Goal: Task Accomplishment & Management: Use online tool/utility

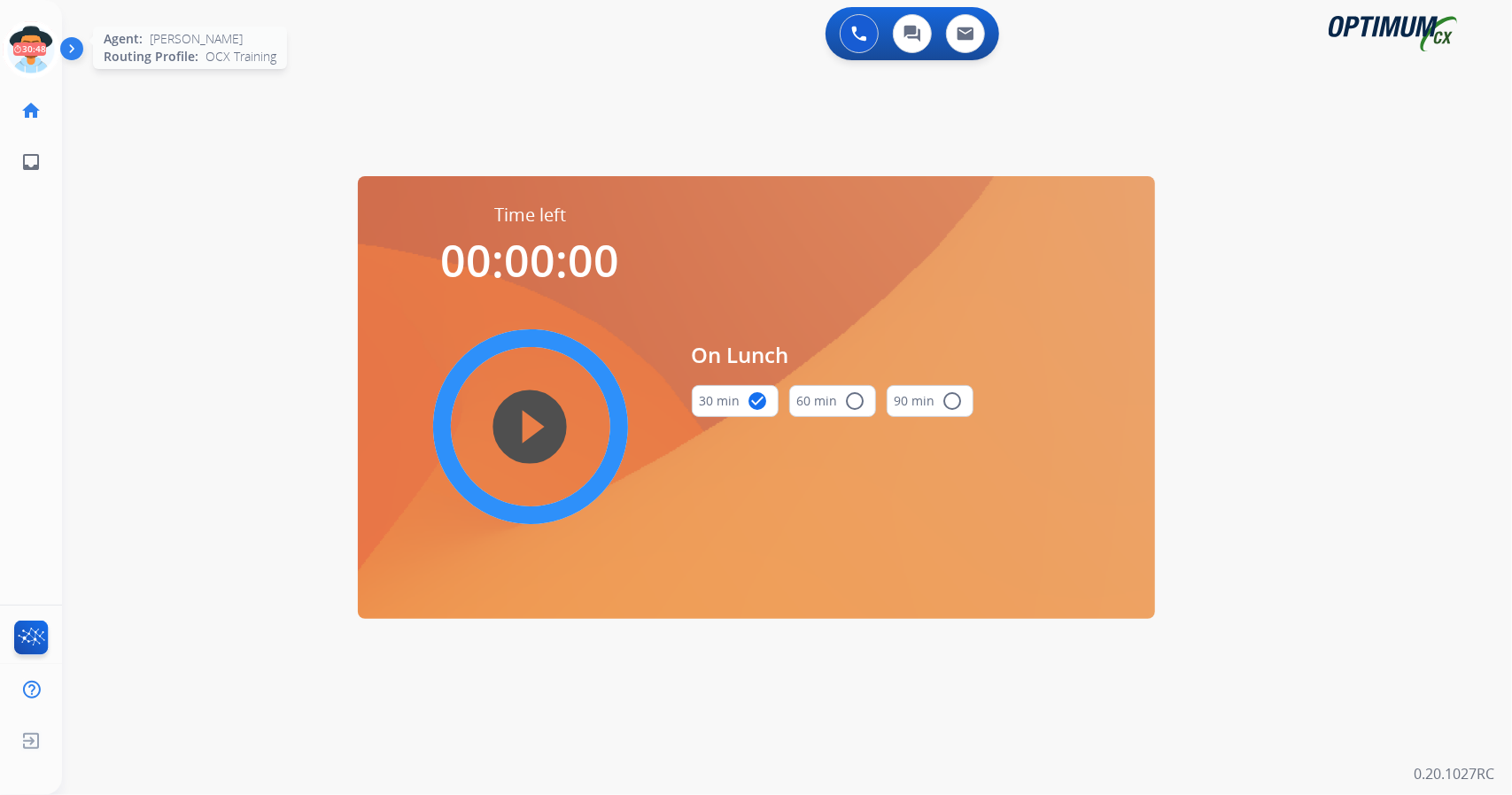
scroll to position [0, 5]
click at [18, 59] on icon at bounding box center [27, 50] width 57 height 57
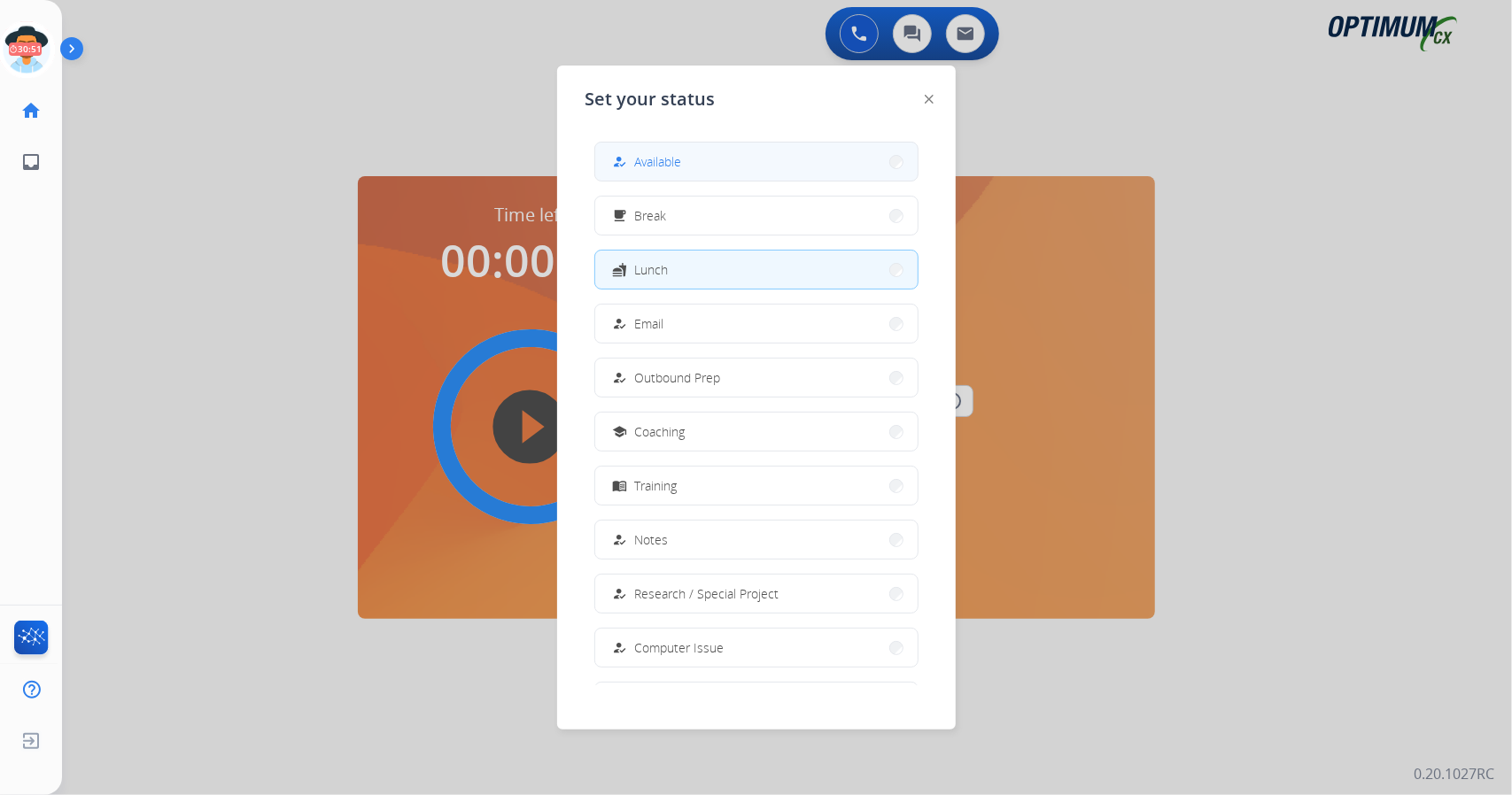
click at [707, 179] on button "how_to_reg Available" at bounding box center [756, 161] width 322 height 38
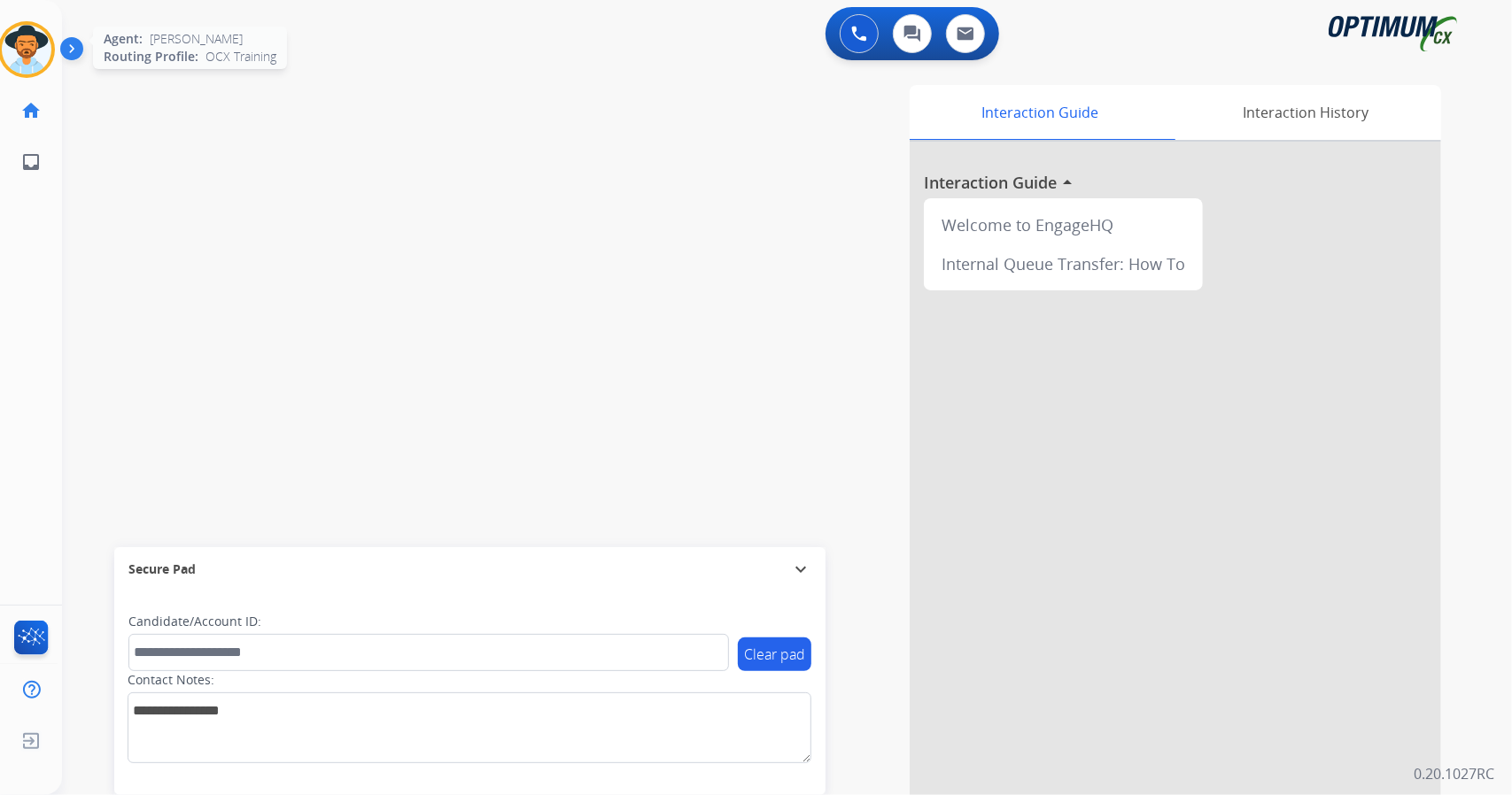
click at [33, 56] on img at bounding box center [27, 50] width 50 height 50
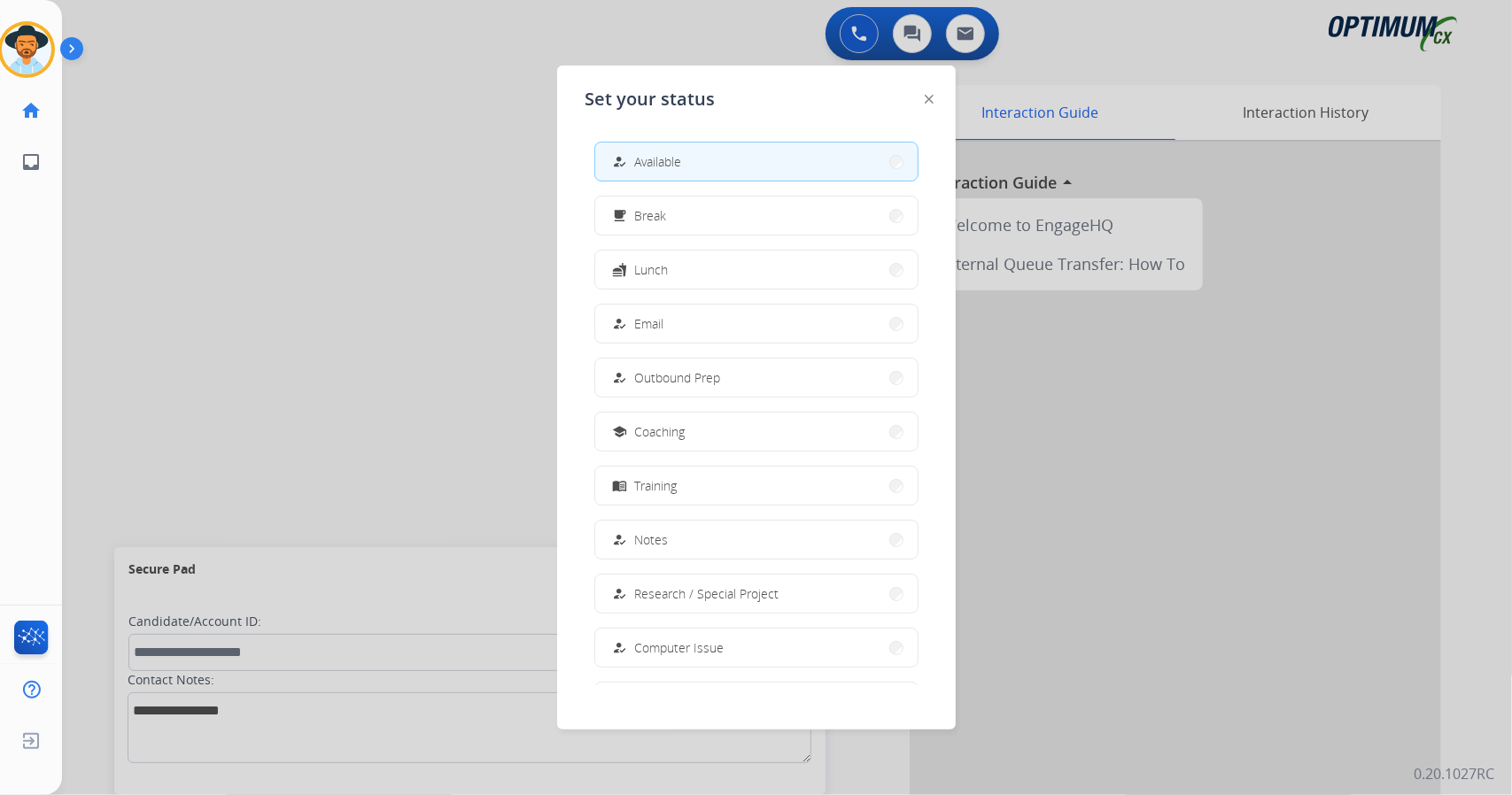
click at [277, 203] on div at bounding box center [756, 397] width 1512 height 795
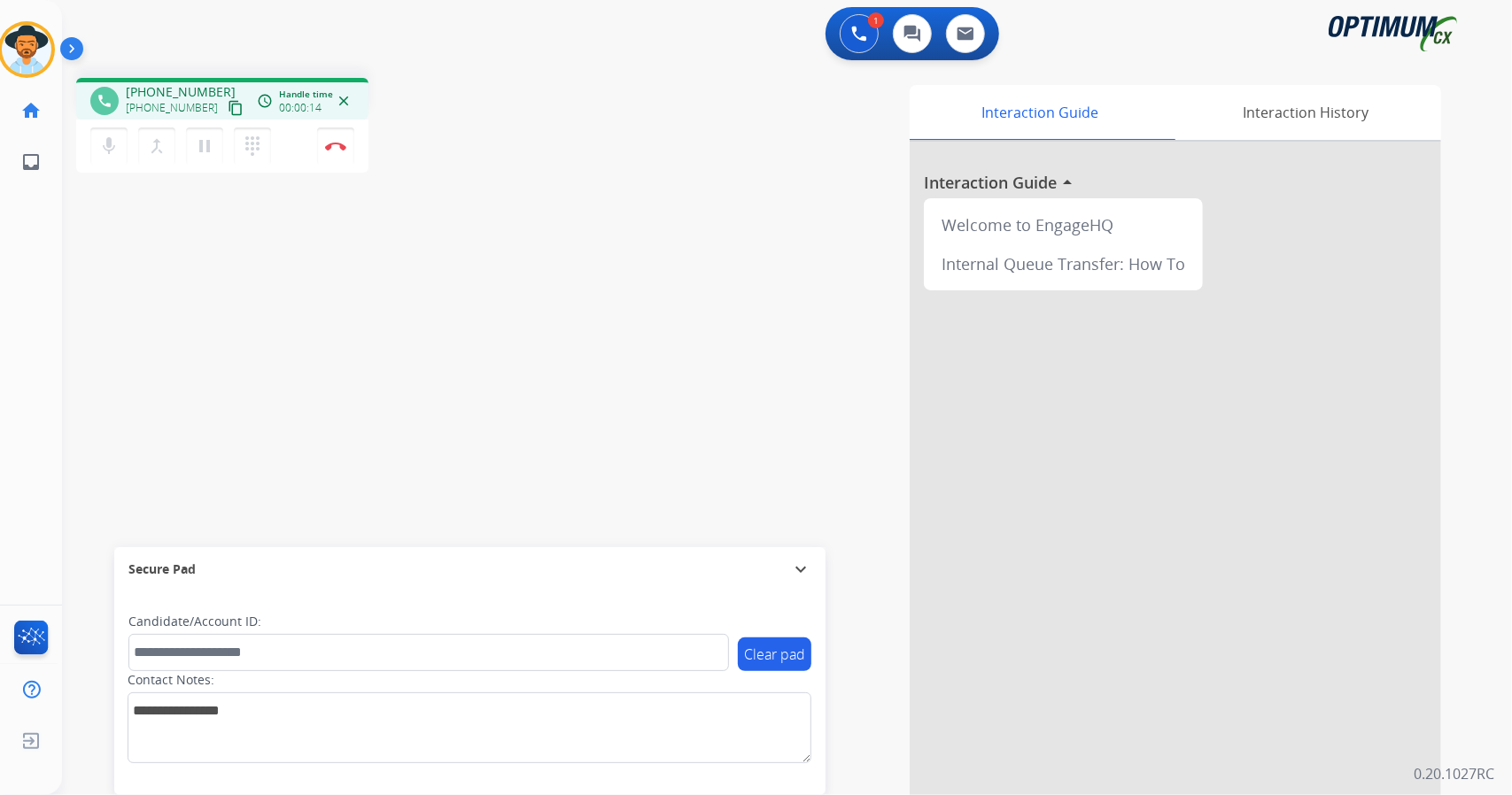
click at [1511, 226] on div "1 Voice Interactions 0 Chat Interactions 0 Email Interactions phone [PHONE_NUMB…" at bounding box center [787, 397] width 1450 height 795
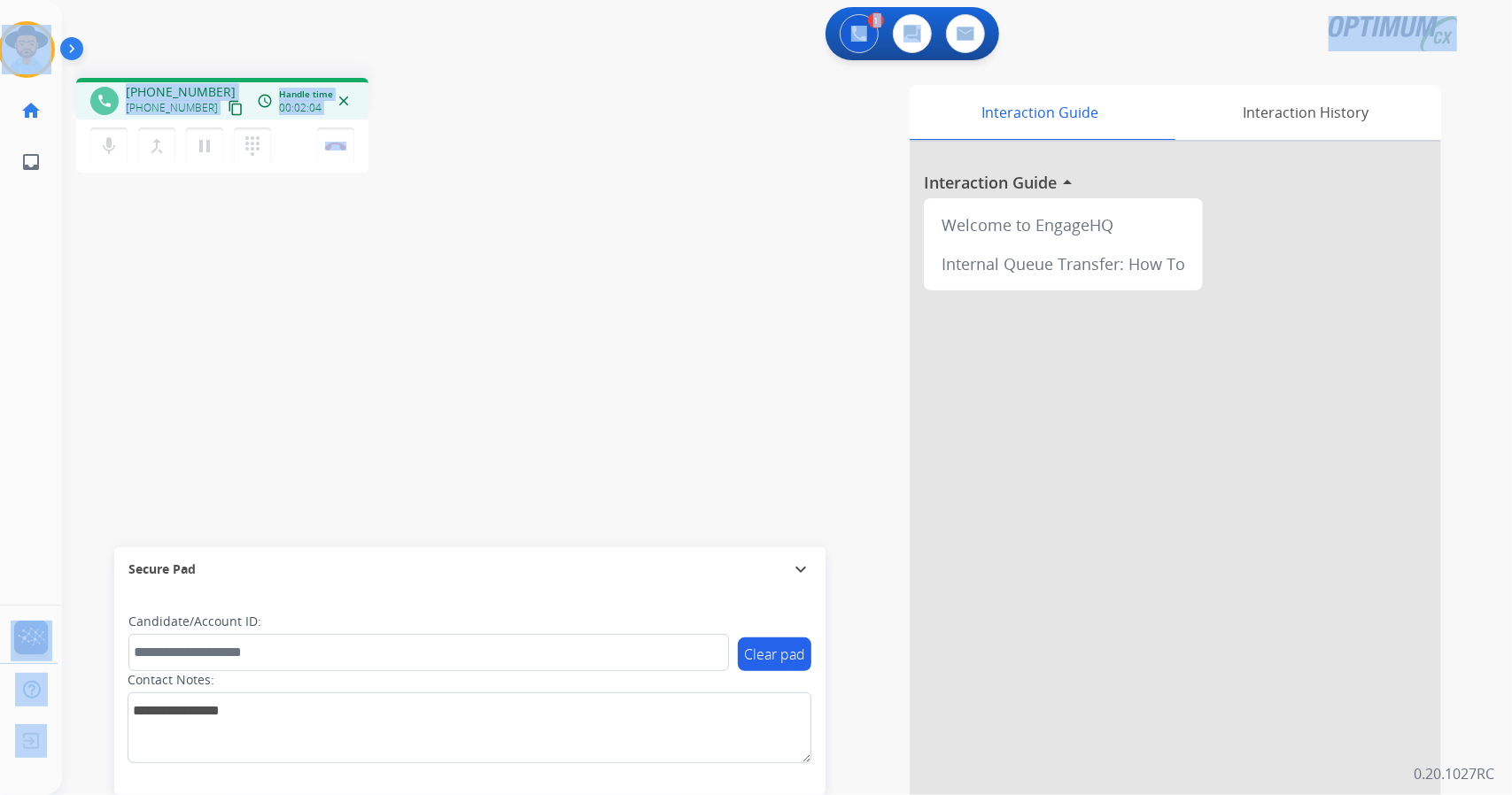
drag, startPoint x: 386, startPoint y: 146, endPoint x: 0, endPoint y: 5, distance: 410.9
click at [0, 5] on div "Outbound call Quit Outbound call Quit Schedule interaction + Add to my list Cus…" at bounding box center [756, 397] width 1512 height 795
click at [136, 1] on app-navbar "1 Voice Interactions 0 Chat Interactions 0 Email Interactions" at bounding box center [766, 31] width 1408 height 64
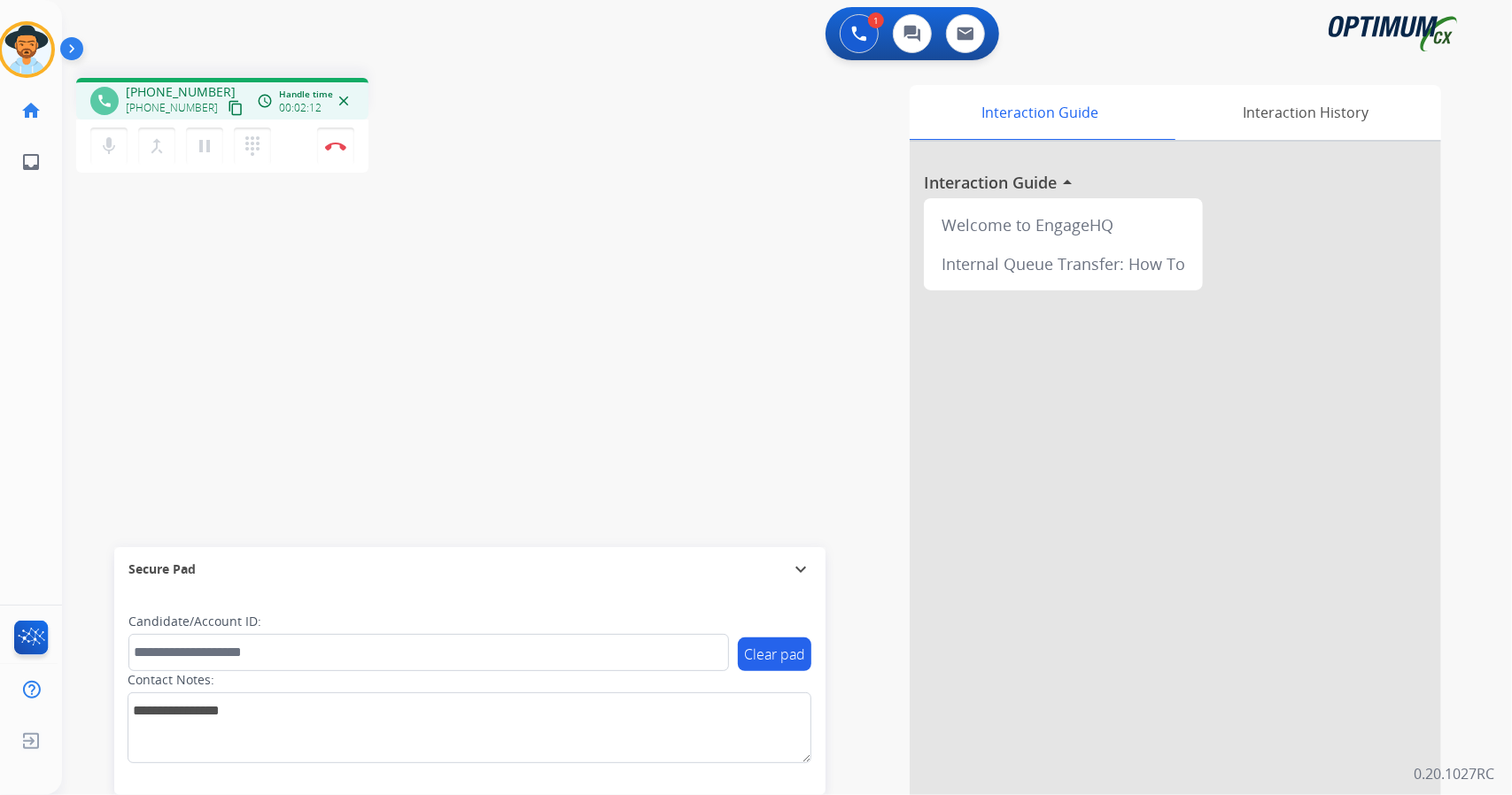
click at [3, 6] on div "[PERSON_NAME] Edit Avatar Agent: [PERSON_NAME] Profile: OCX Training home Home …" at bounding box center [26, 94] width 62 height 188
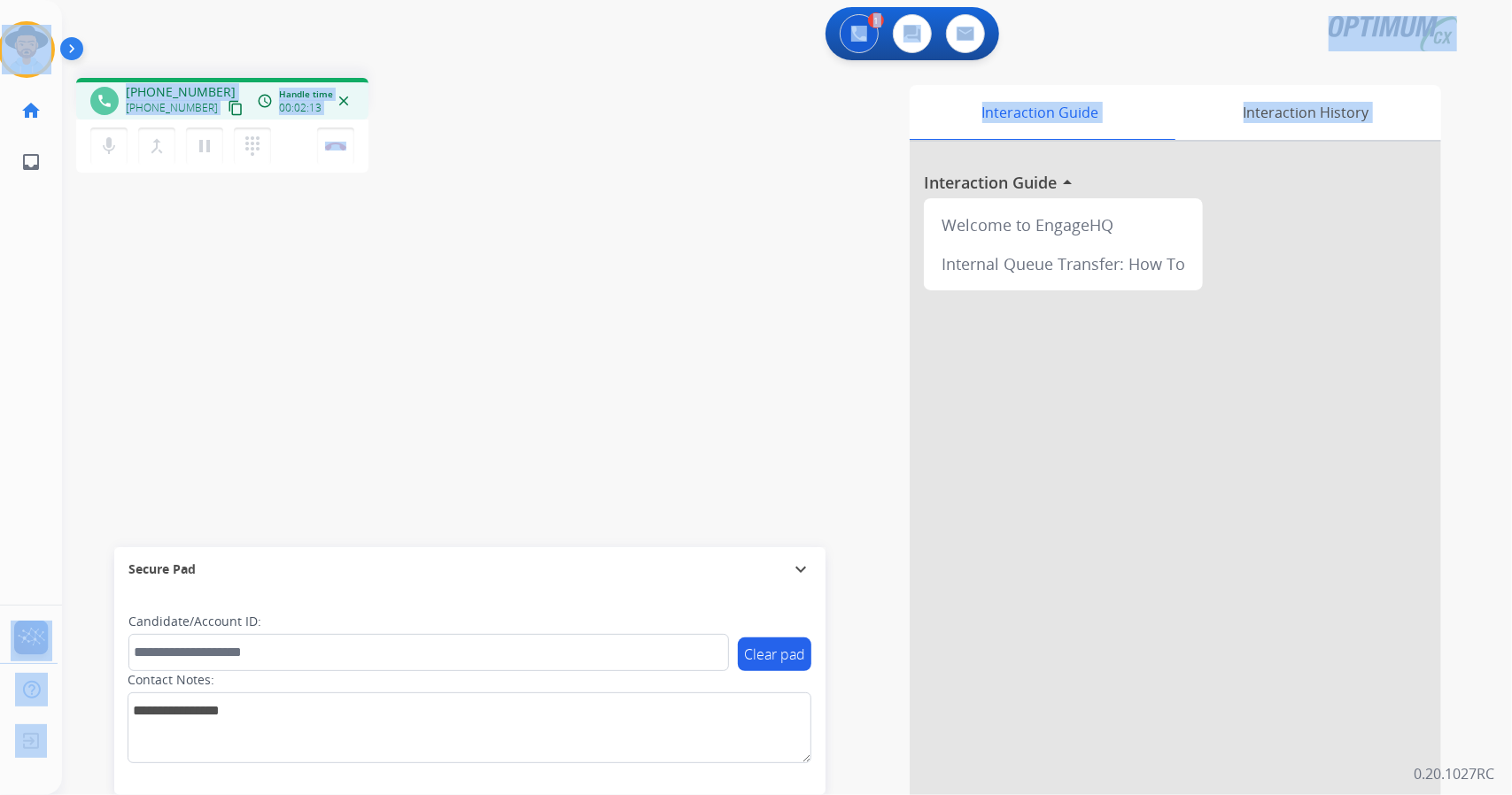
drag, startPoint x: 3, startPoint y: 6, endPoint x: 538, endPoint y: 423, distance: 678.3
click at [538, 423] on div "Outbound call Quit Outbound call Quit Schedule interaction + Add to my list Cus…" at bounding box center [756, 397] width 1512 height 795
click at [330, 149] on button "Disconnect" at bounding box center [335, 146] width 37 height 37
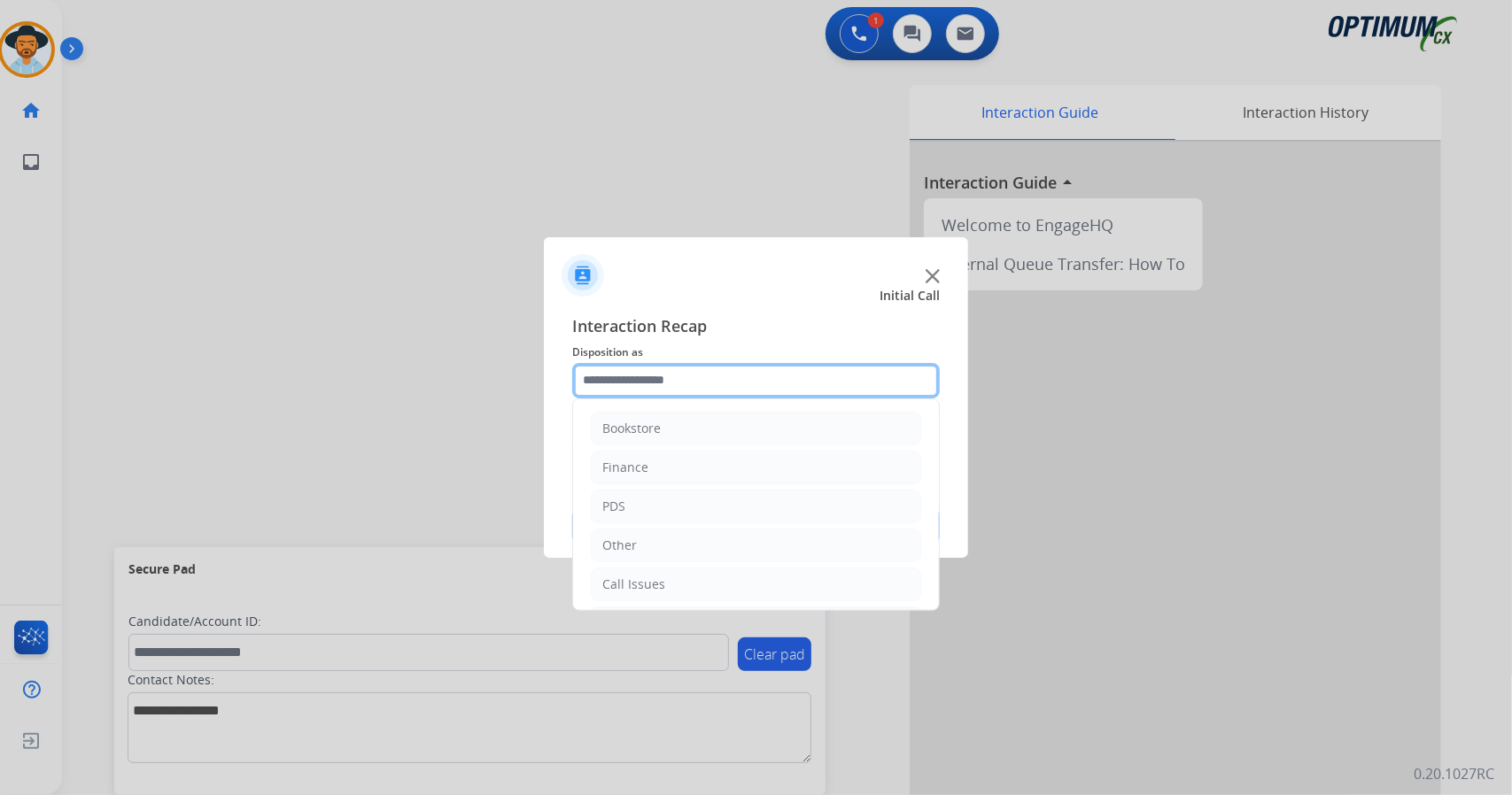
click at [707, 375] on input "text" at bounding box center [756, 380] width 368 height 35
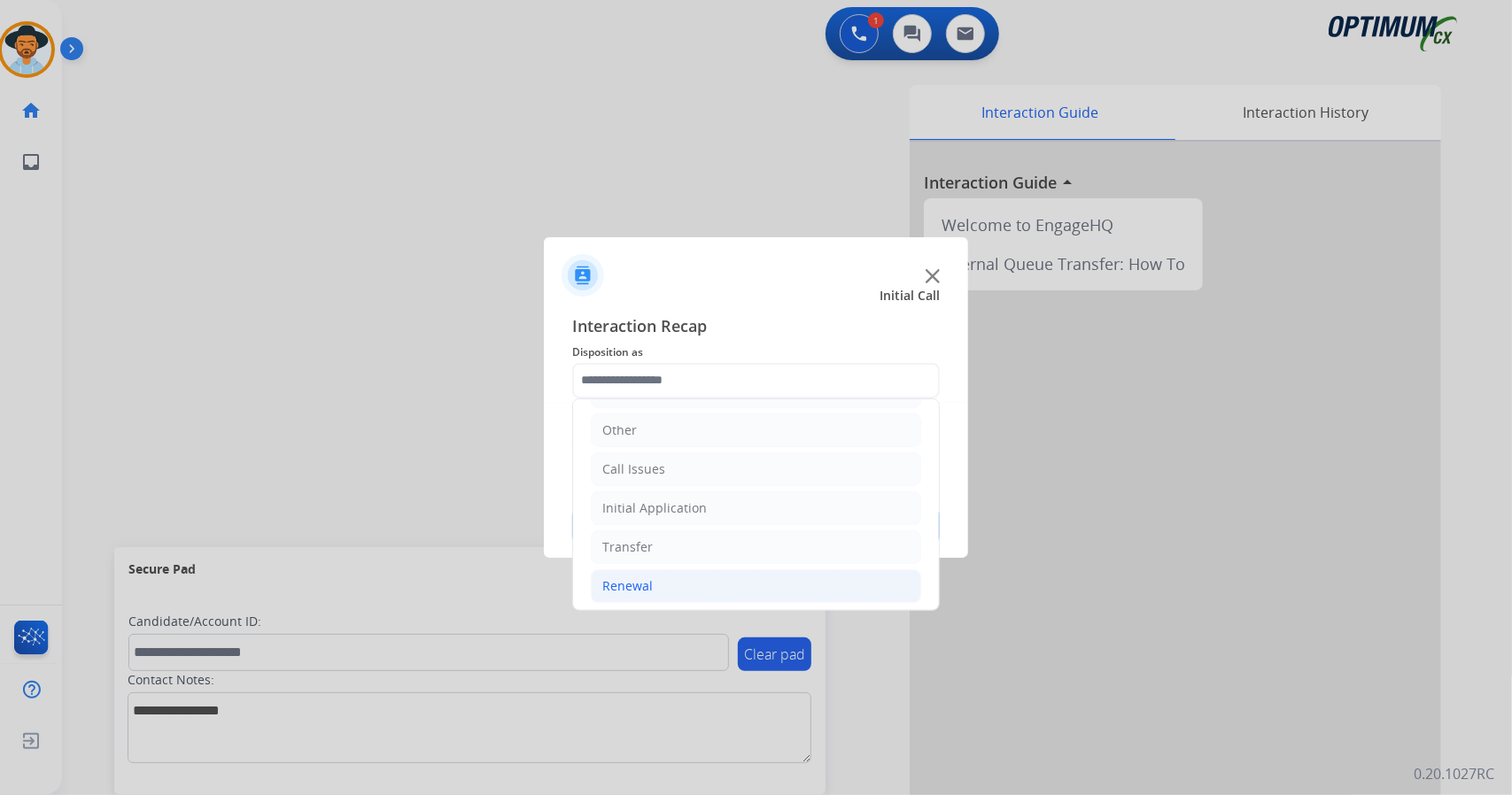
click at [733, 571] on li "Renewal" at bounding box center [756, 586] width 331 height 34
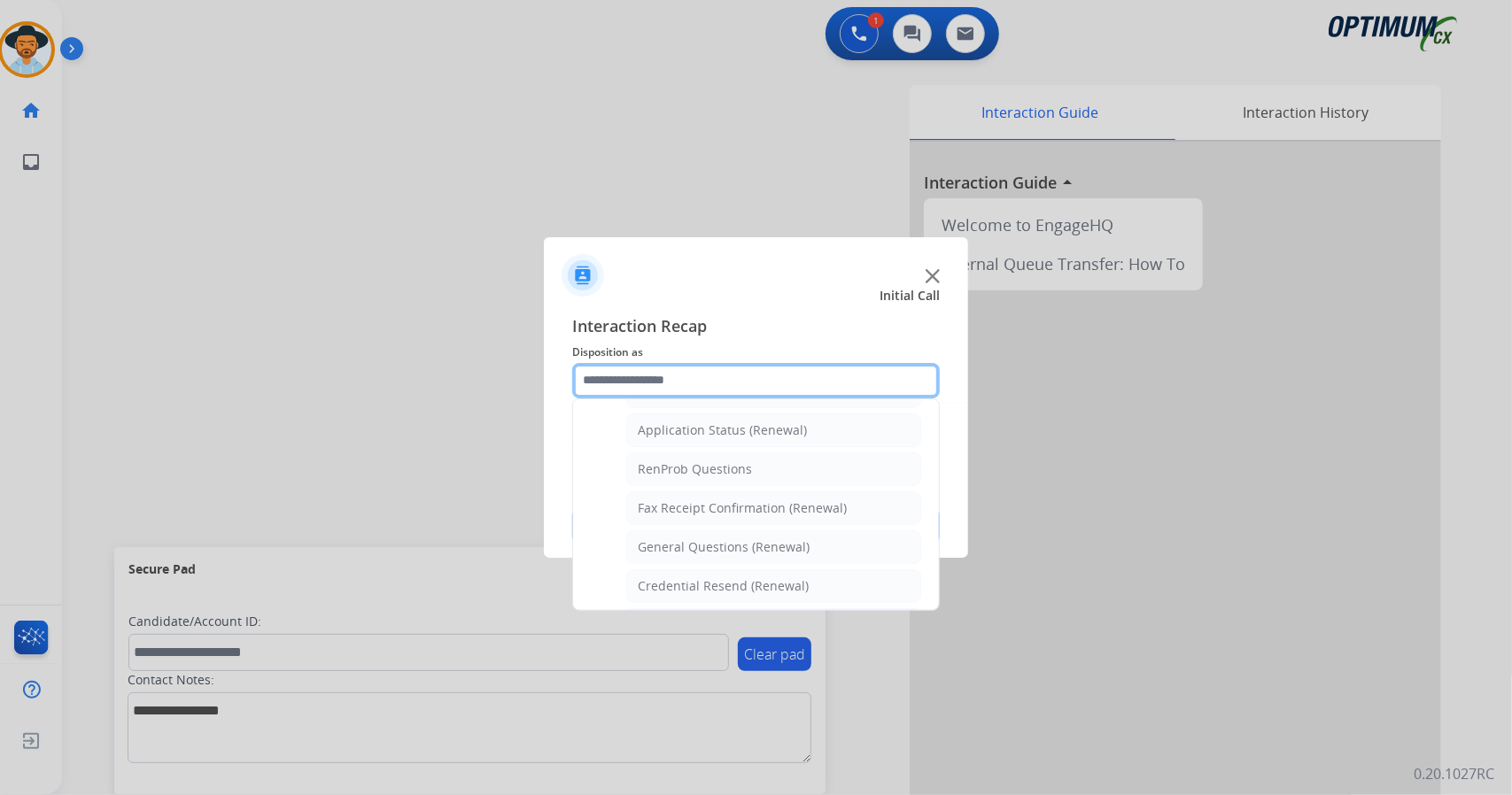
scroll to position [405, 0]
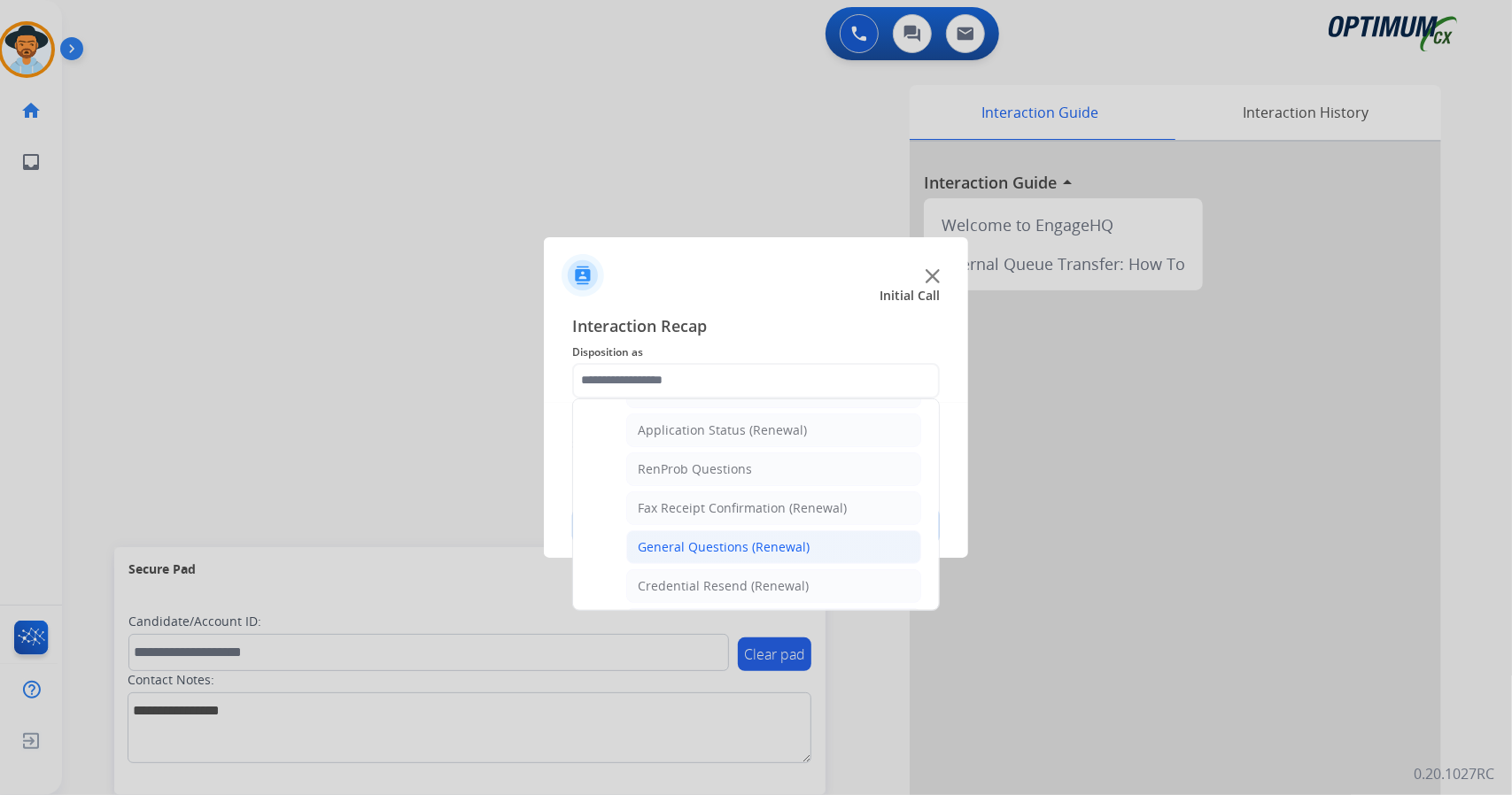
click at [737, 540] on div "General Questions (Renewal)" at bounding box center [723, 547] width 172 height 18
type input "**********"
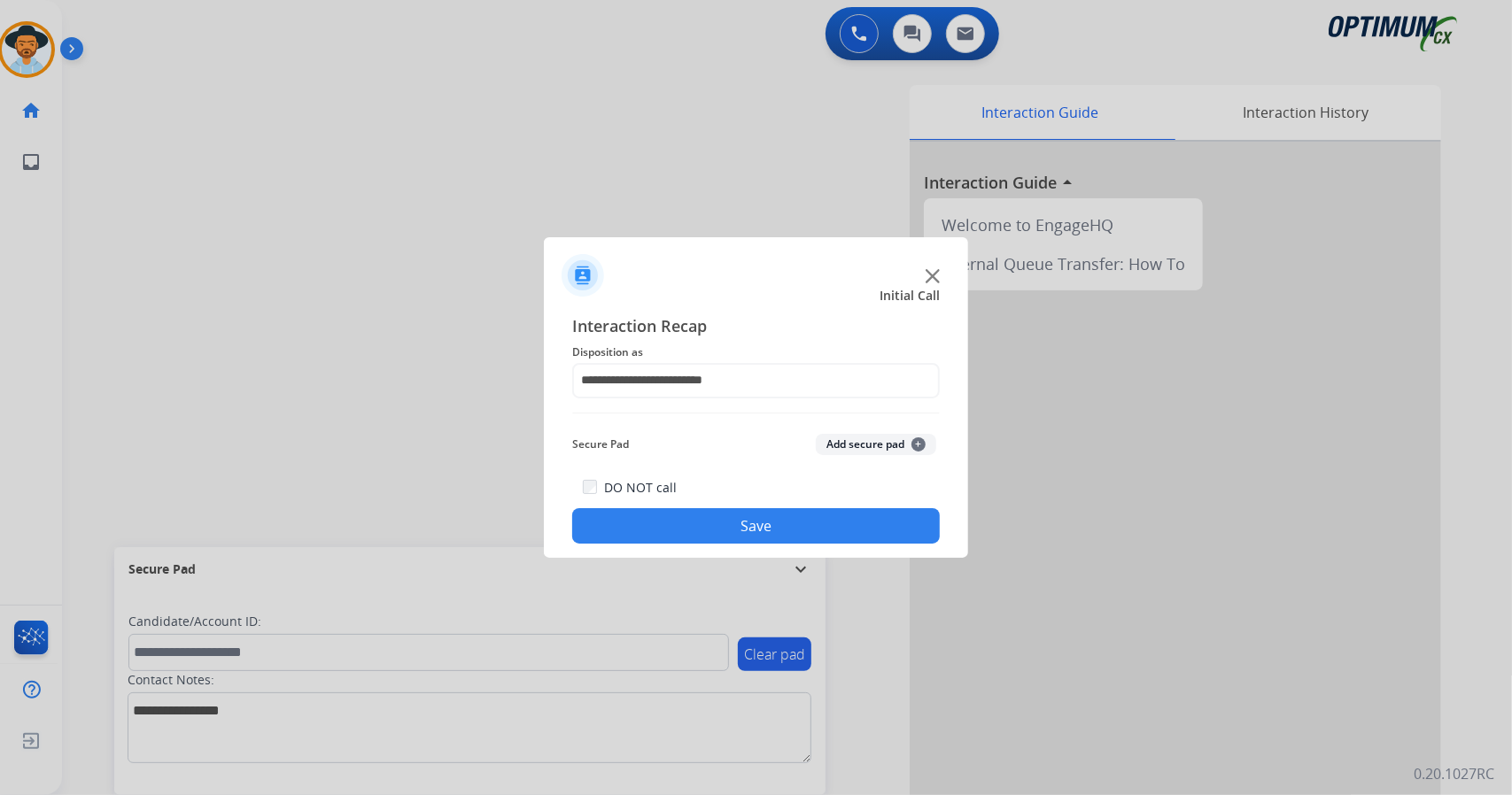
click at [728, 517] on button "Save" at bounding box center [756, 526] width 368 height 35
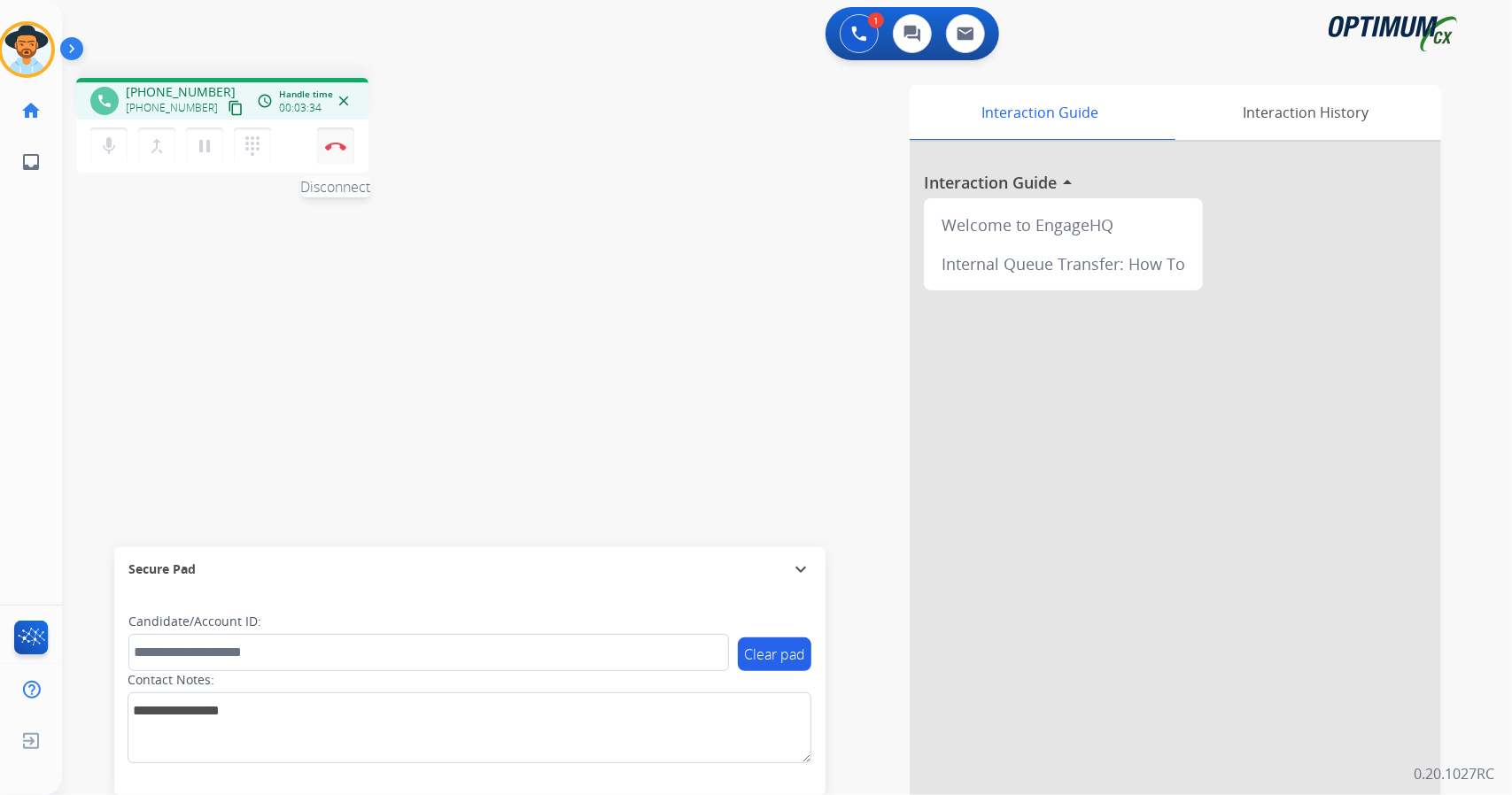
click at [338, 149] on img at bounding box center [335, 146] width 21 height 9
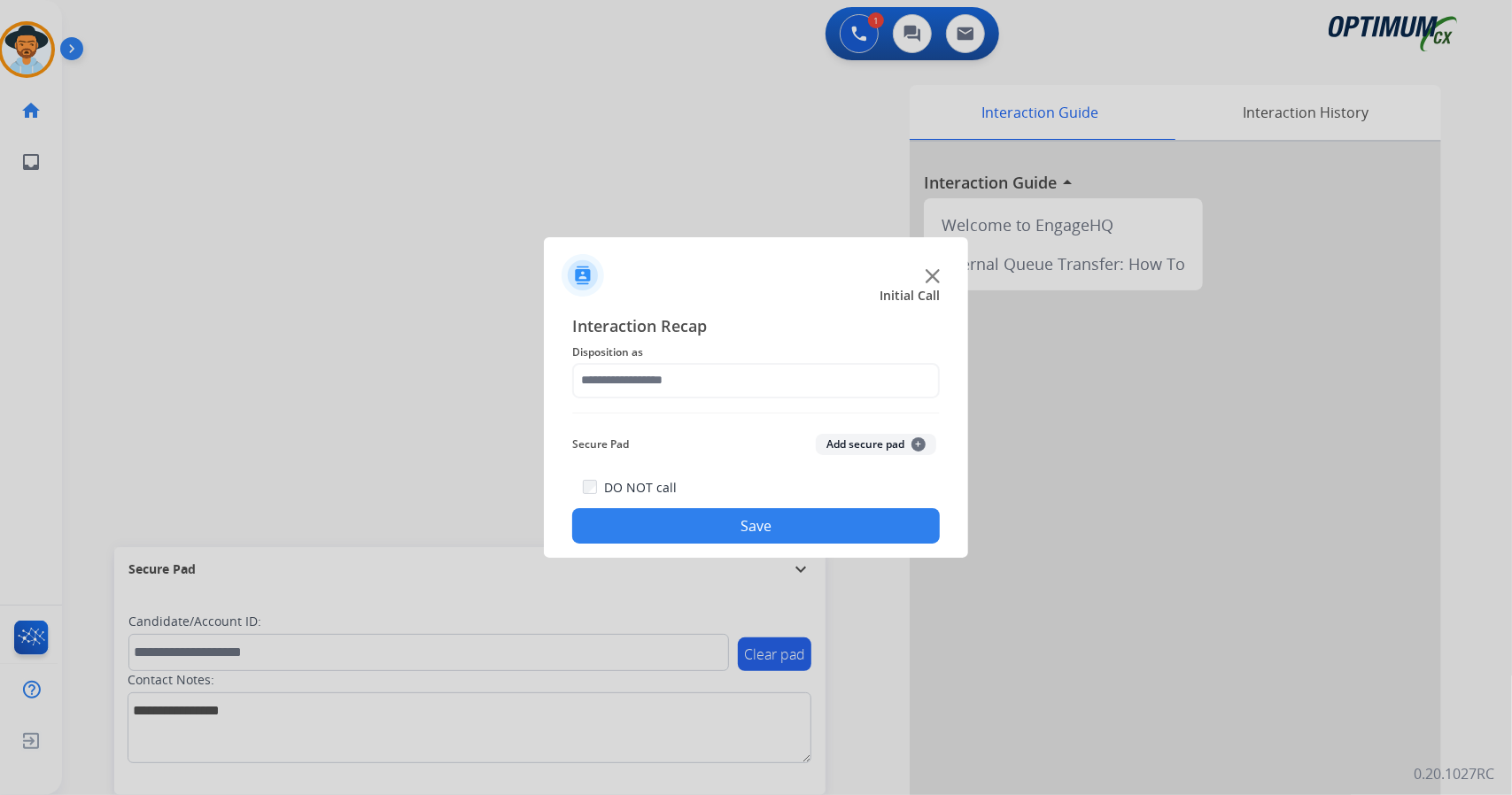
click at [749, 356] on span "Disposition as" at bounding box center [756, 352] width 368 height 21
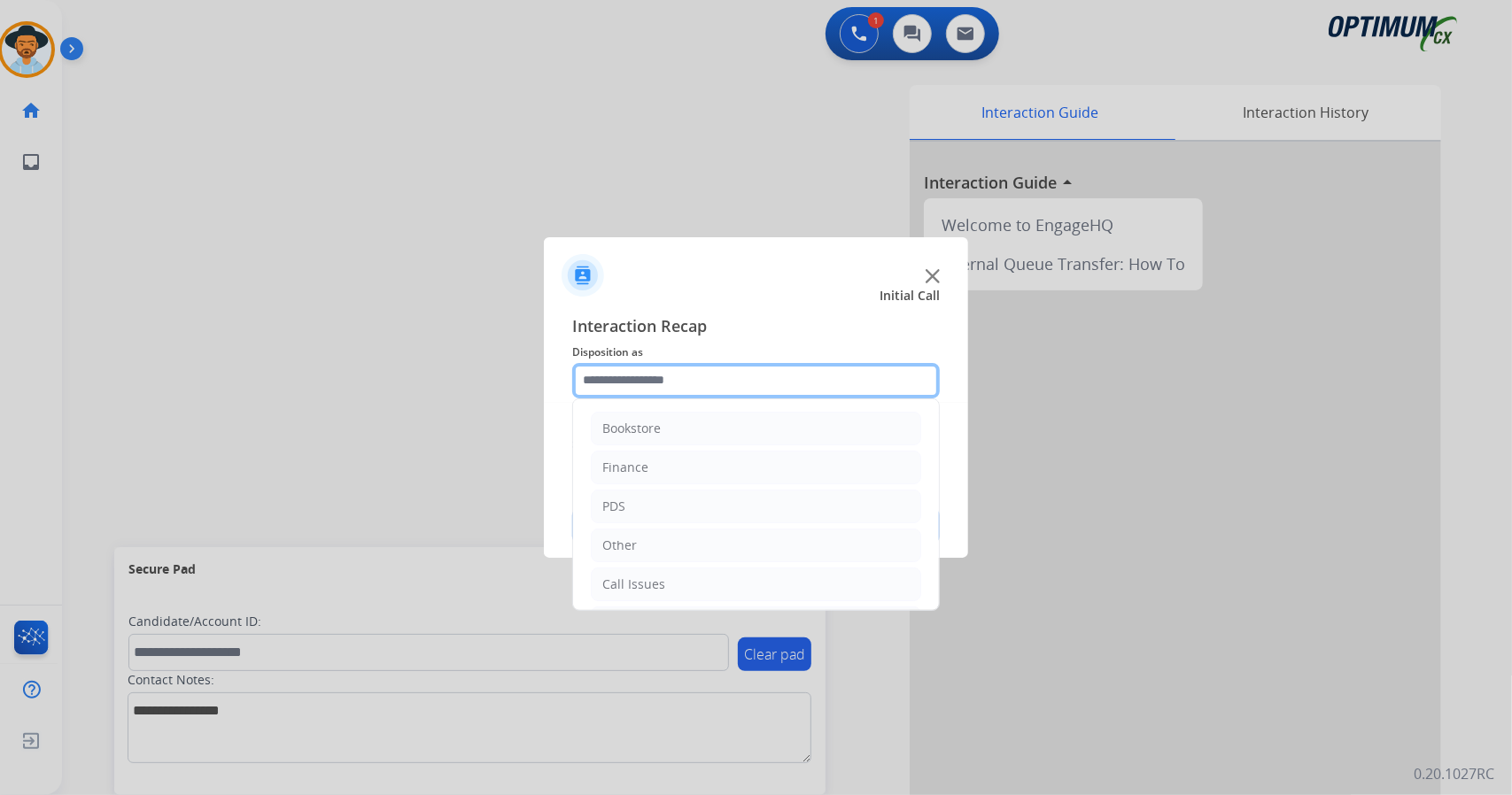
click at [746, 373] on input "text" at bounding box center [756, 380] width 368 height 35
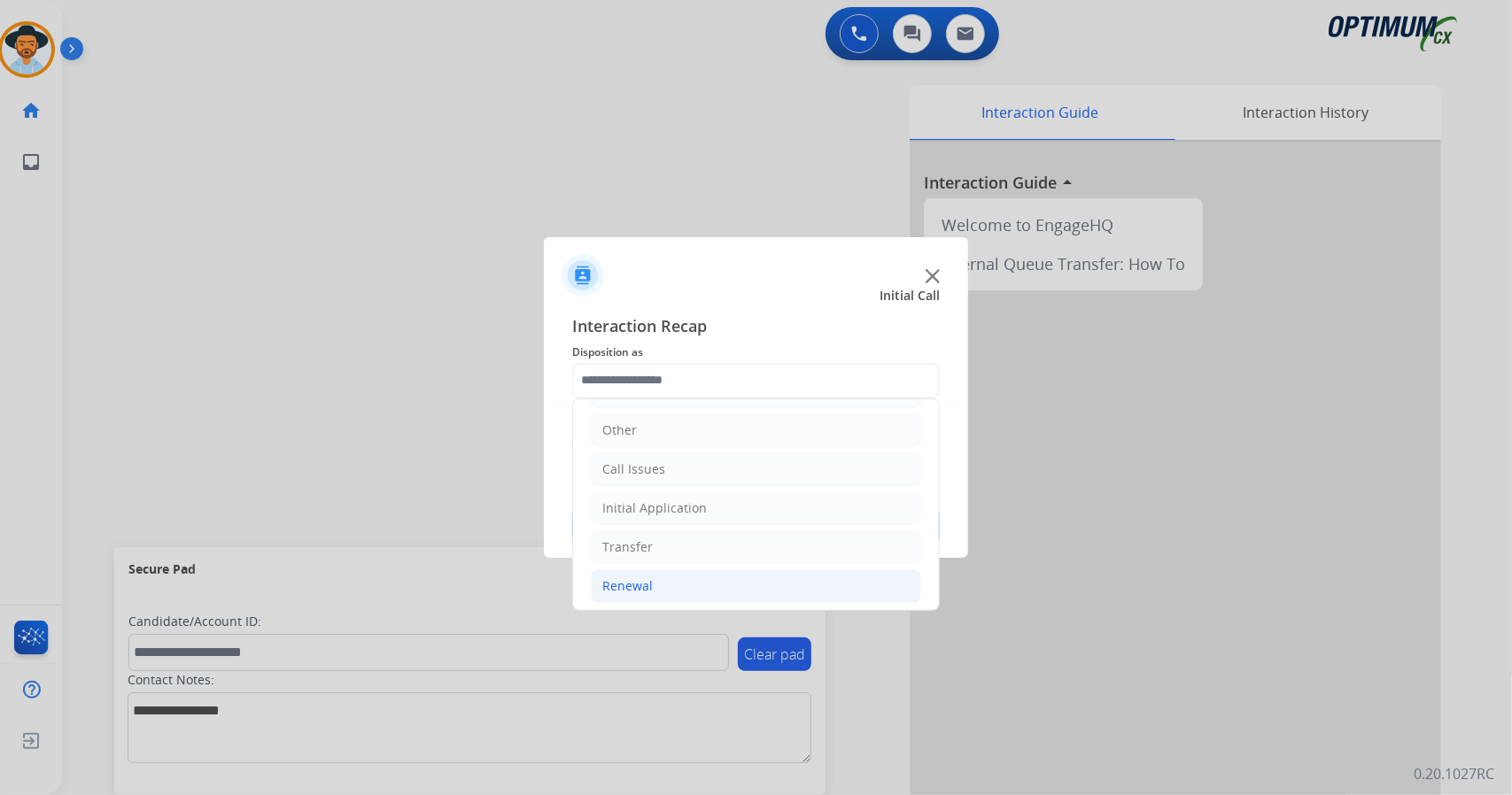
click at [706, 569] on li "Renewal" at bounding box center [756, 586] width 331 height 34
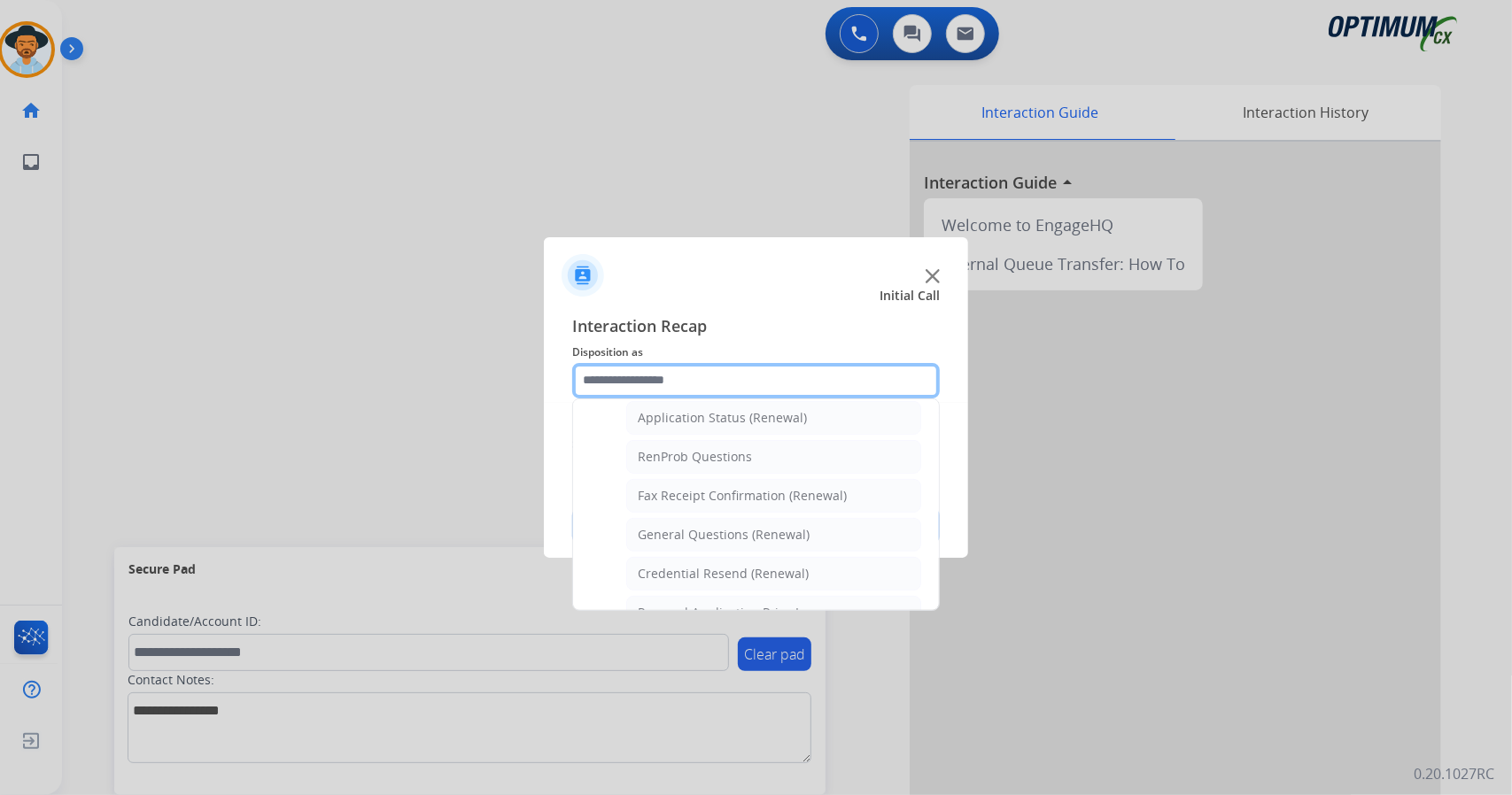
scroll to position [420, 0]
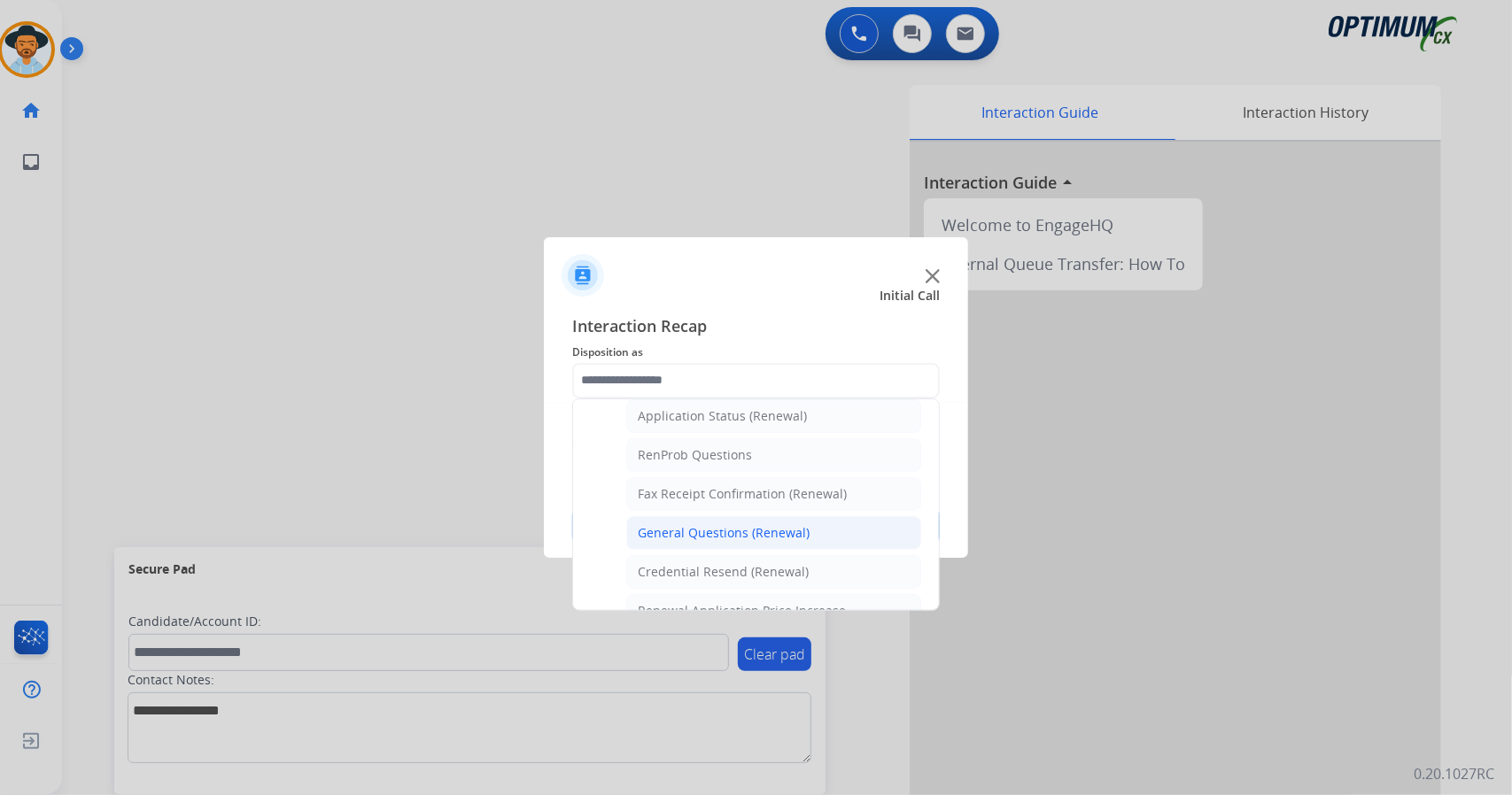
click at [697, 517] on li "General Questions (Renewal)" at bounding box center [774, 533] width 295 height 34
type input "**********"
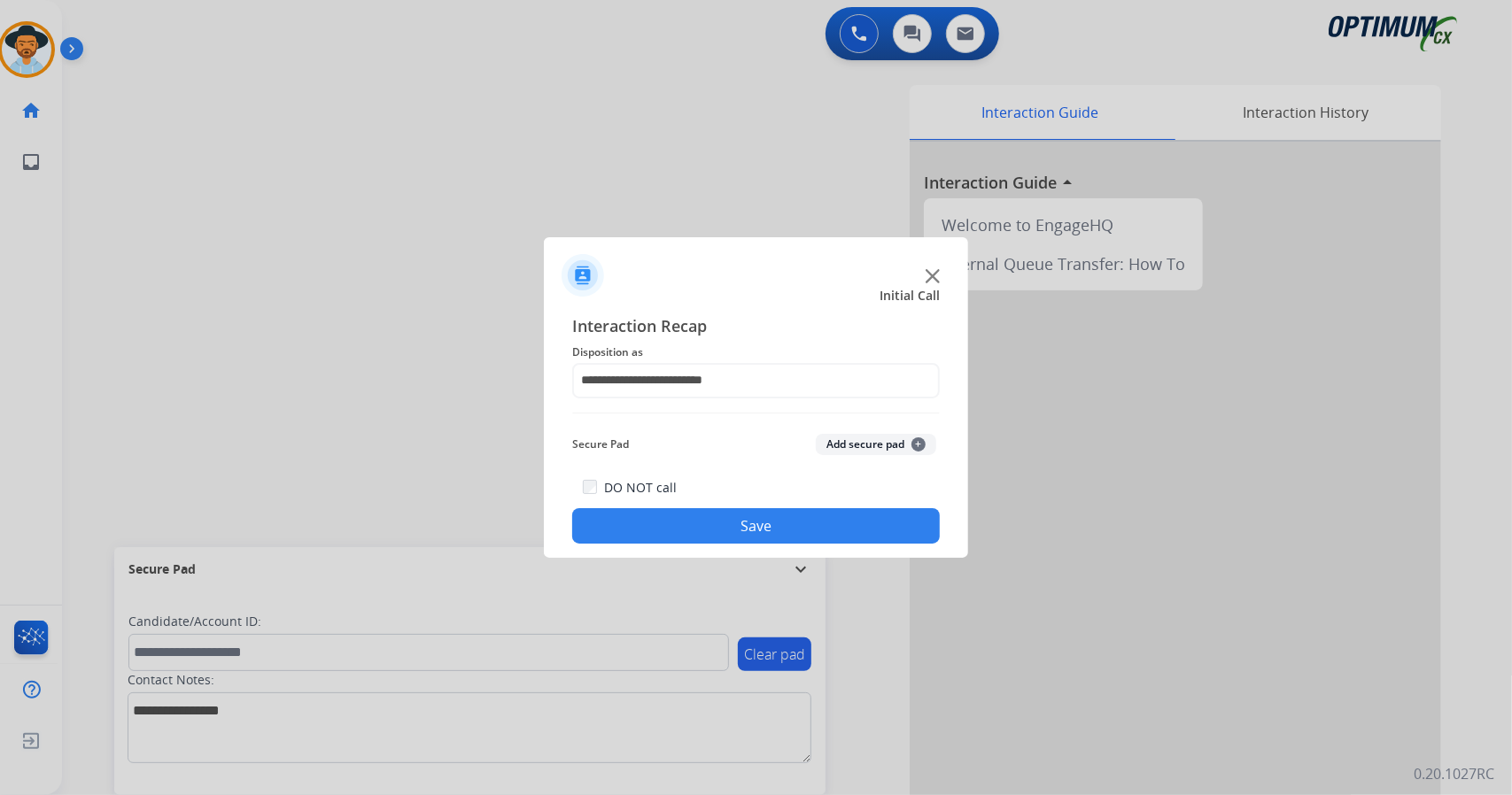
click at [703, 536] on button "Save" at bounding box center [756, 526] width 368 height 35
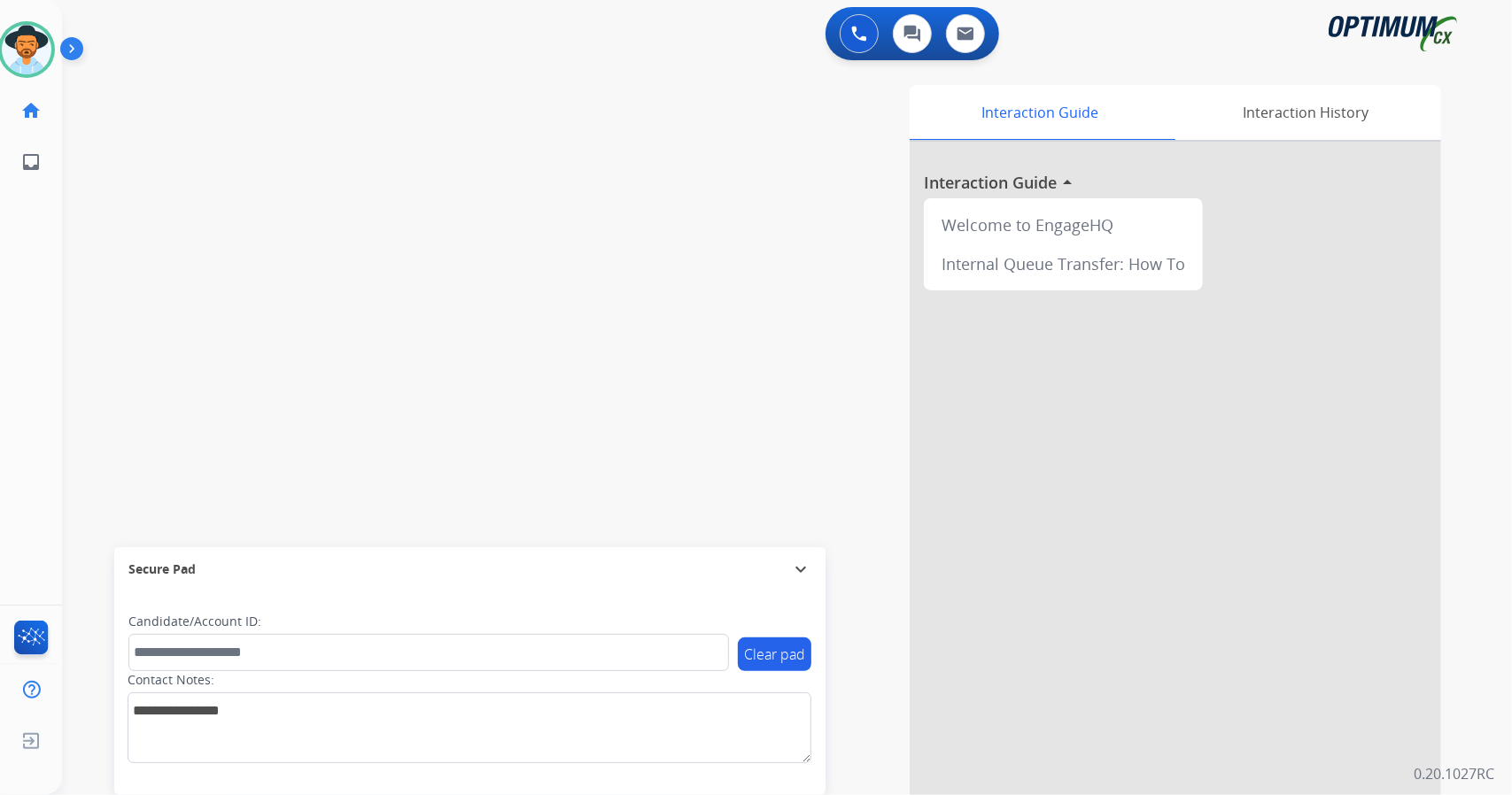
click at [721, 318] on div "Interaction Guide Interaction History Interaction Guide arrow_drop_up Welcome t…" at bounding box center [1002, 443] width 877 height 718
drag, startPoint x: 721, startPoint y: 318, endPoint x: 718, endPoint y: 350, distance: 32.1
click at [718, 350] on div "Interaction Guide Interaction History Interaction Guide arrow_drop_up Welcome t…" at bounding box center [1002, 443] width 877 height 718
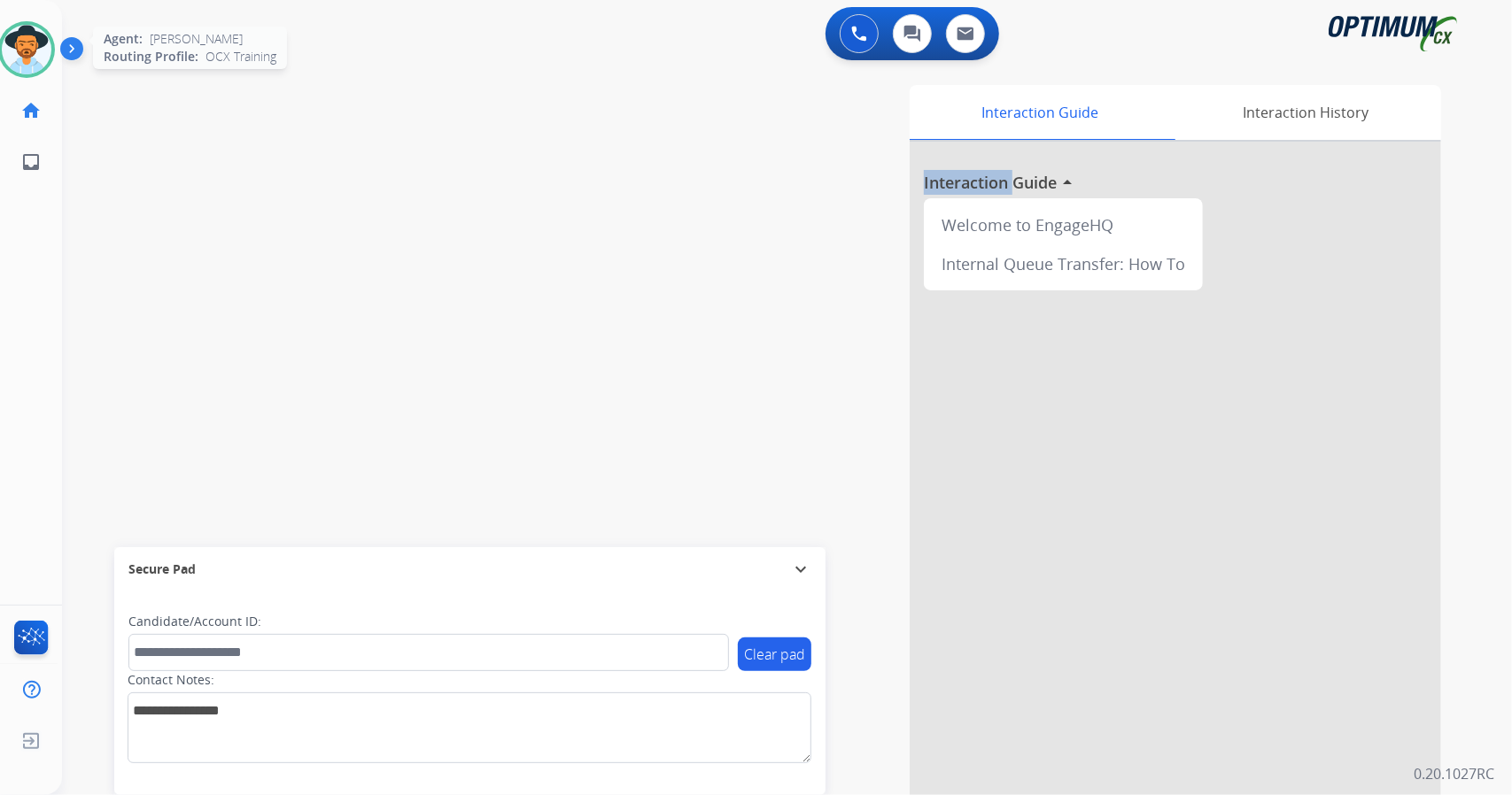
click at [39, 50] on img at bounding box center [27, 50] width 50 height 50
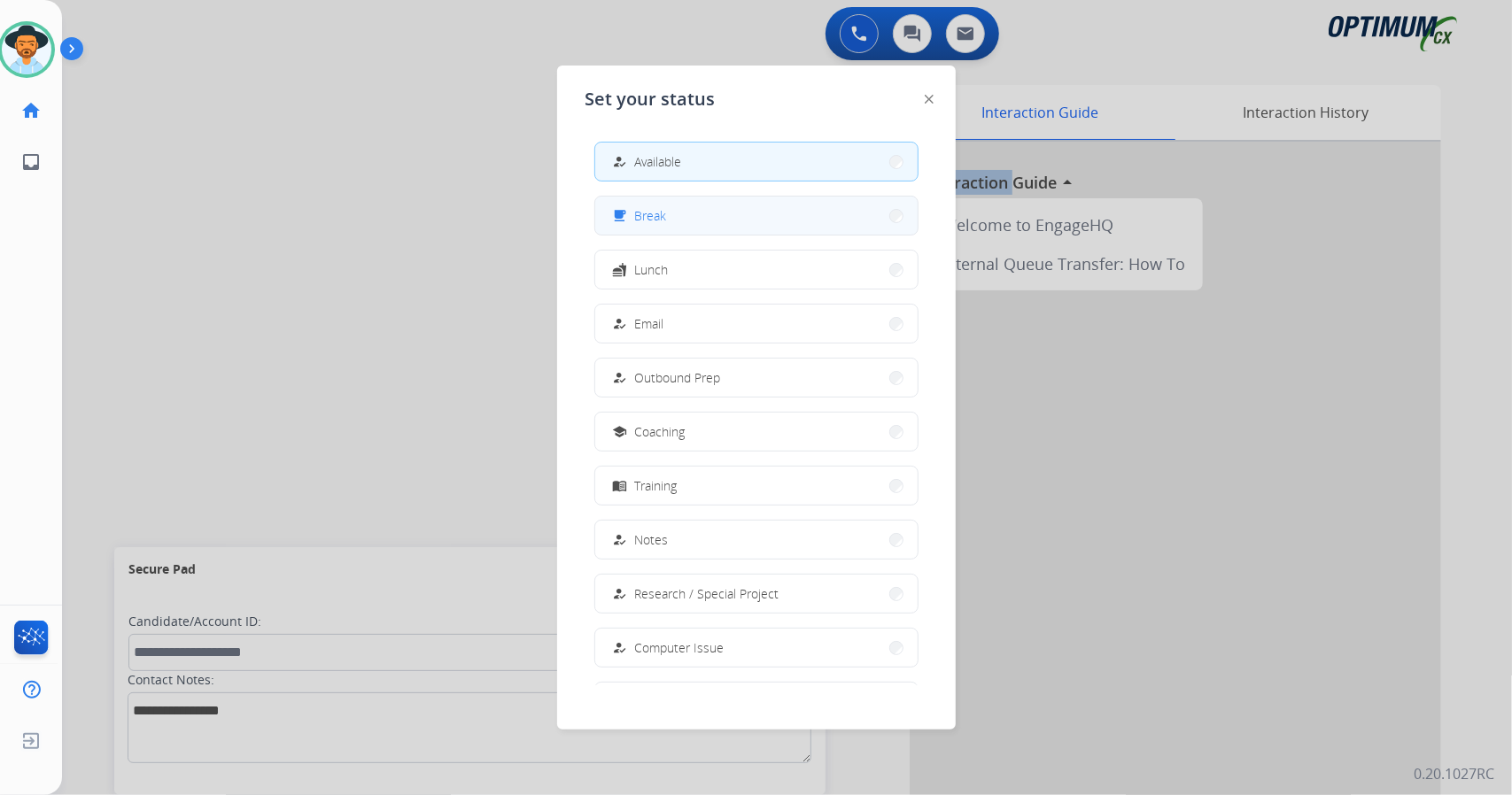
click at [670, 231] on button "free_breakfast Break" at bounding box center [756, 215] width 322 height 38
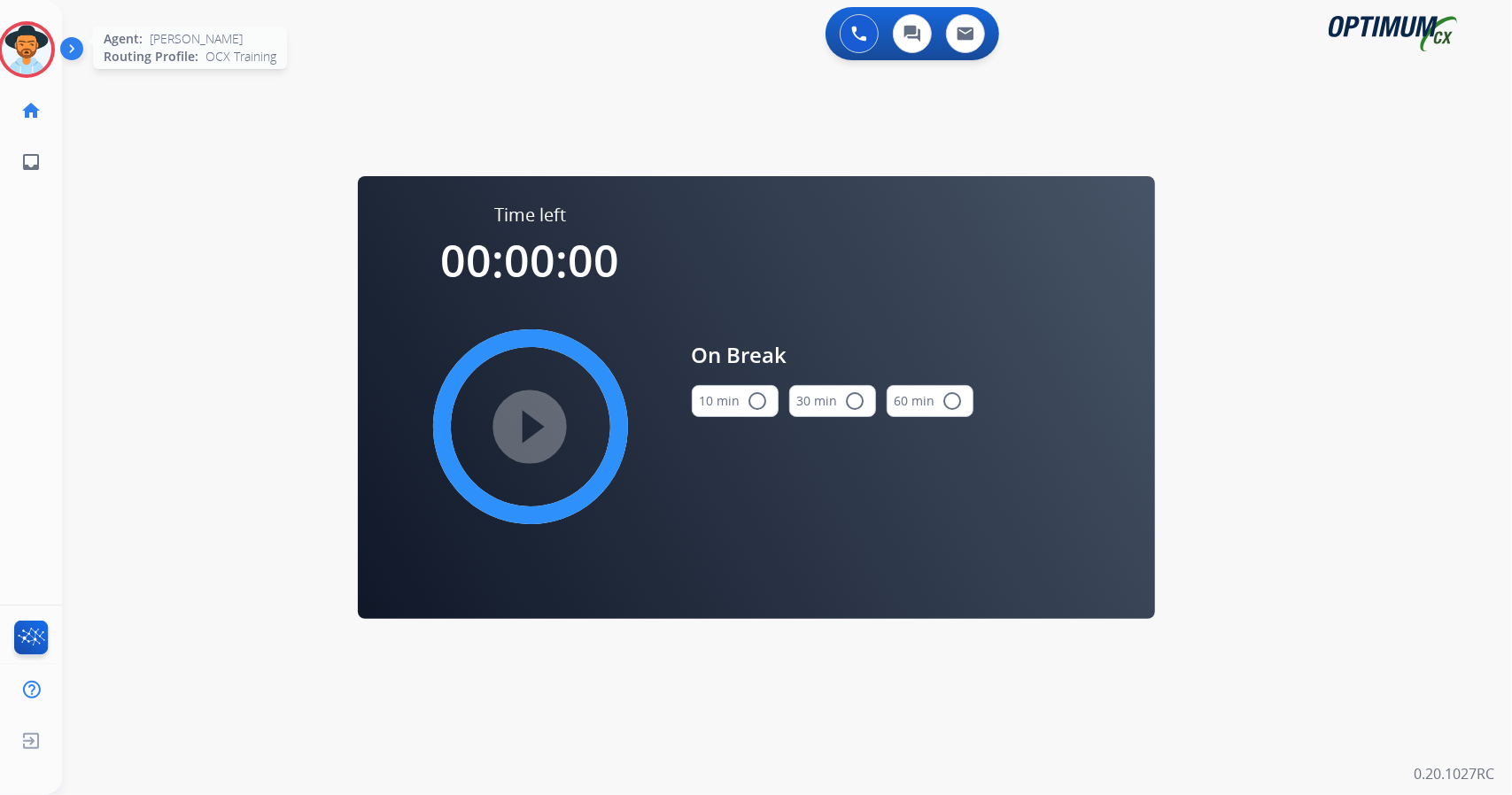
click at [37, 48] on img at bounding box center [27, 50] width 50 height 50
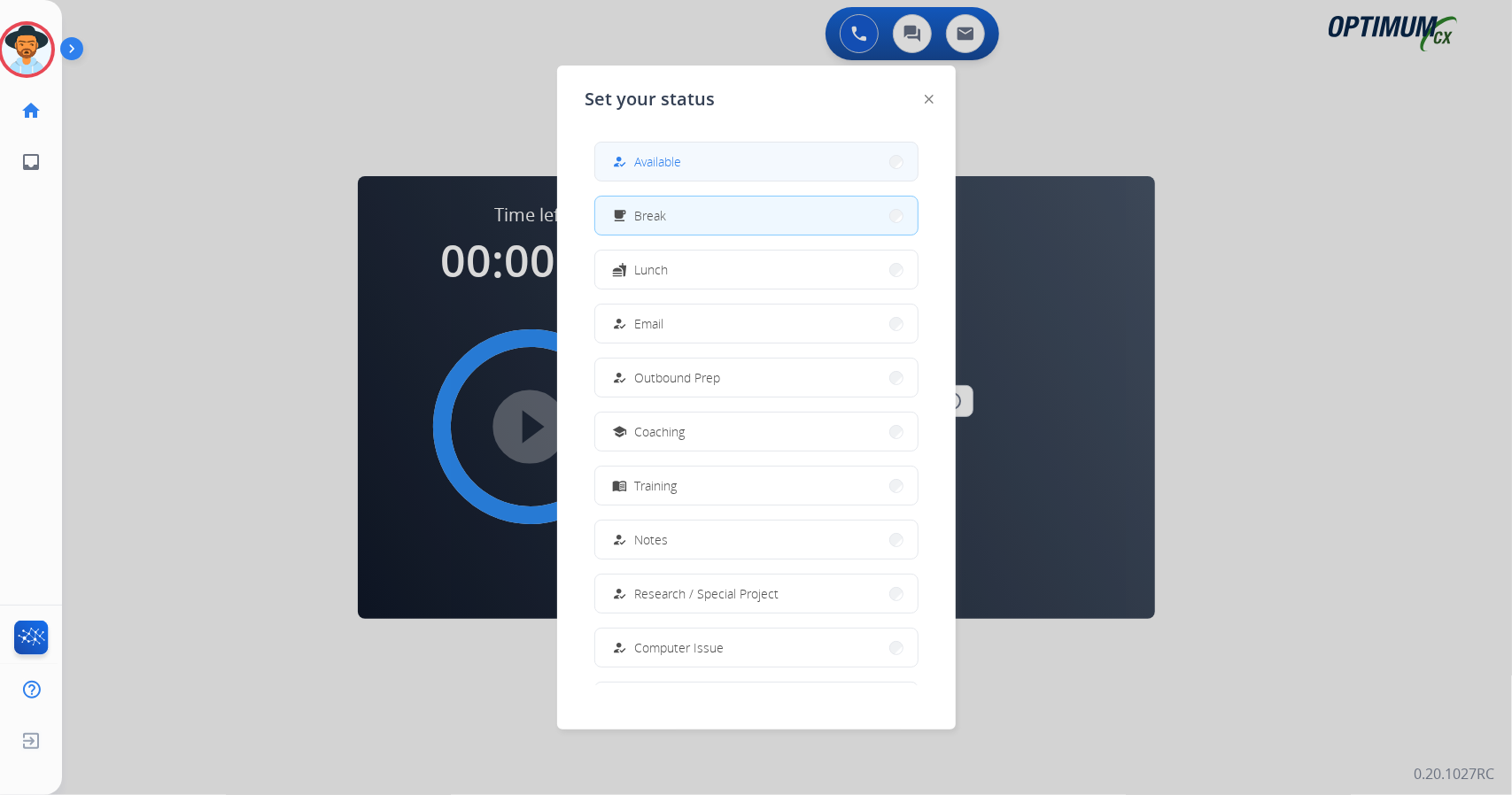
click at [718, 174] on button "how_to_reg Available" at bounding box center [756, 161] width 322 height 38
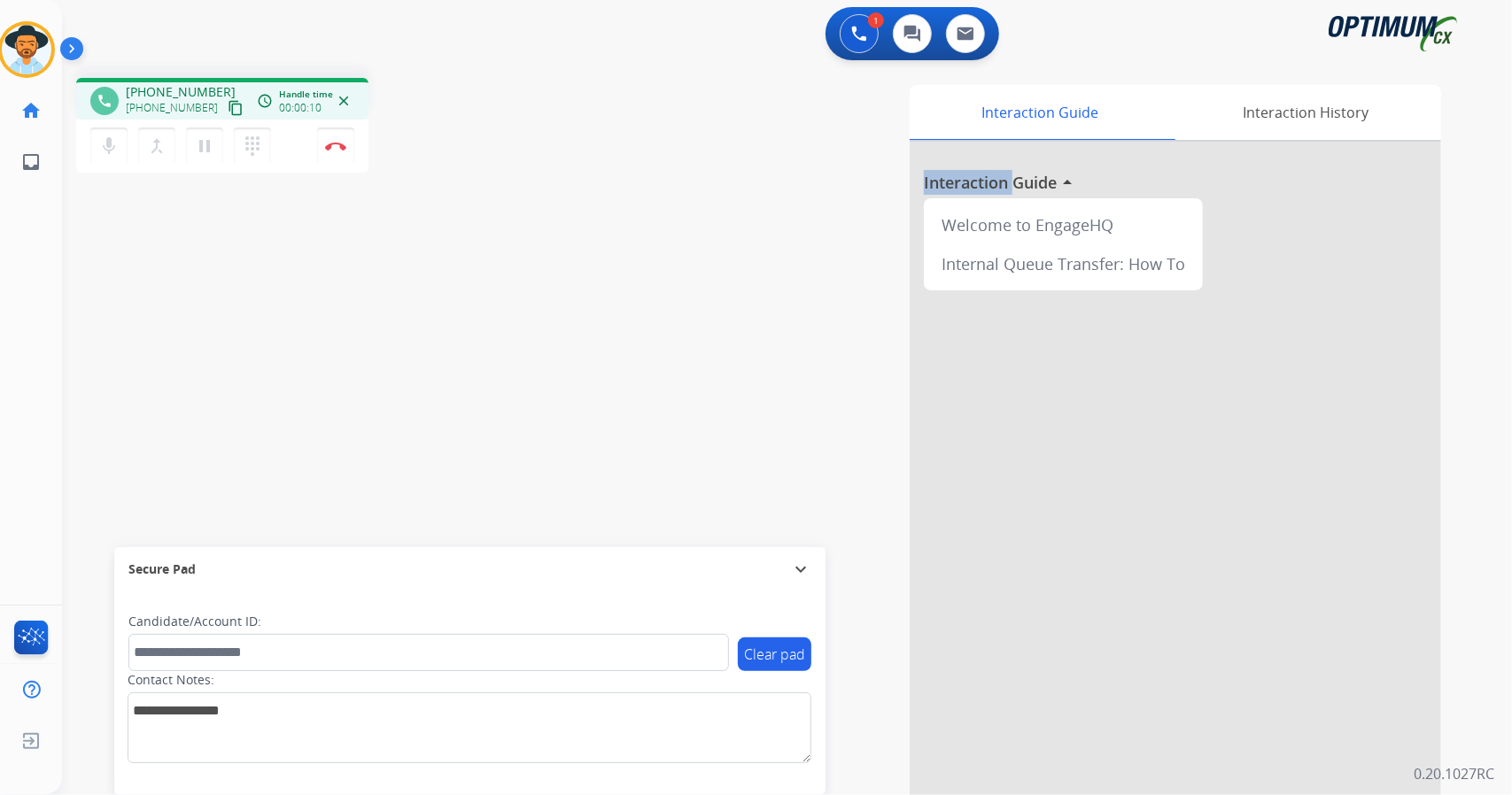
click at [856, 754] on div "Interaction Guide Interaction History Interaction Guide arrow_drop_up Welcome t…" at bounding box center [1002, 443] width 877 height 718
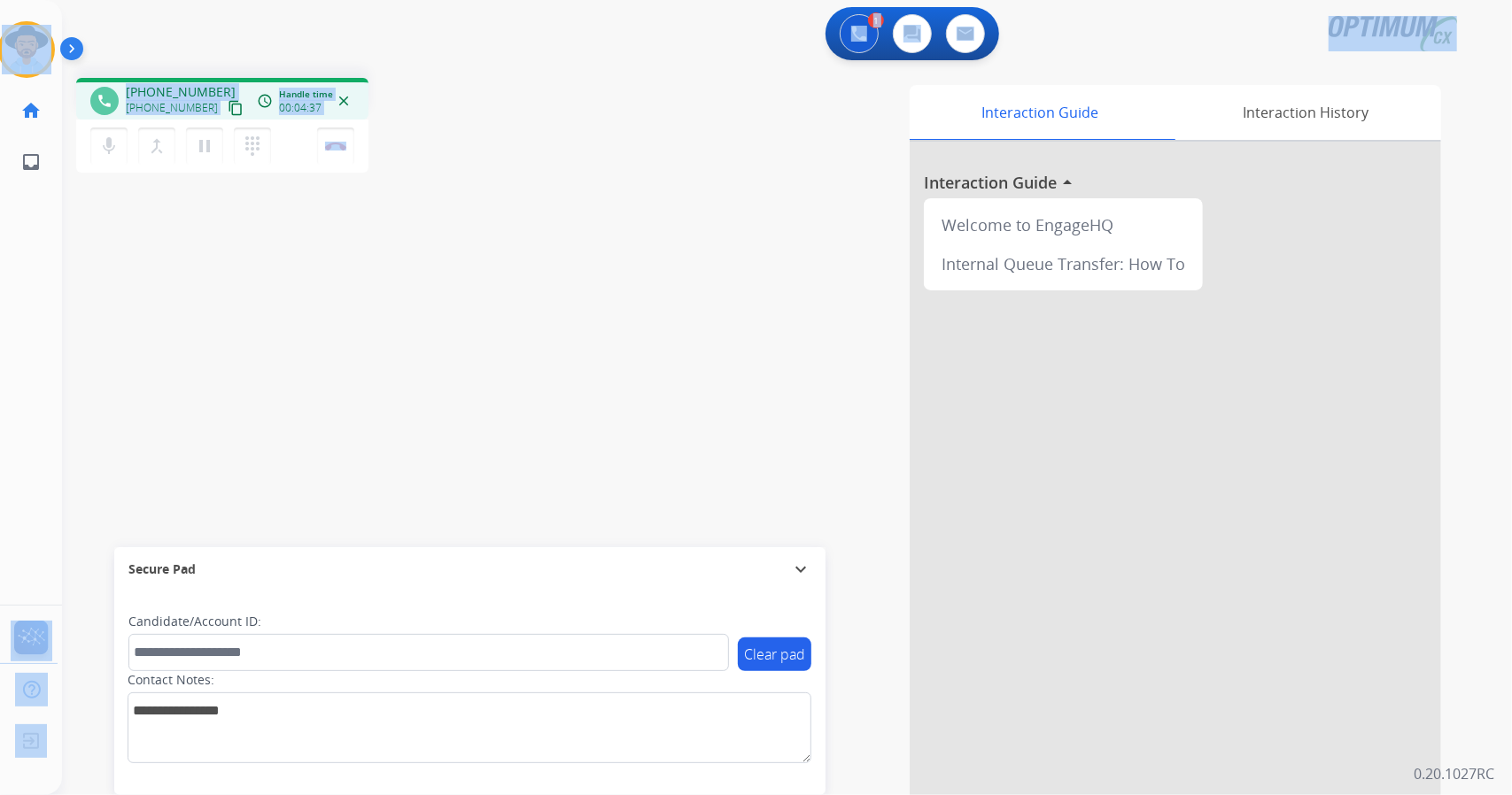
drag, startPoint x: 418, startPoint y: 146, endPoint x: 50, endPoint y: -19, distance: 403.3
click at [50, 0] on html "Outbound call Quit Outbound call Quit Schedule interaction + Add to my list Cus…" at bounding box center [756, 397] width 1512 height 795
click at [137, 47] on div "1 Voice Interactions 0 Chat Interactions 0 Email Interactions" at bounding box center [776, 36] width 1387 height 57
drag, startPoint x: 4, startPoint y: 6, endPoint x: 522, endPoint y: 333, distance: 612.6
click at [522, 333] on div "Outbound call Quit Outbound call Quit Schedule interaction + Add to my list Cus…" at bounding box center [756, 397] width 1512 height 795
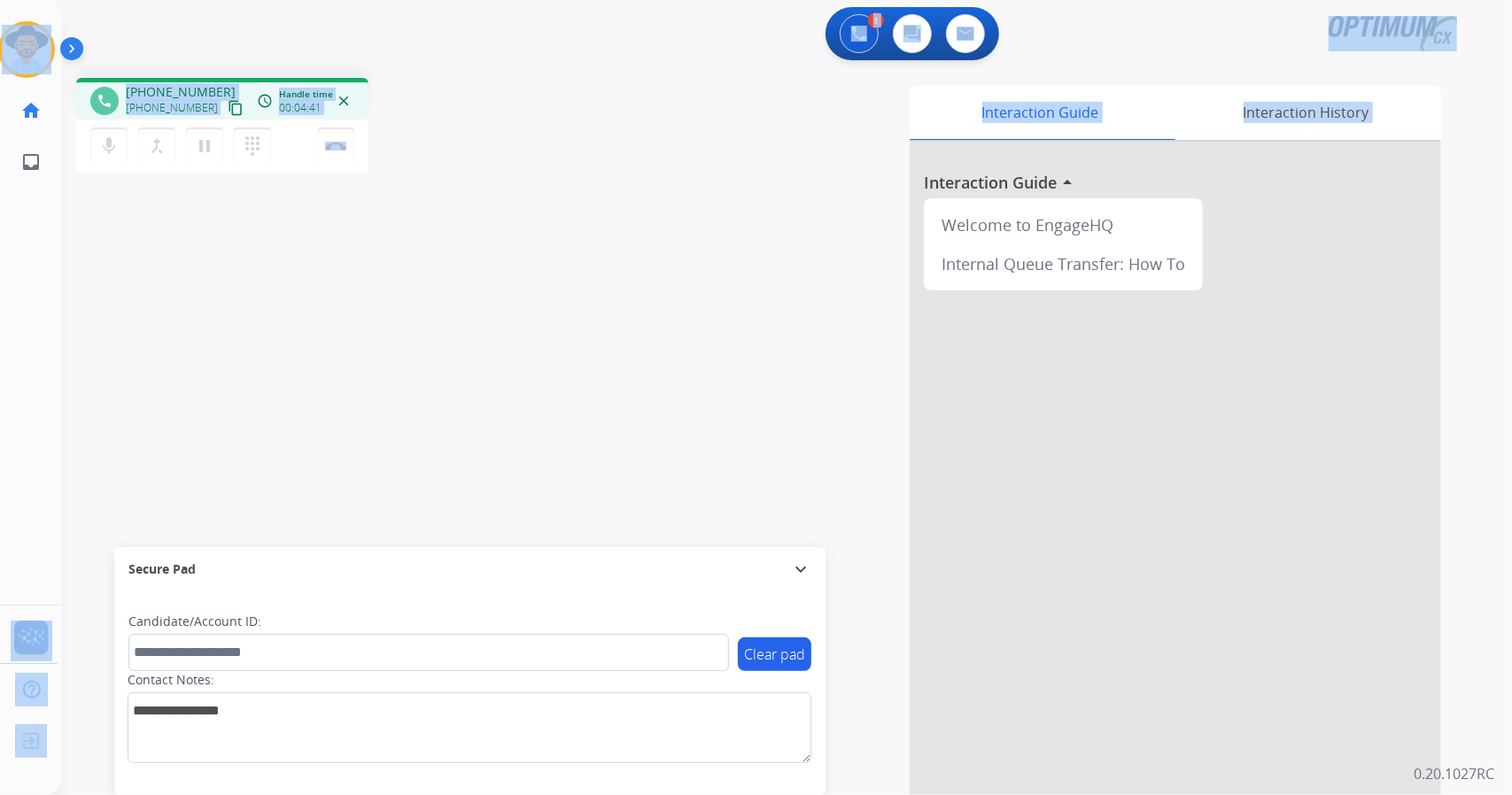
click at [522, 333] on div "phone [PHONE_NUMBER] [PHONE_NUMBER] content_copy access_time Call metrics Queue…" at bounding box center [766, 433] width 1408 height 739
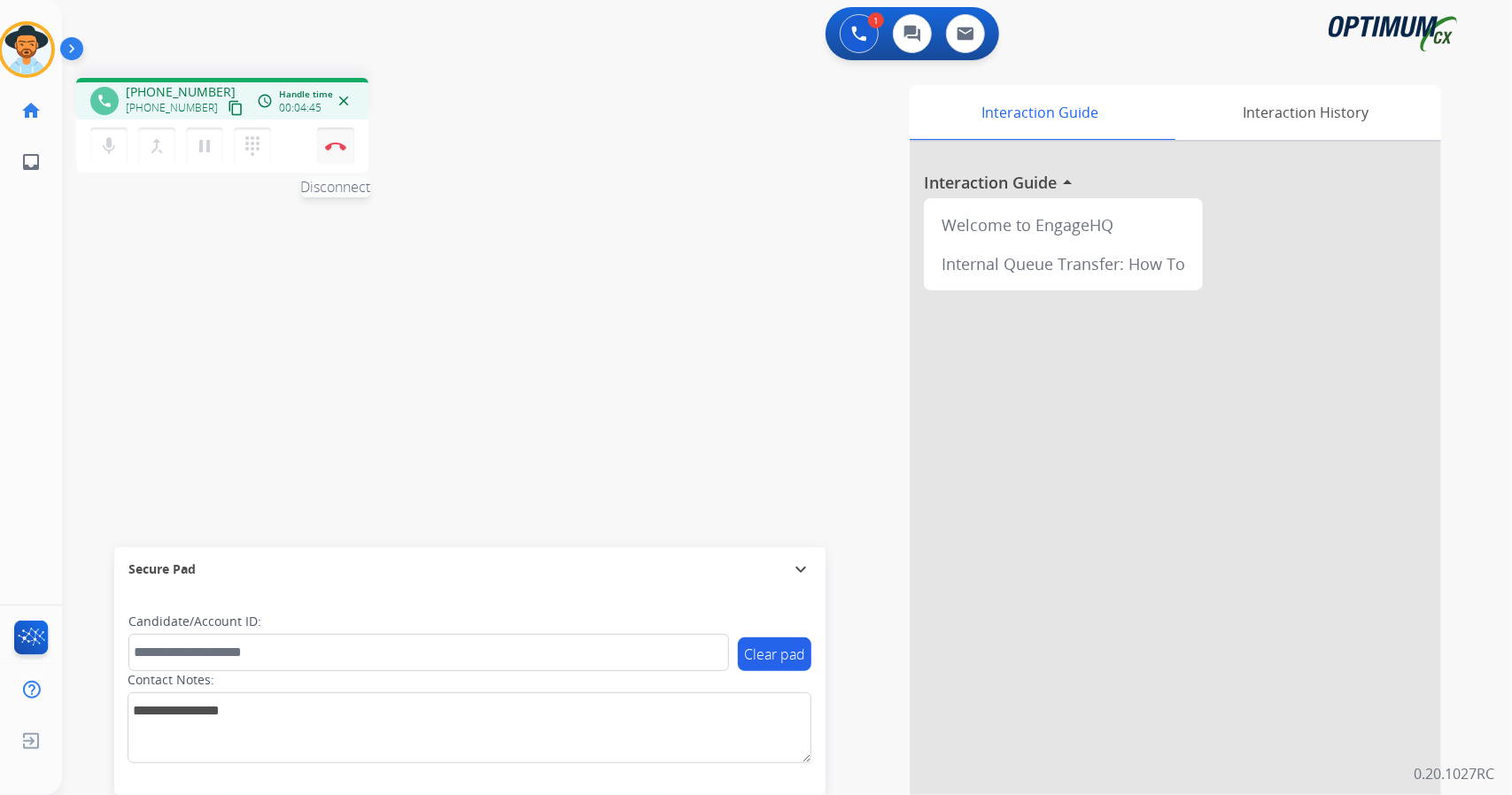
click at [351, 154] on button "Disconnect" at bounding box center [335, 146] width 37 height 37
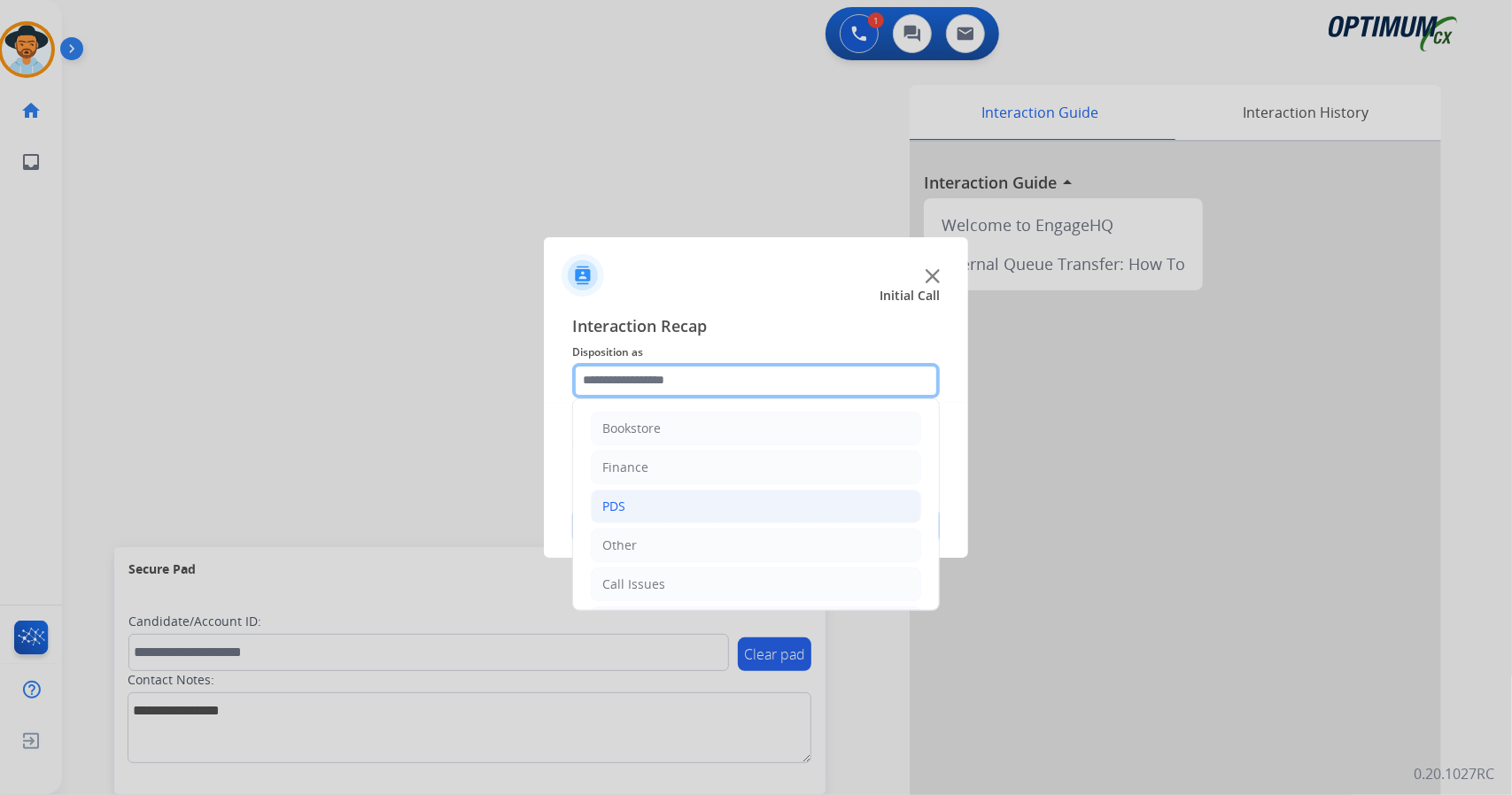
drag, startPoint x: 835, startPoint y: 376, endPoint x: 822, endPoint y: 502, distance: 126.7
click at [822, 399] on div "Bookstore Finance PDS Other Call Issues Initial Application Transfer Renewal" at bounding box center [756, 380] width 368 height 35
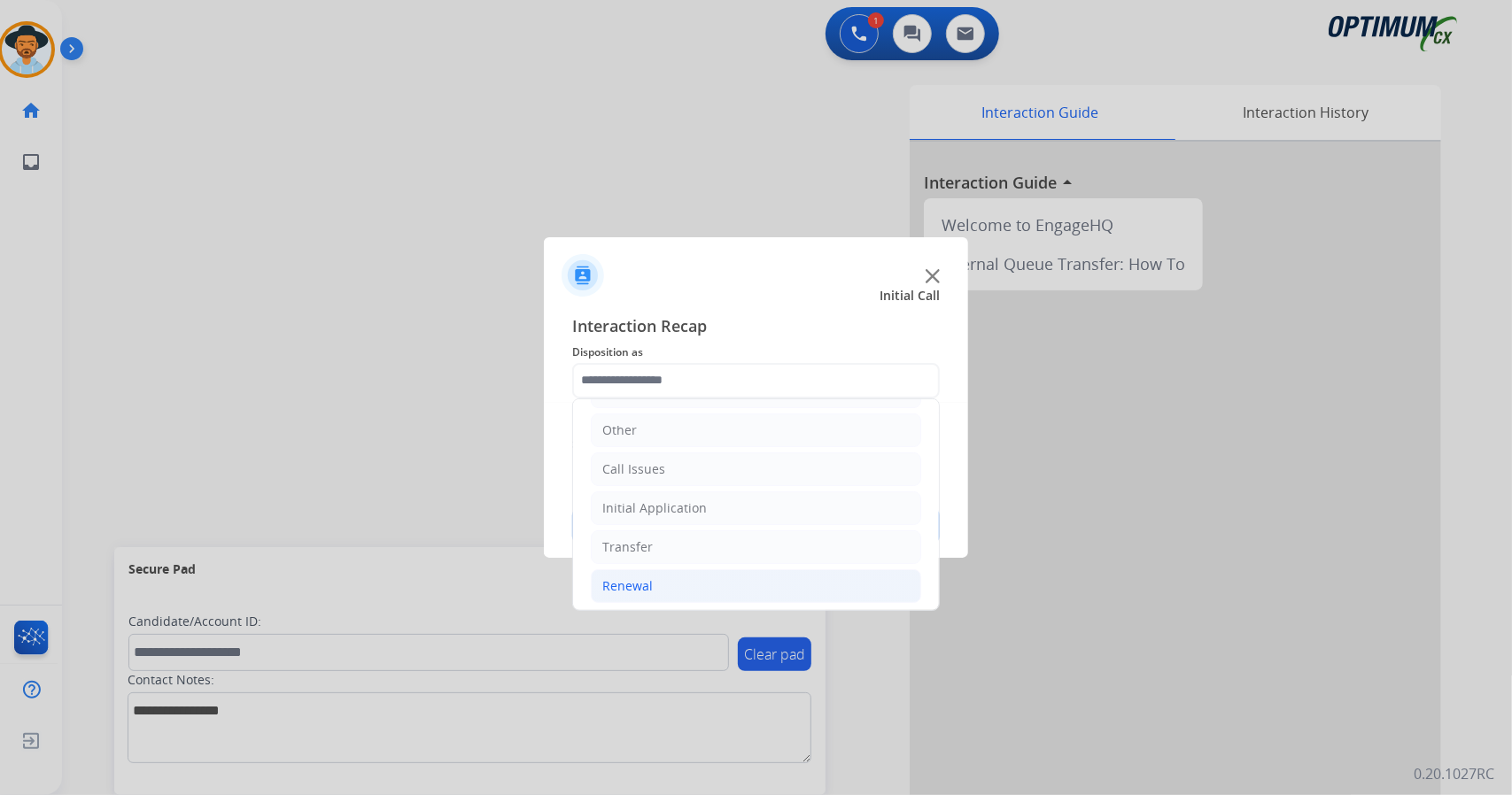
click at [692, 586] on li "Renewal" at bounding box center [756, 586] width 331 height 34
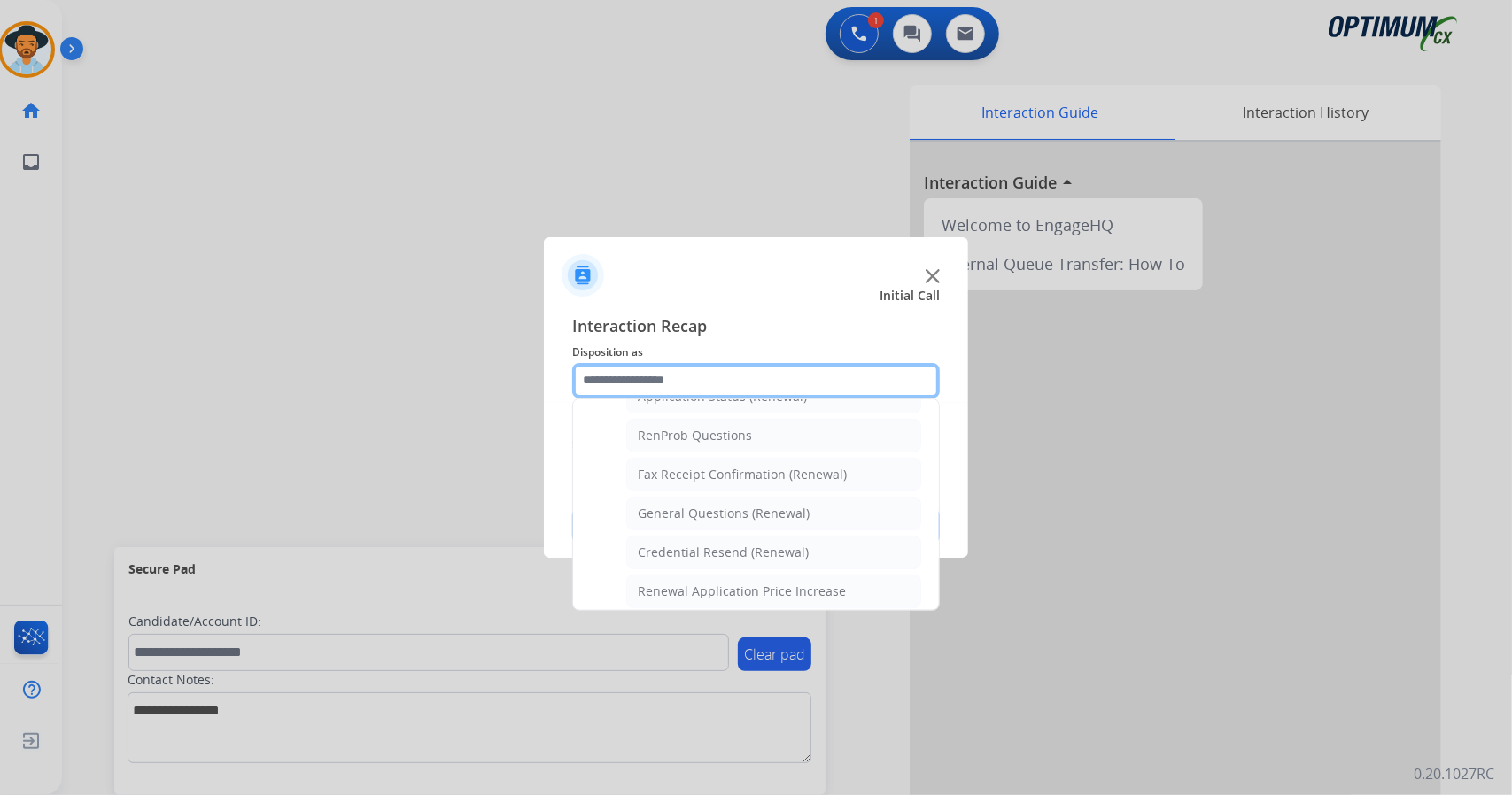
scroll to position [440, 0]
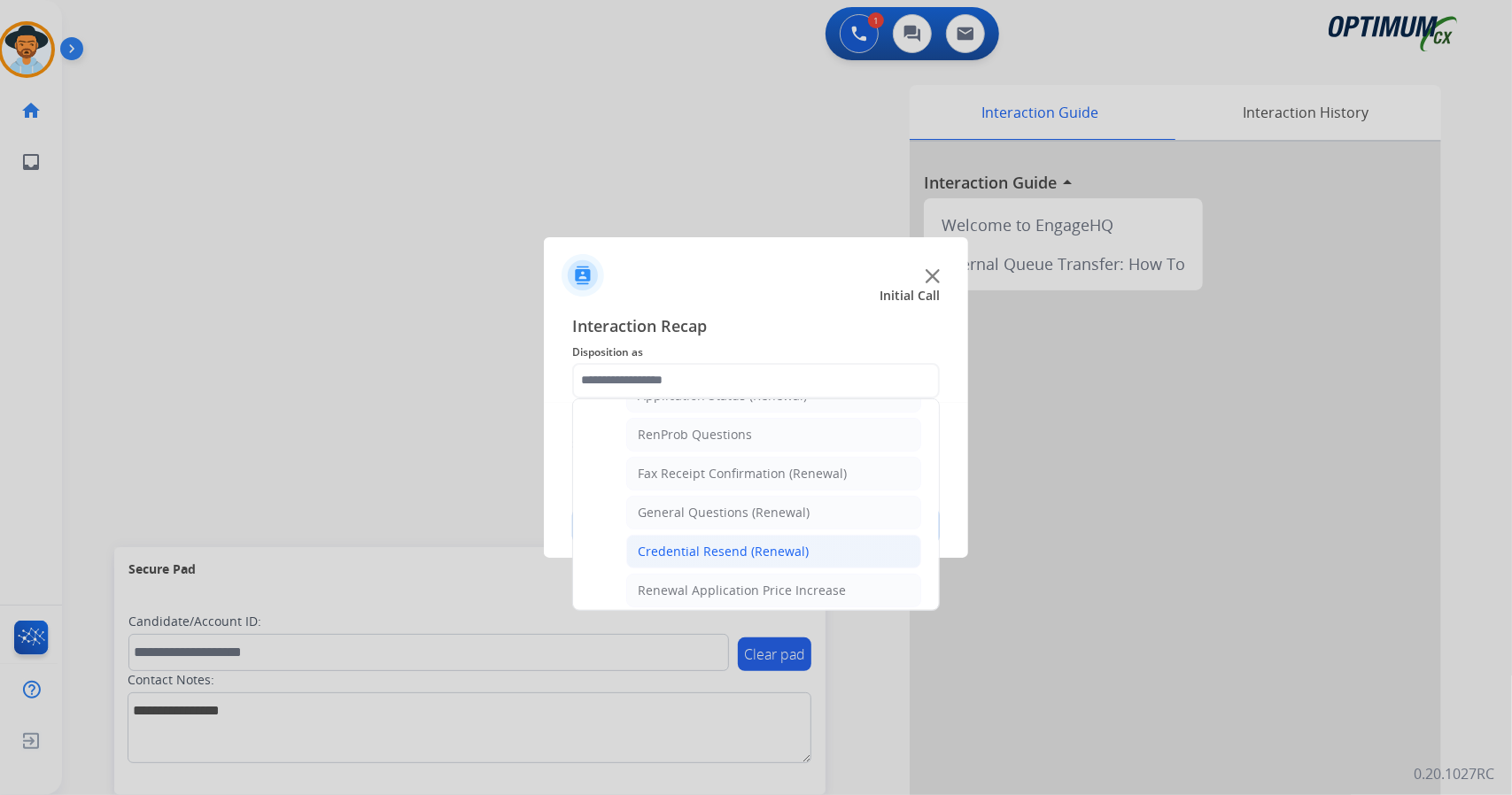
click at [674, 543] on div "Credential Resend (Renewal)" at bounding box center [723, 551] width 171 height 18
type input "**********"
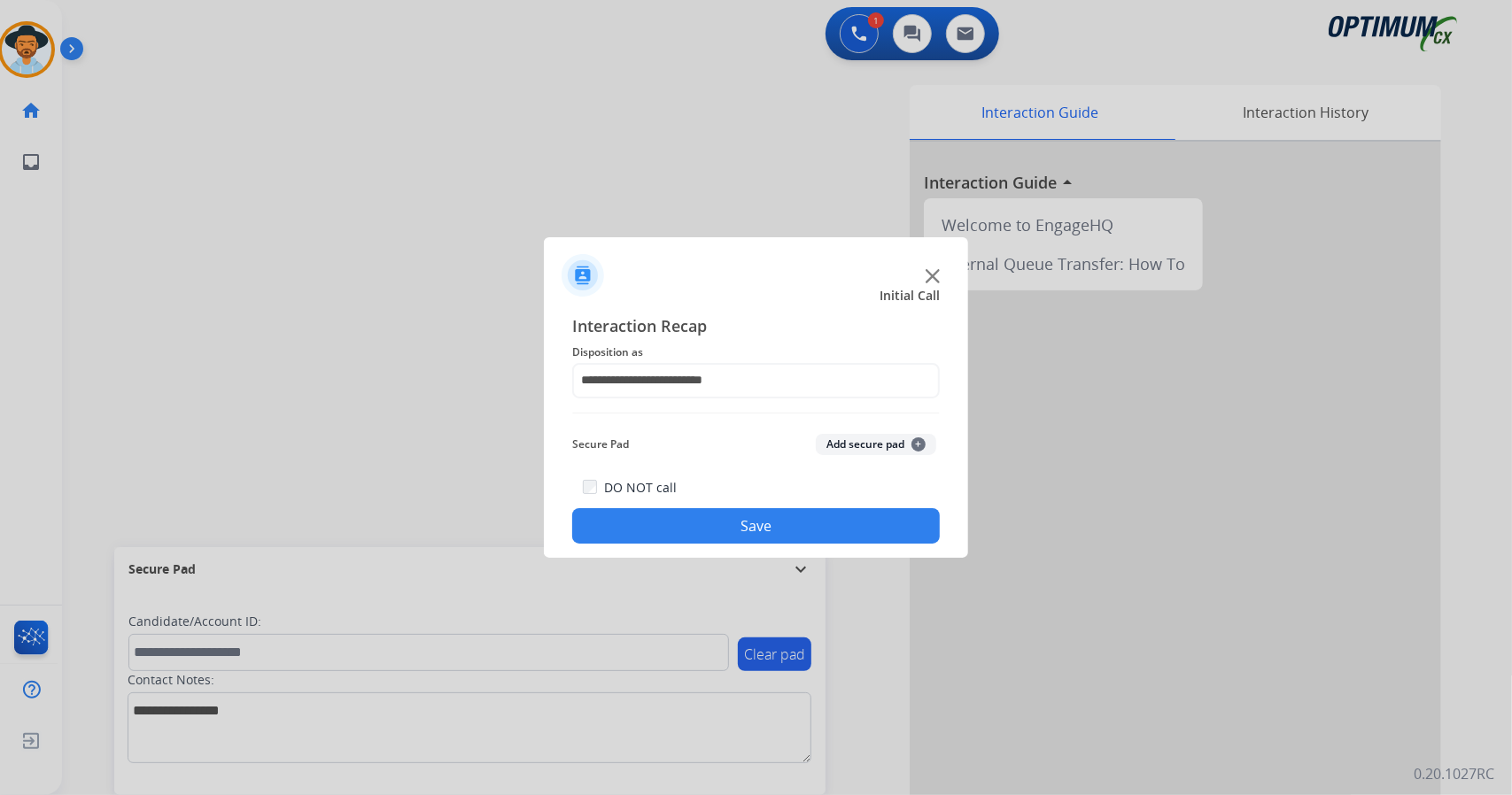
click at [671, 533] on button "Save" at bounding box center [756, 526] width 368 height 35
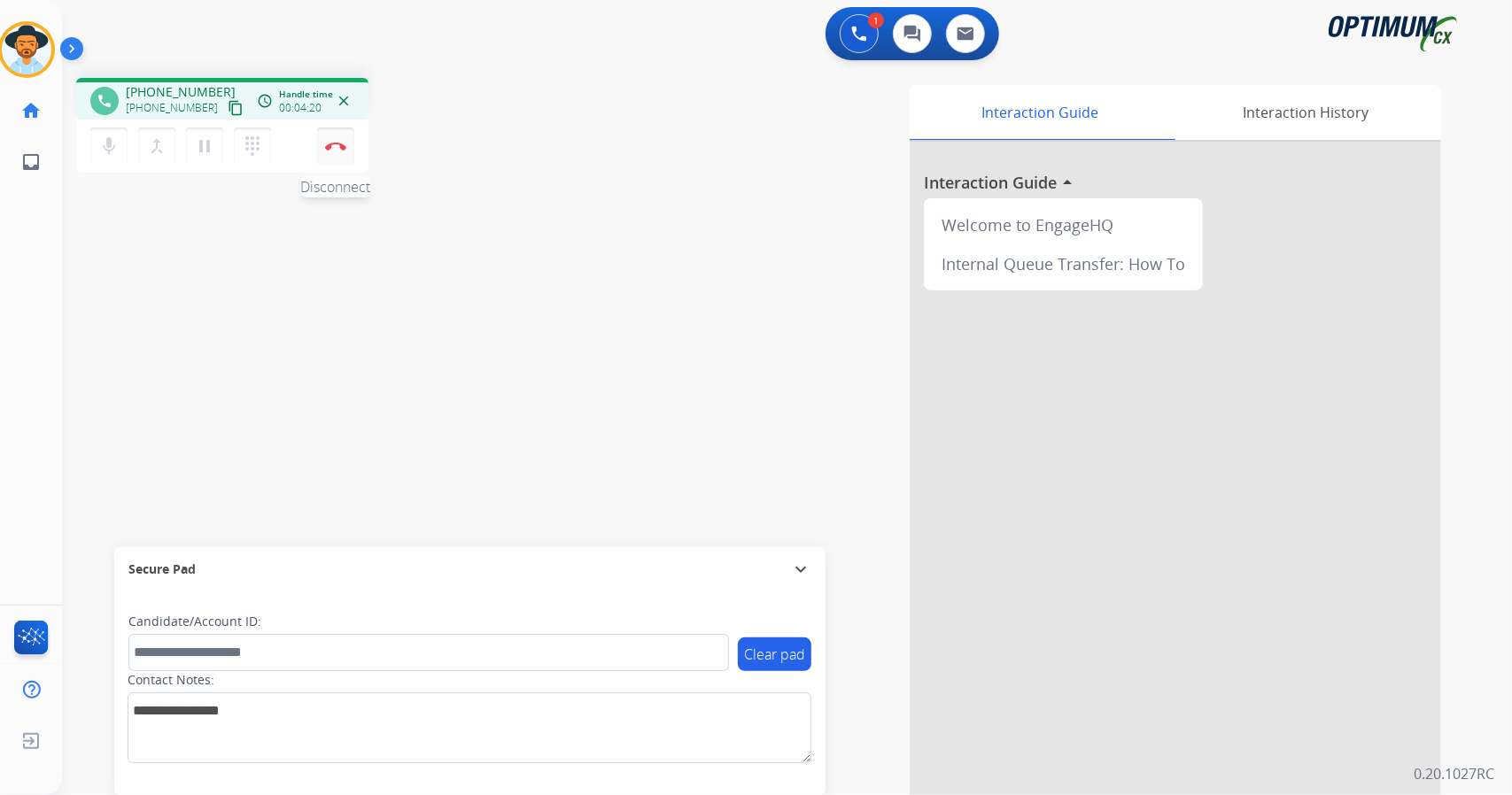
click at [337, 149] on img at bounding box center [335, 146] width 21 height 9
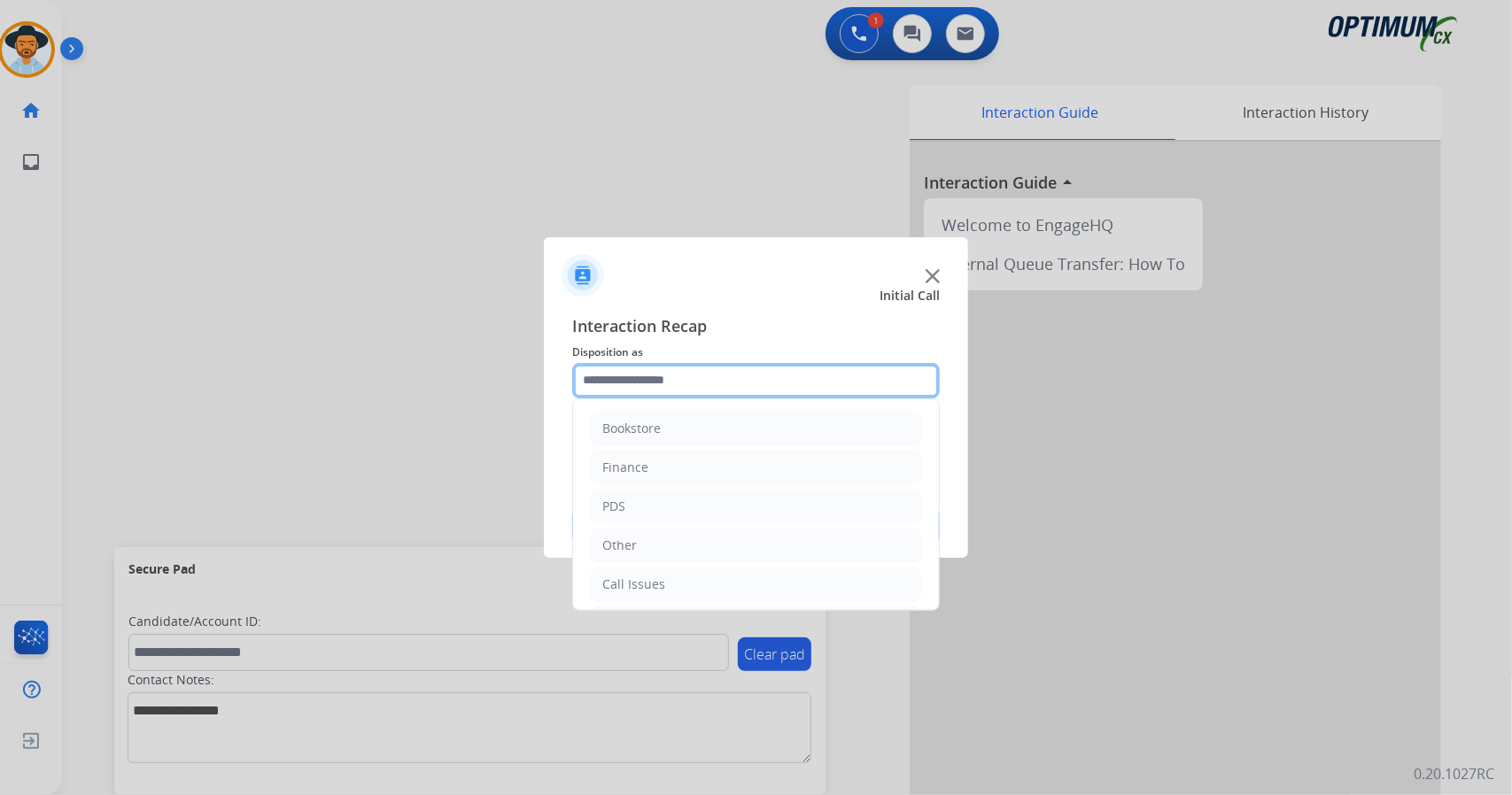
click at [639, 380] on input "text" at bounding box center [756, 380] width 368 height 35
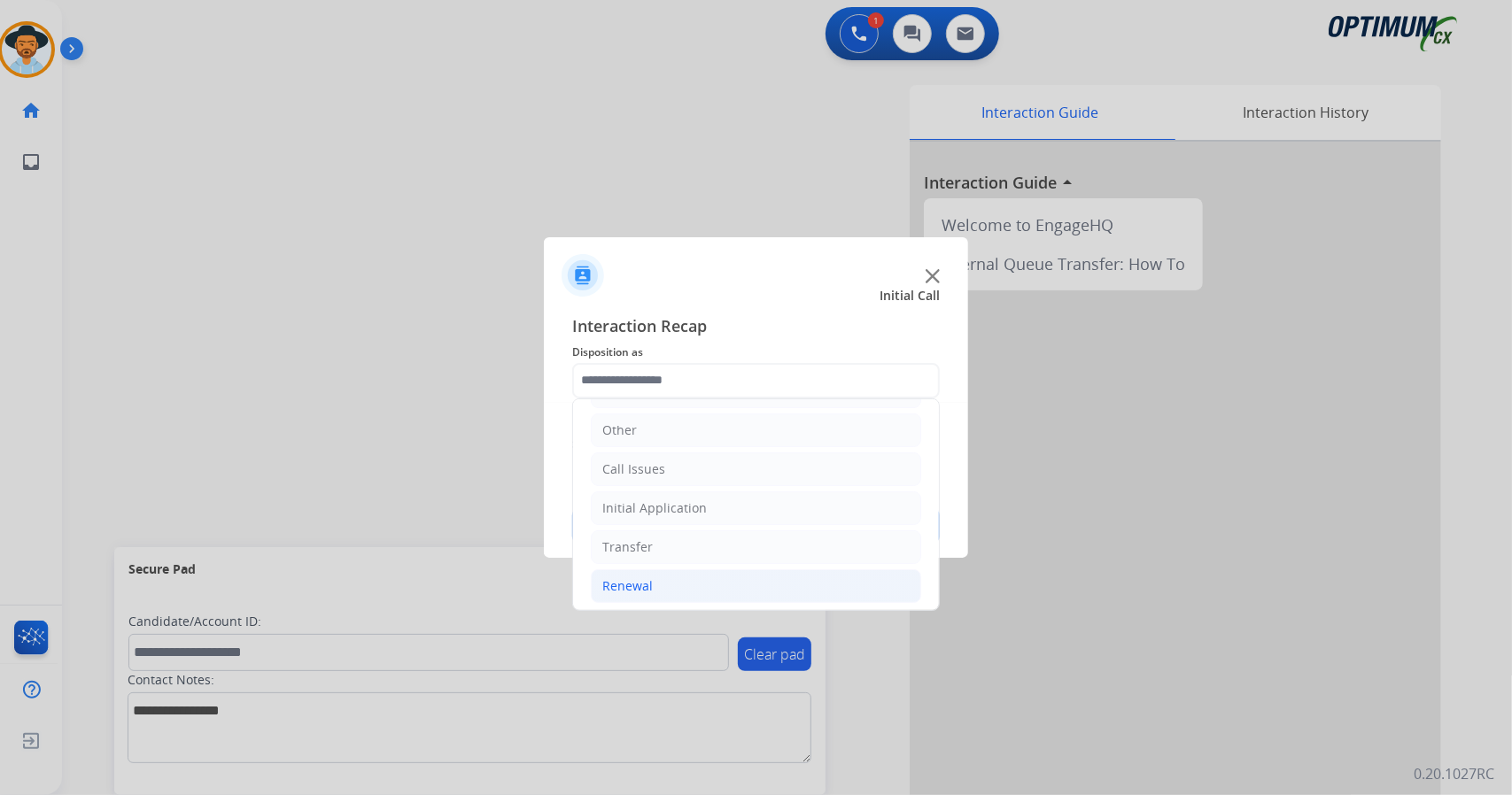
click at [700, 592] on li "Renewal" at bounding box center [756, 586] width 331 height 34
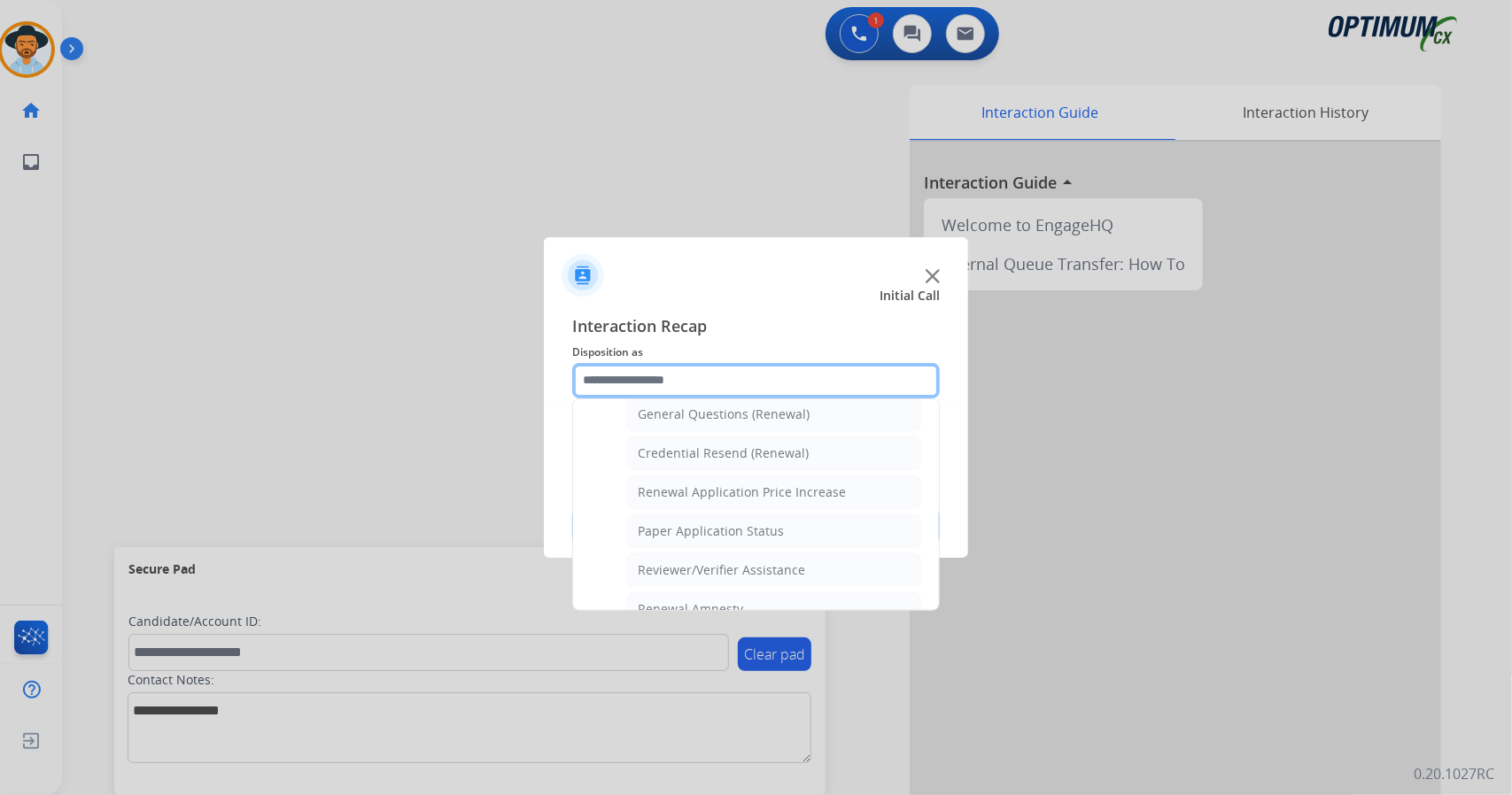
scroll to position [670, 0]
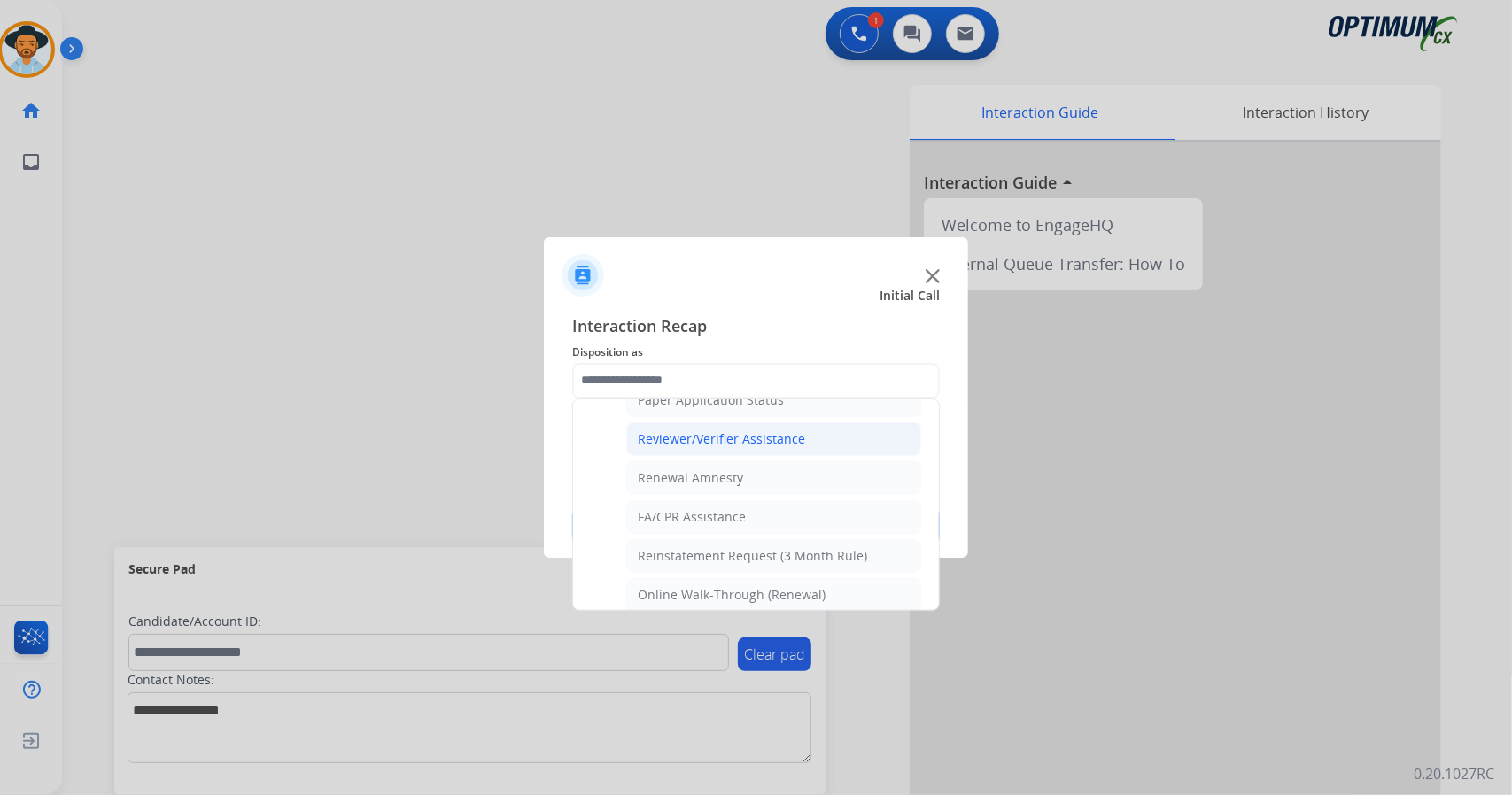
click at [744, 423] on li "Reviewer/Verifier Assistance" at bounding box center [774, 439] width 295 height 34
type input "**********"
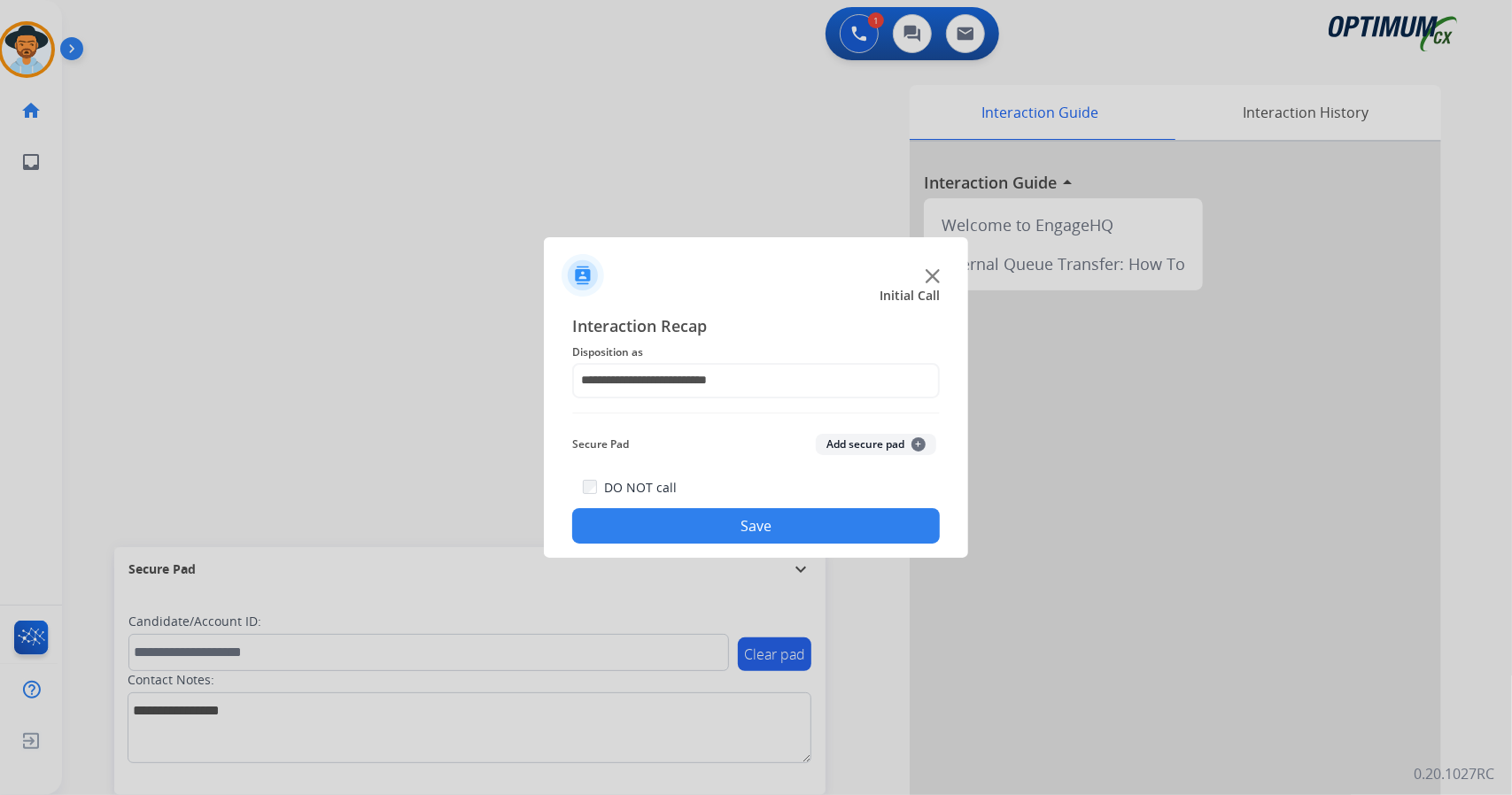
click at [744, 520] on button "Save" at bounding box center [756, 526] width 368 height 35
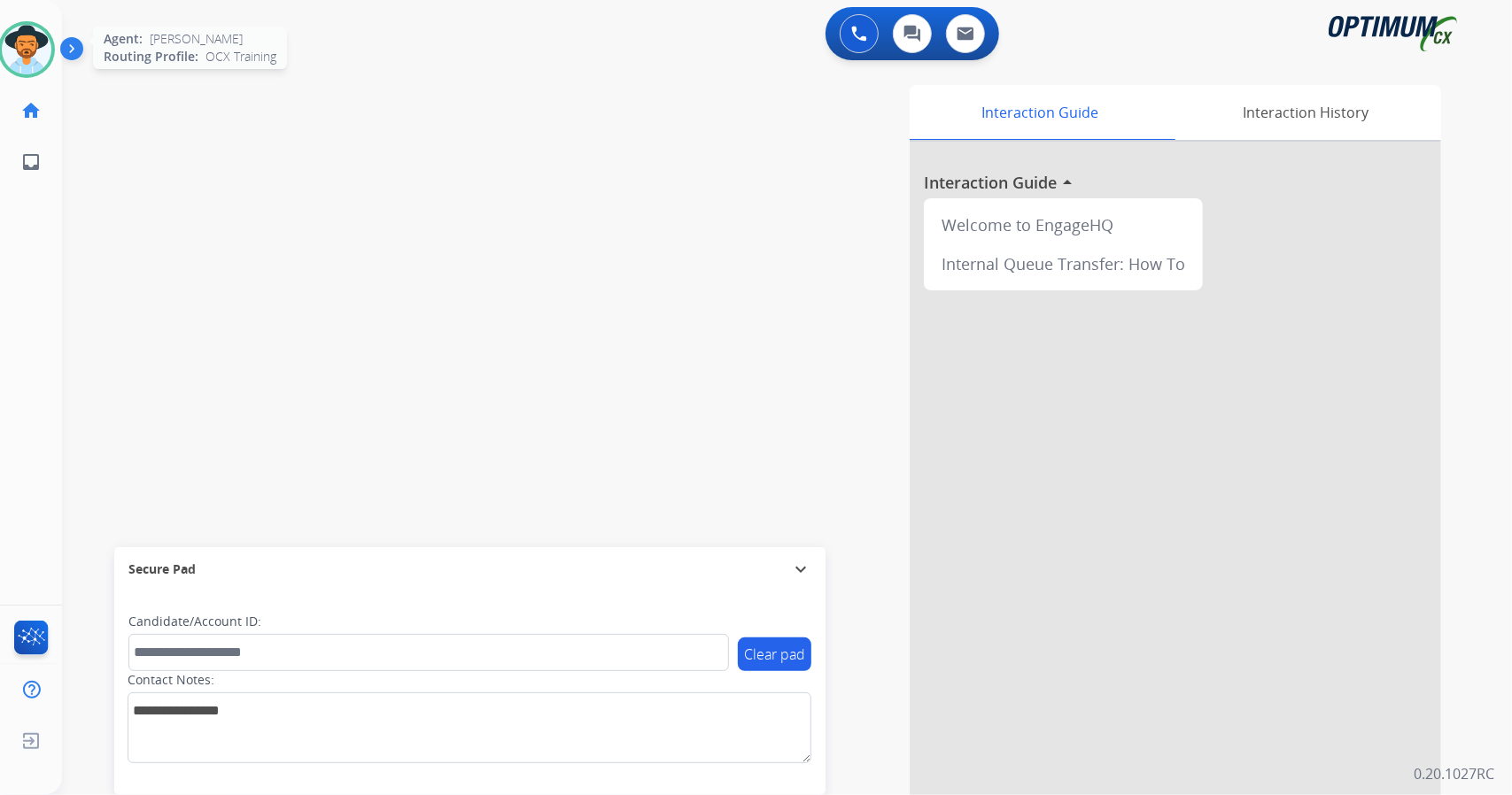
click at [0, 64] on div "Agent: [PERSON_NAME] Profile: OCX Training" at bounding box center [27, 50] width 57 height 57
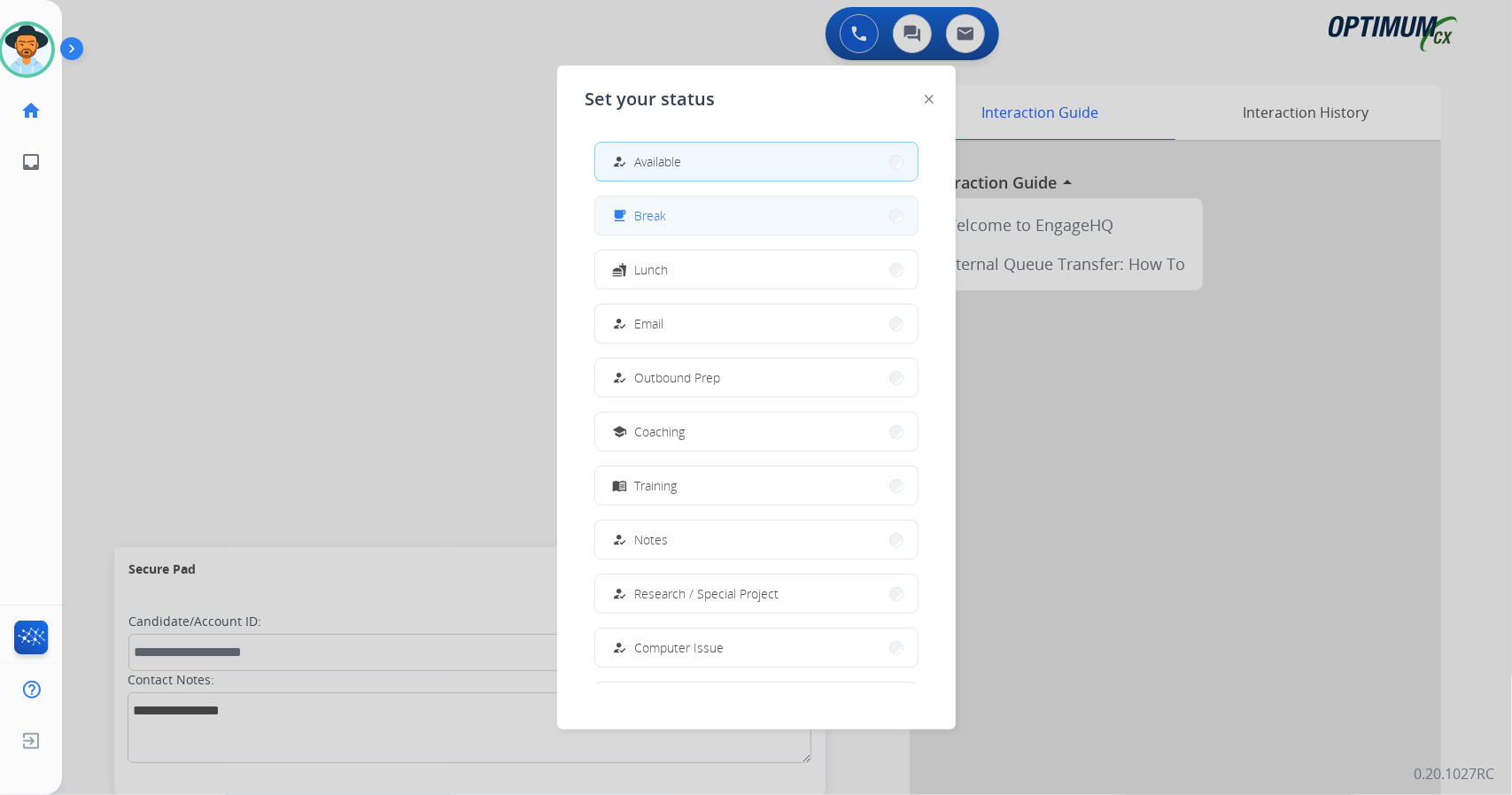
click at [716, 217] on button "free_breakfast Break" at bounding box center [756, 215] width 322 height 38
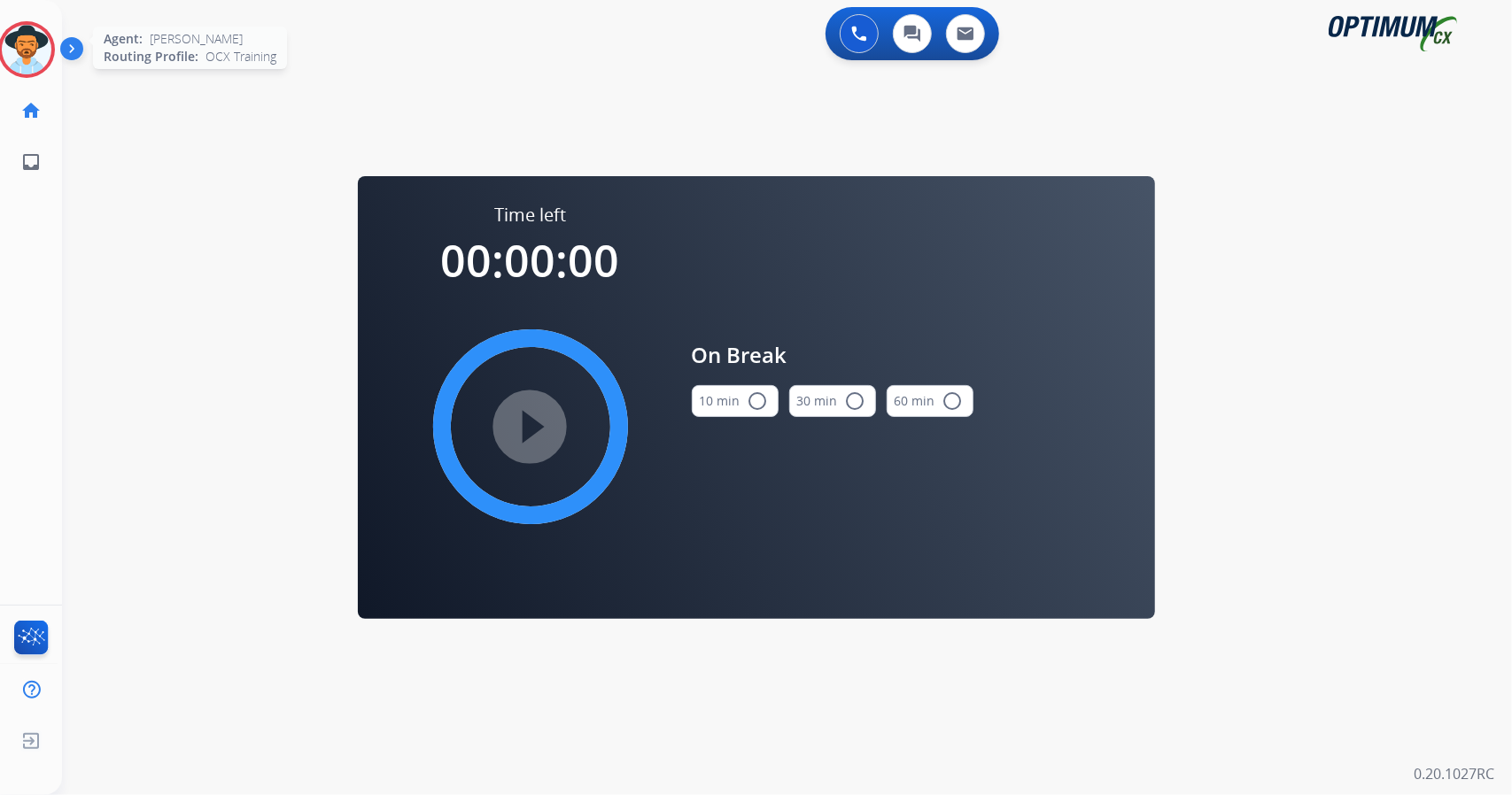
click at [21, 41] on img at bounding box center [27, 50] width 50 height 50
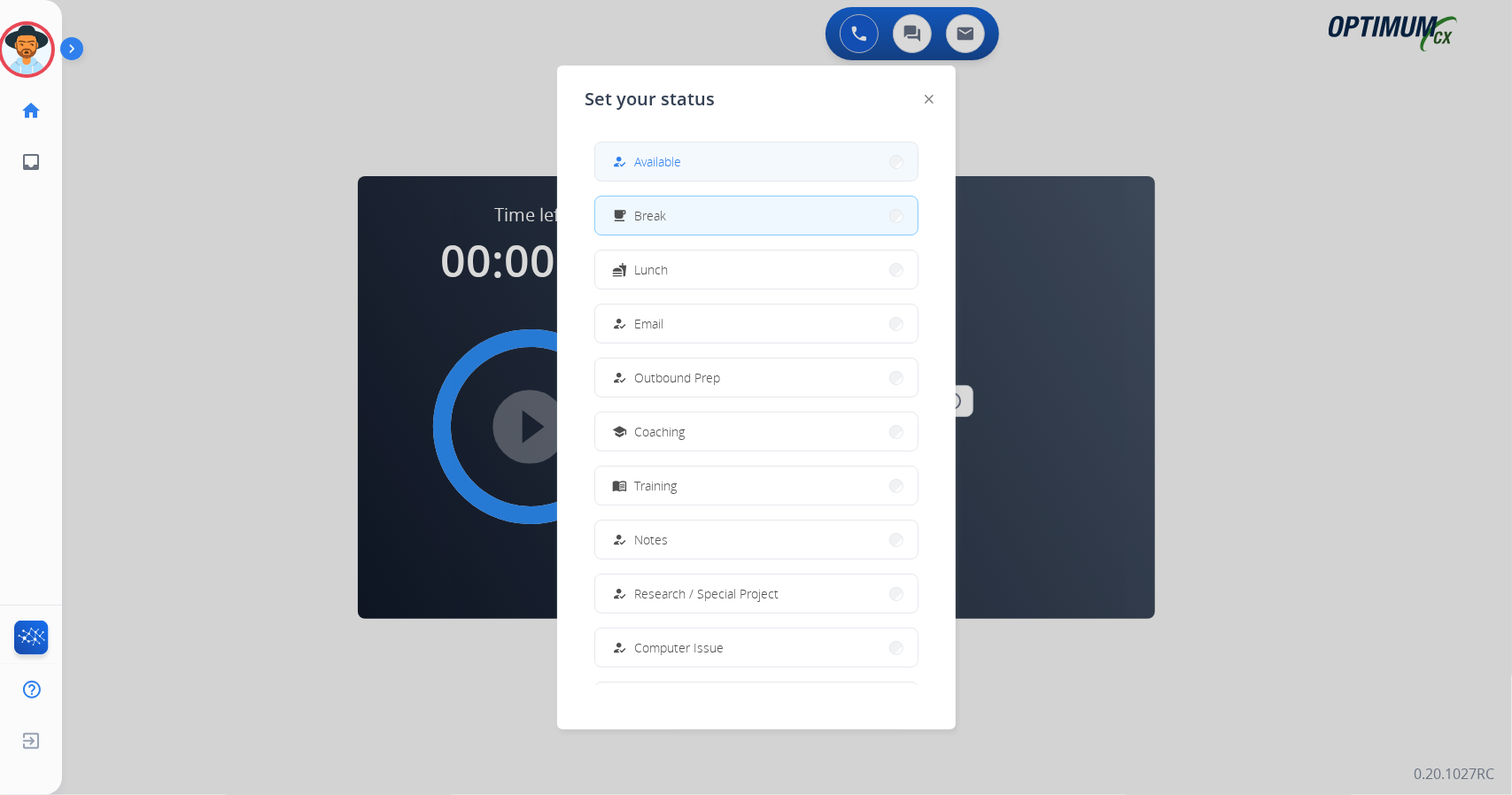
click at [629, 168] on div "how_to_reg" at bounding box center [623, 161] width 26 height 21
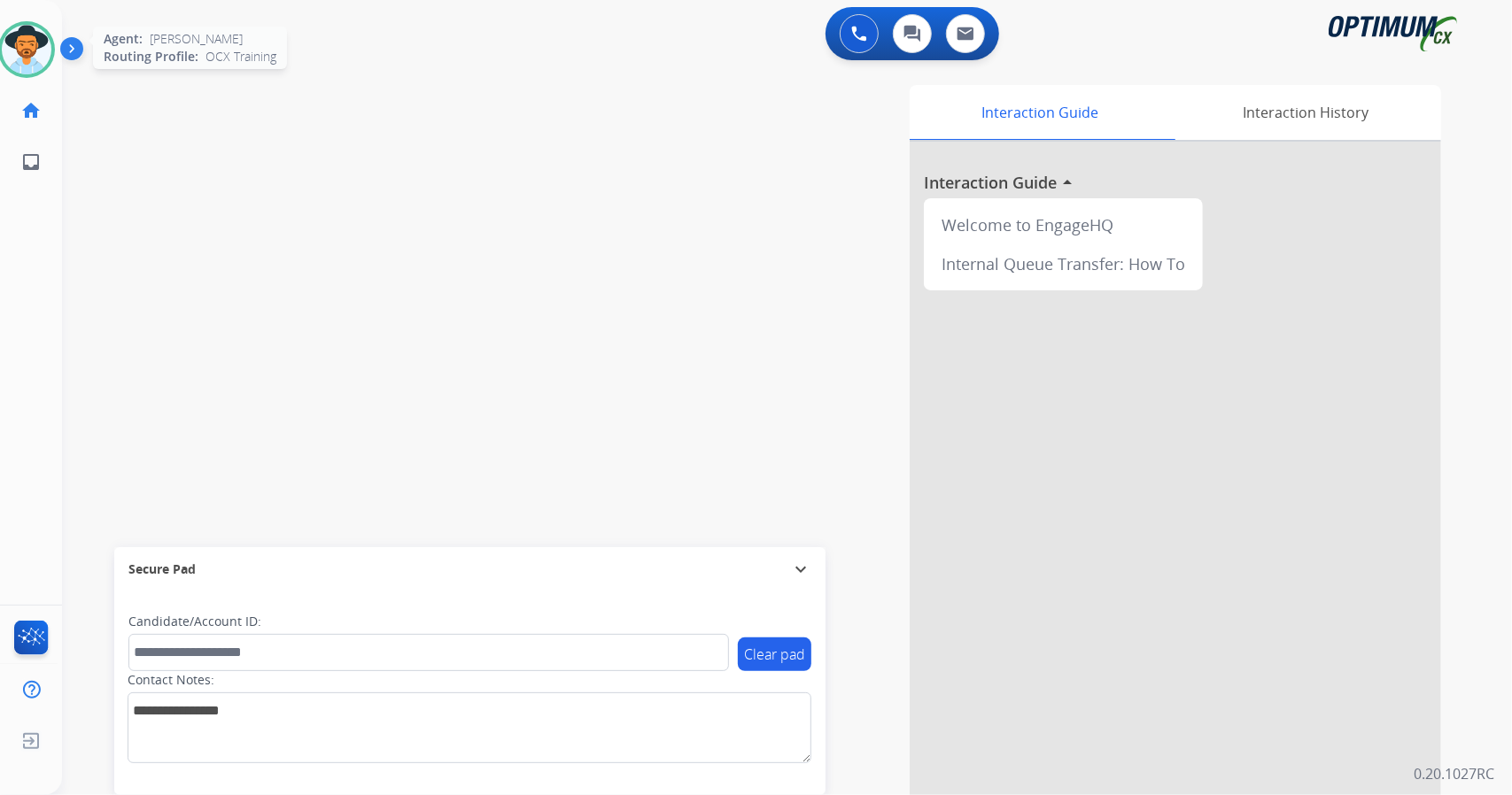
click at [17, 54] on img at bounding box center [27, 50] width 50 height 50
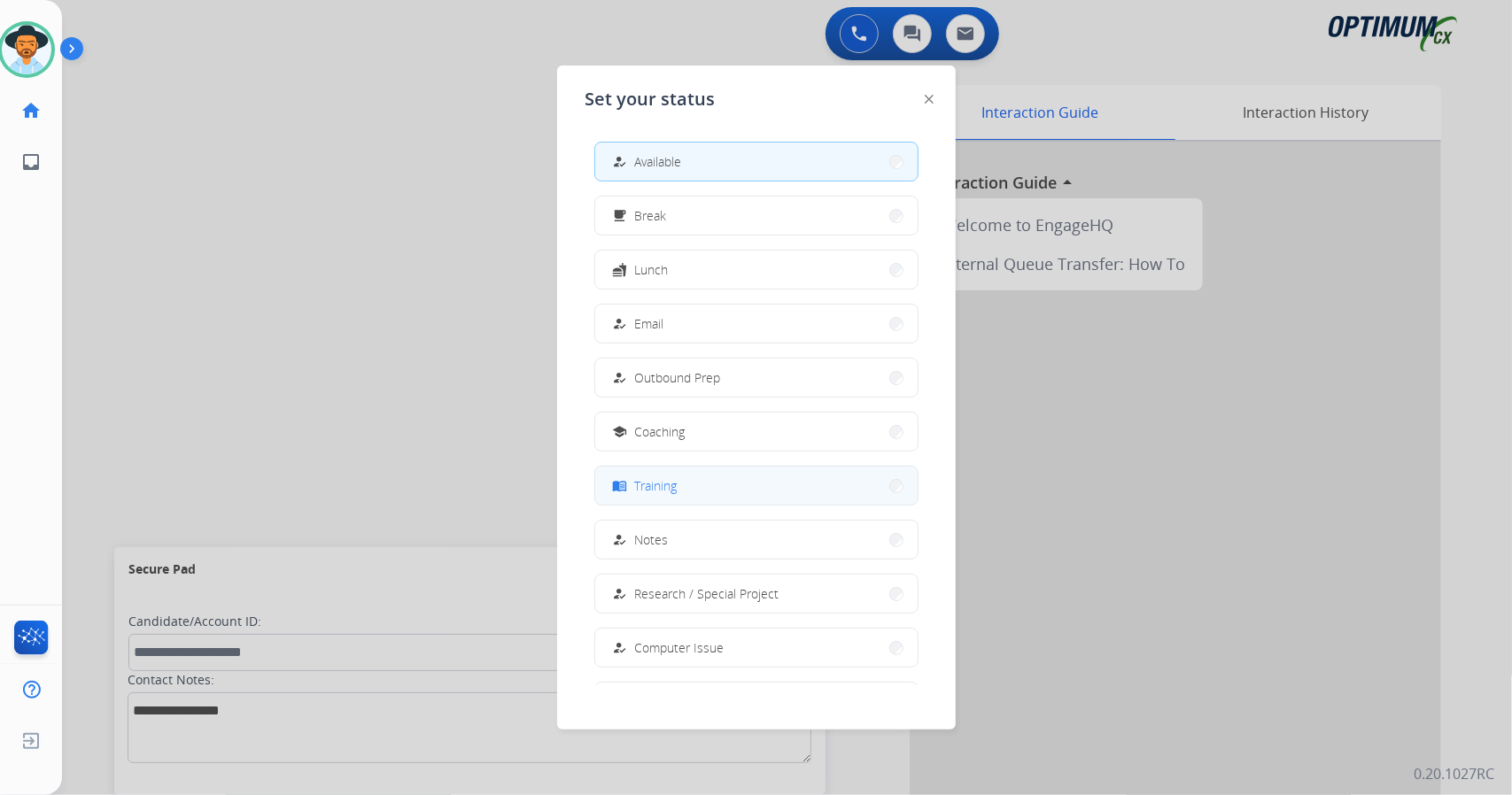
click at [713, 481] on button "menu_book Training" at bounding box center [756, 485] width 322 height 38
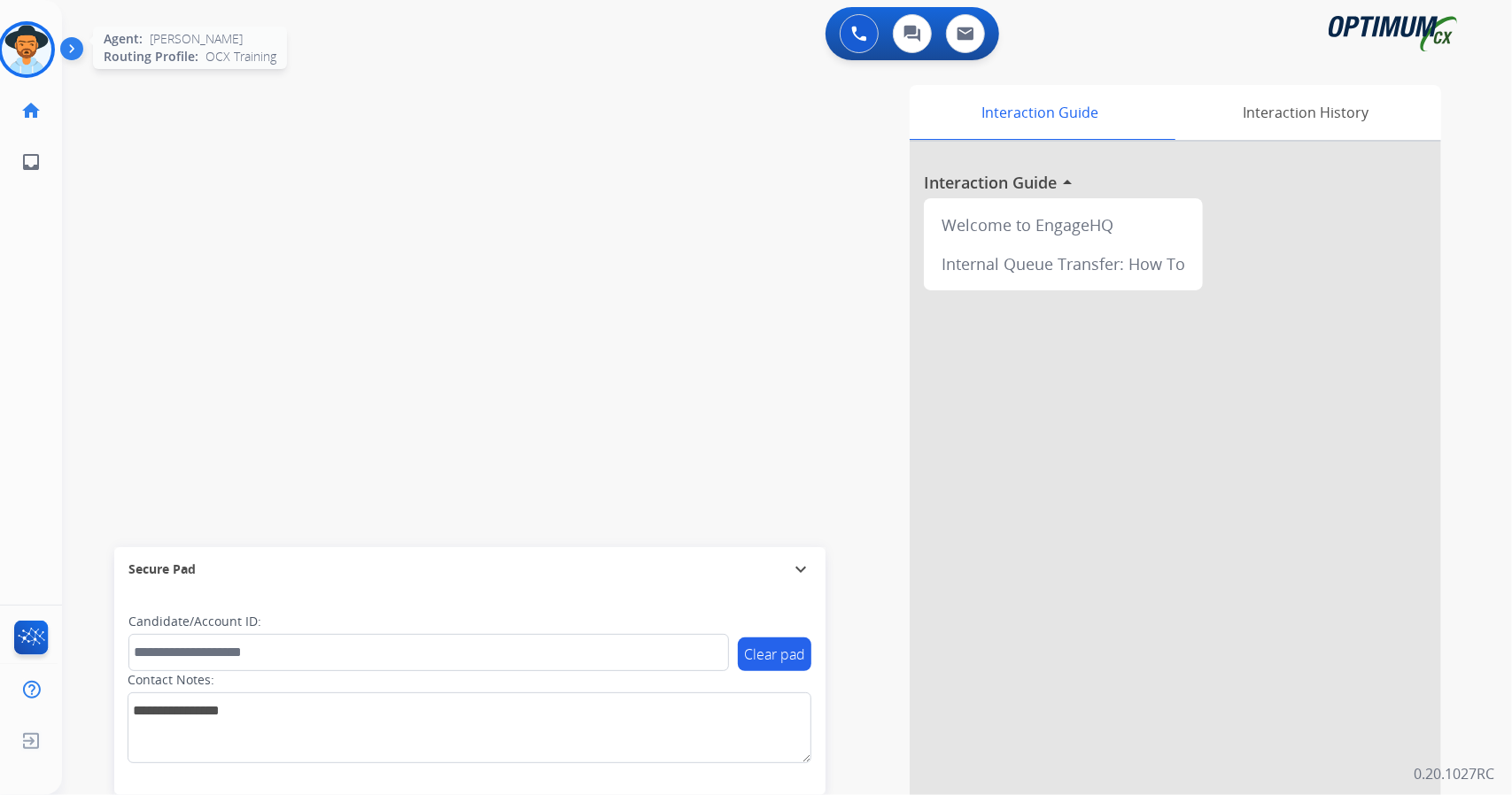
click at [14, 43] on img at bounding box center [27, 50] width 50 height 50
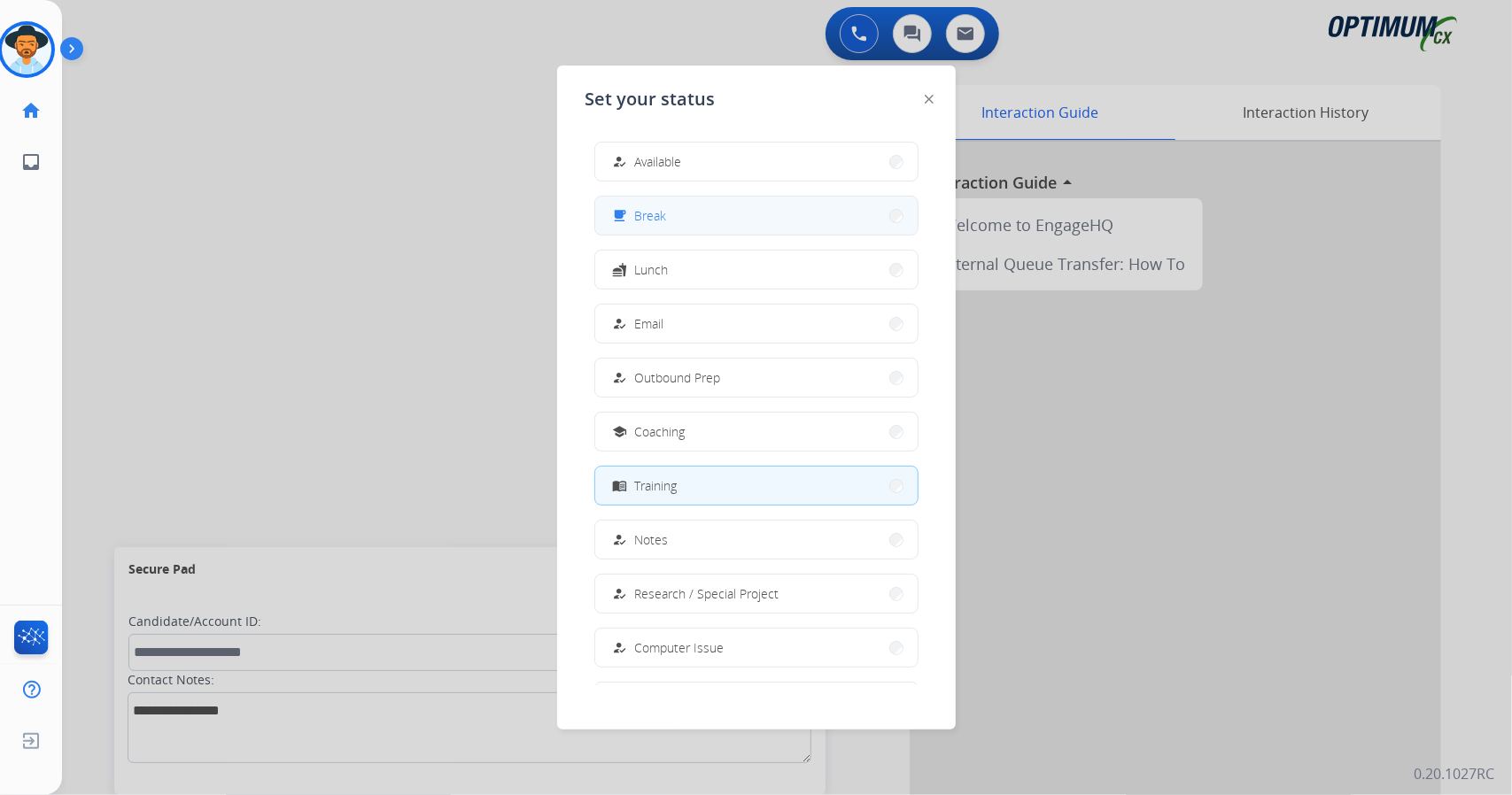
click at [657, 226] on button "free_breakfast Break" at bounding box center [756, 215] width 322 height 38
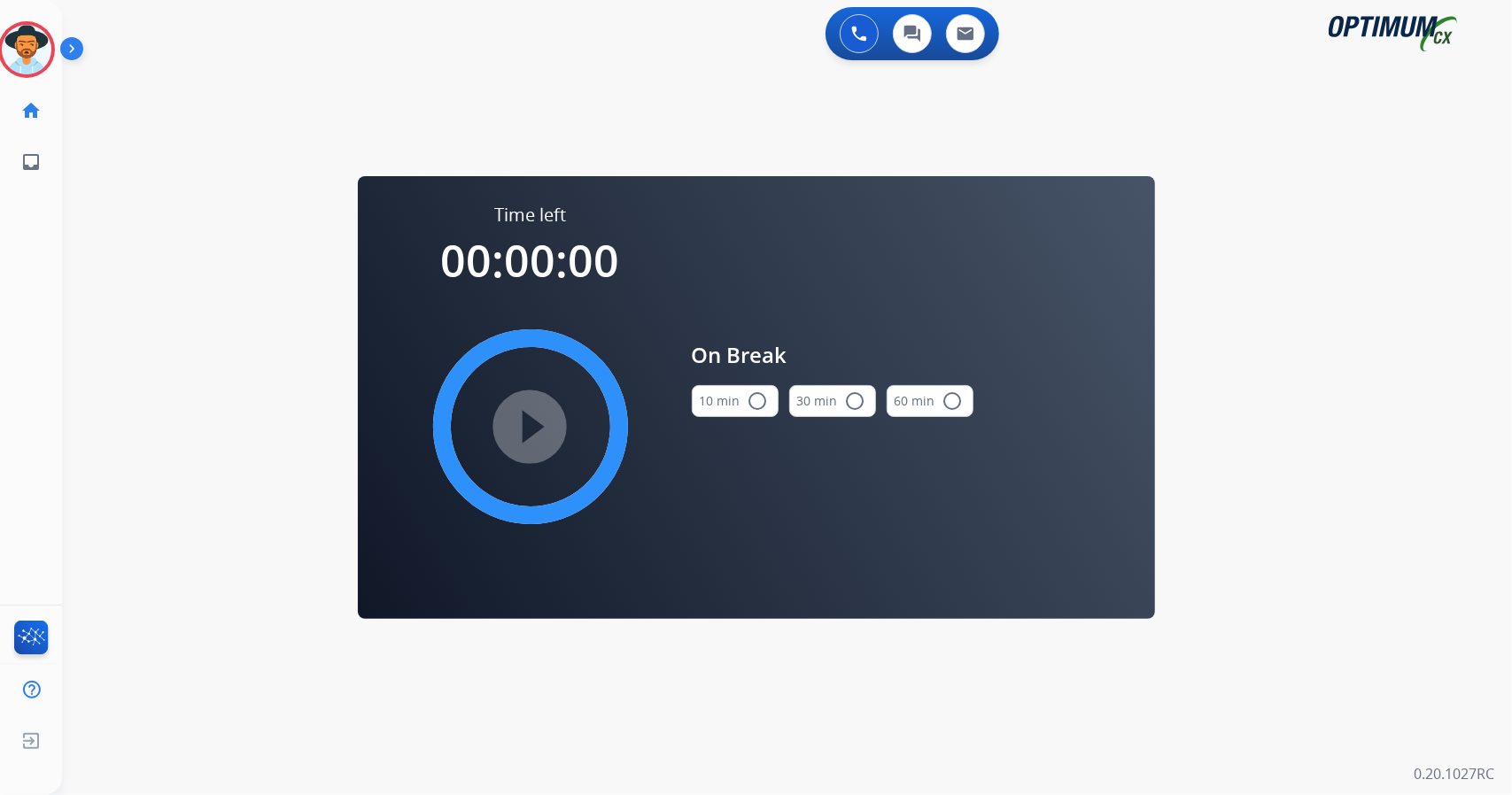
click at [1471, 290] on div "0 Voice Interactions 0 Chat Interactions 0 Email Interactions swap_horiz Break …" at bounding box center [787, 397] width 1450 height 795
click at [724, 405] on button "10 min radio_button_unchecked" at bounding box center [735, 401] width 87 height 32
click at [541, 429] on mat-icon "play_circle_filled" at bounding box center [530, 427] width 21 height 21
click at [17, 56] on icon at bounding box center [27, 50] width 57 height 57
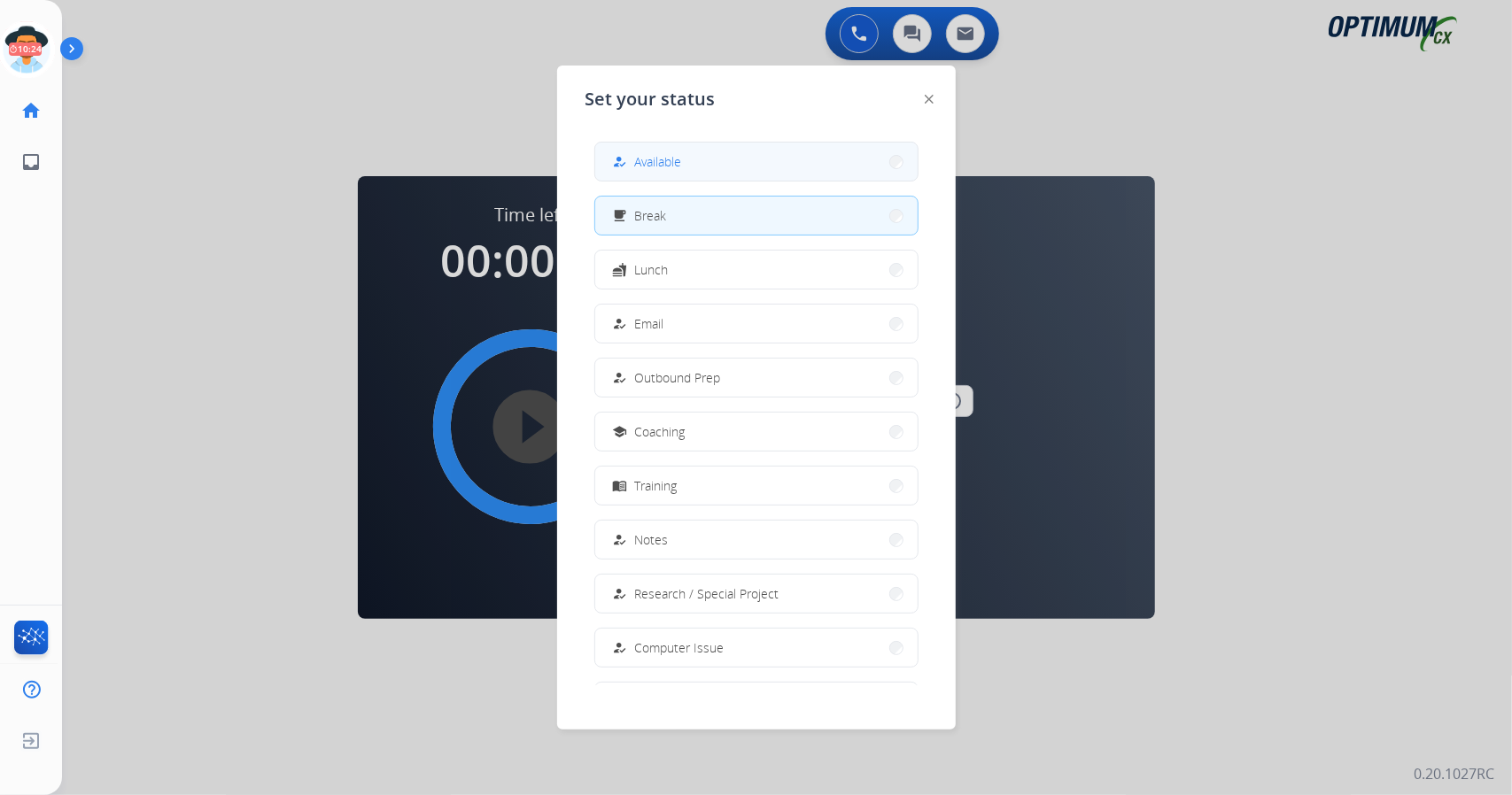
click at [734, 170] on button "how_to_reg Available" at bounding box center [756, 161] width 322 height 38
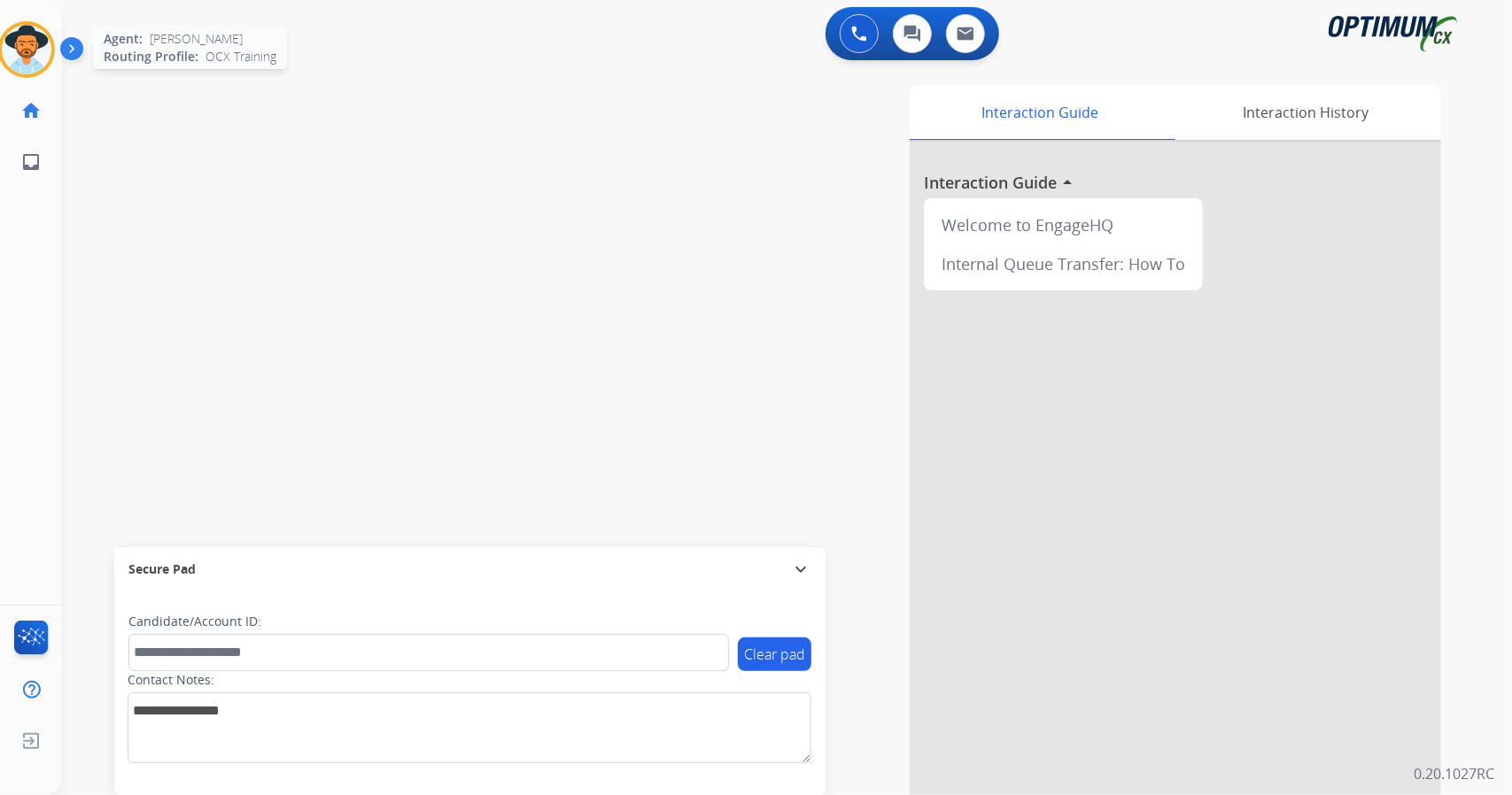
click at [25, 49] on img at bounding box center [27, 50] width 50 height 50
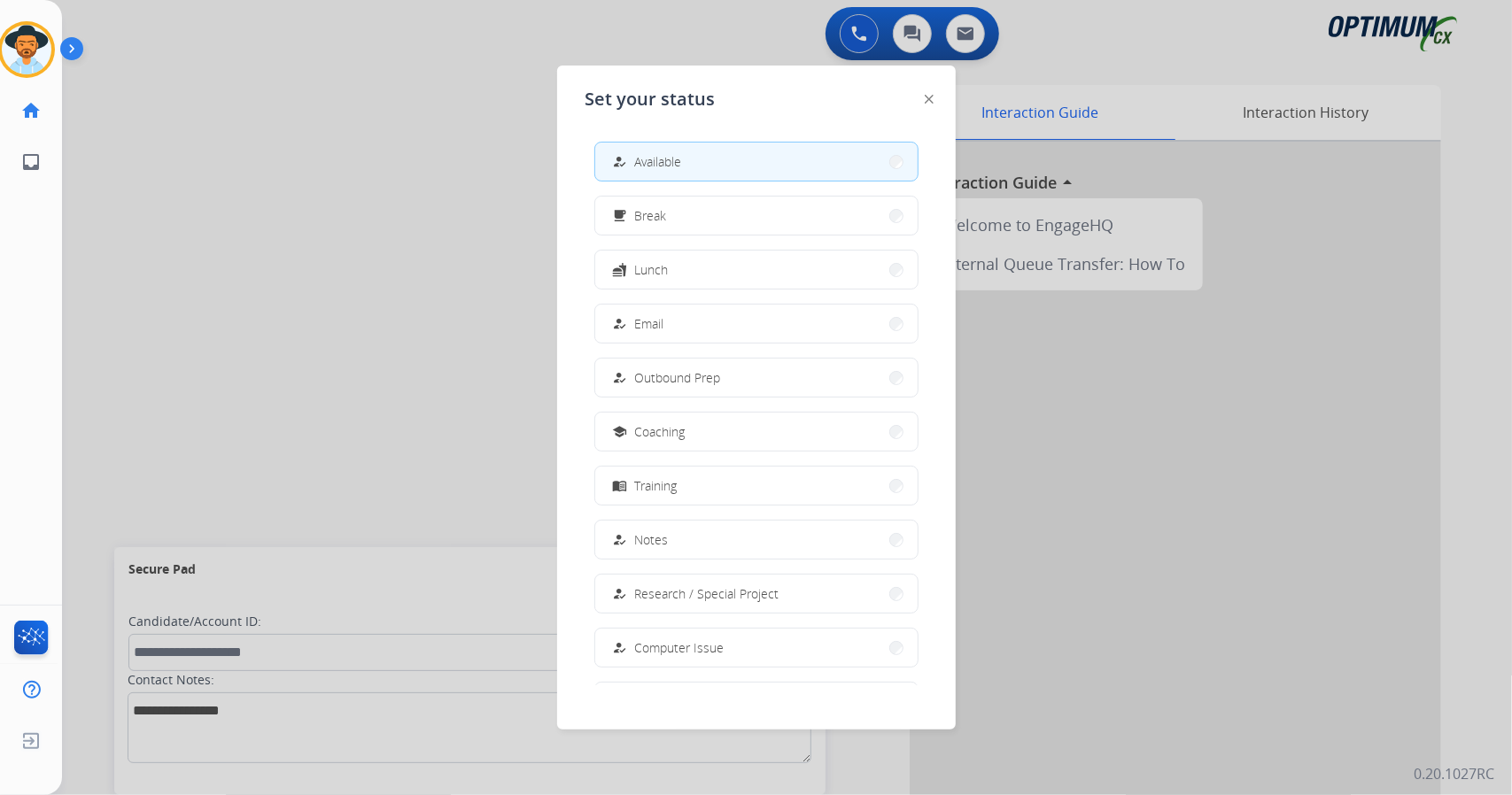
click at [336, 239] on div at bounding box center [756, 397] width 1512 height 795
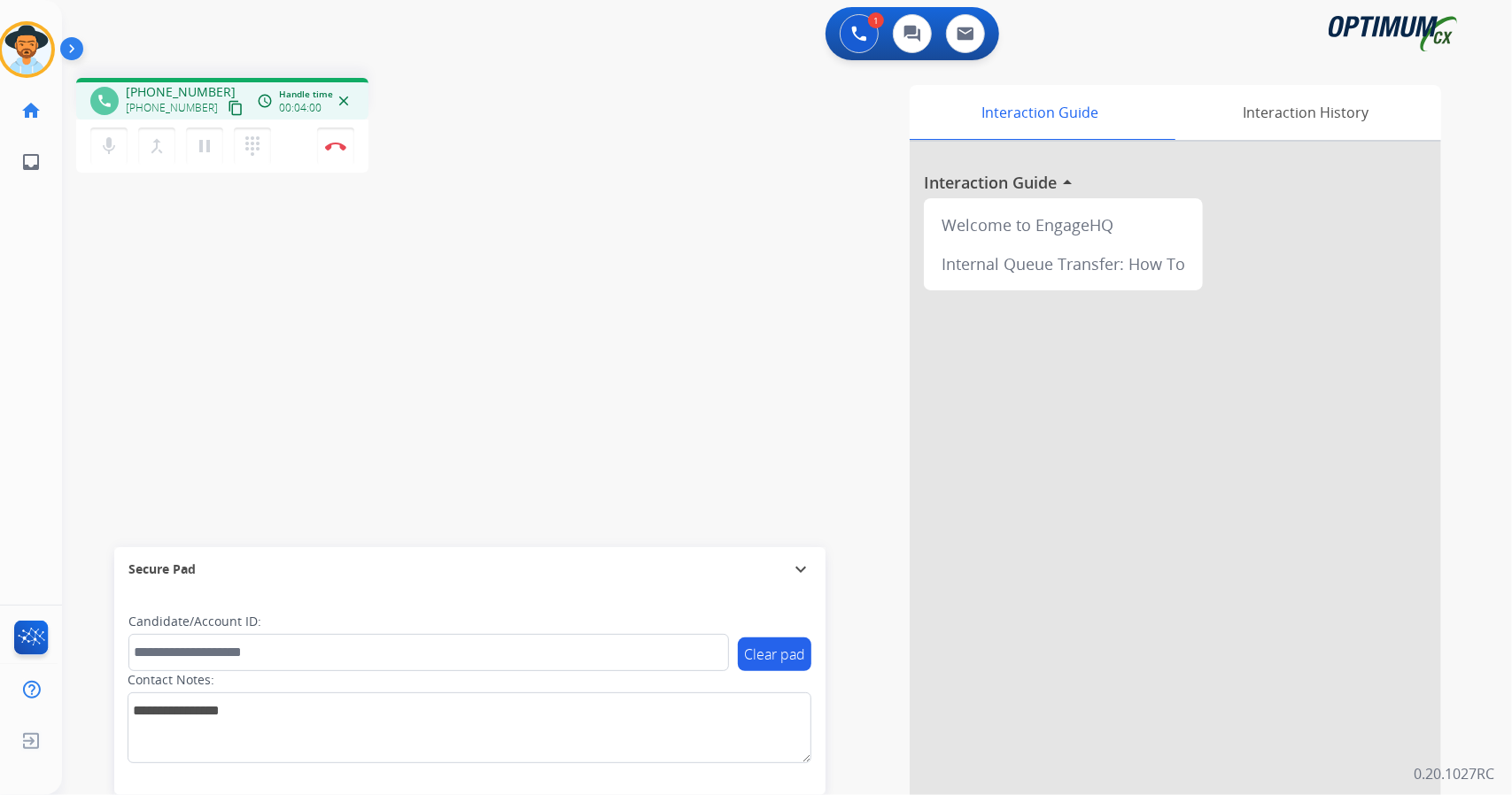
click at [462, 155] on div "phone [PHONE_NUMBER] [PHONE_NUMBER] content_copy access_time Call metrics Queue…" at bounding box center [317, 128] width 481 height 100
click at [328, 146] on img at bounding box center [335, 146] width 21 height 9
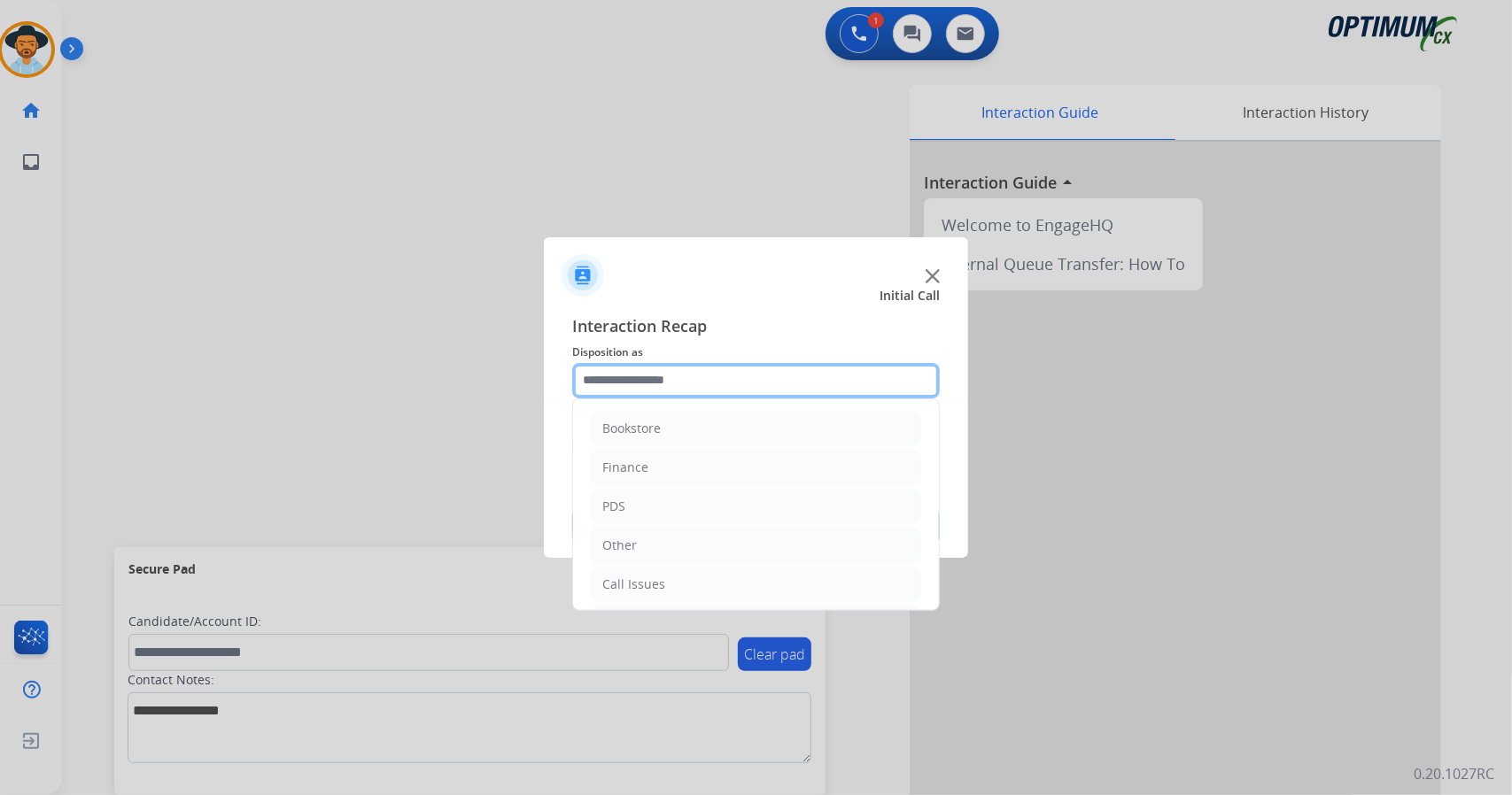
click at [798, 387] on input "text" at bounding box center [756, 380] width 368 height 35
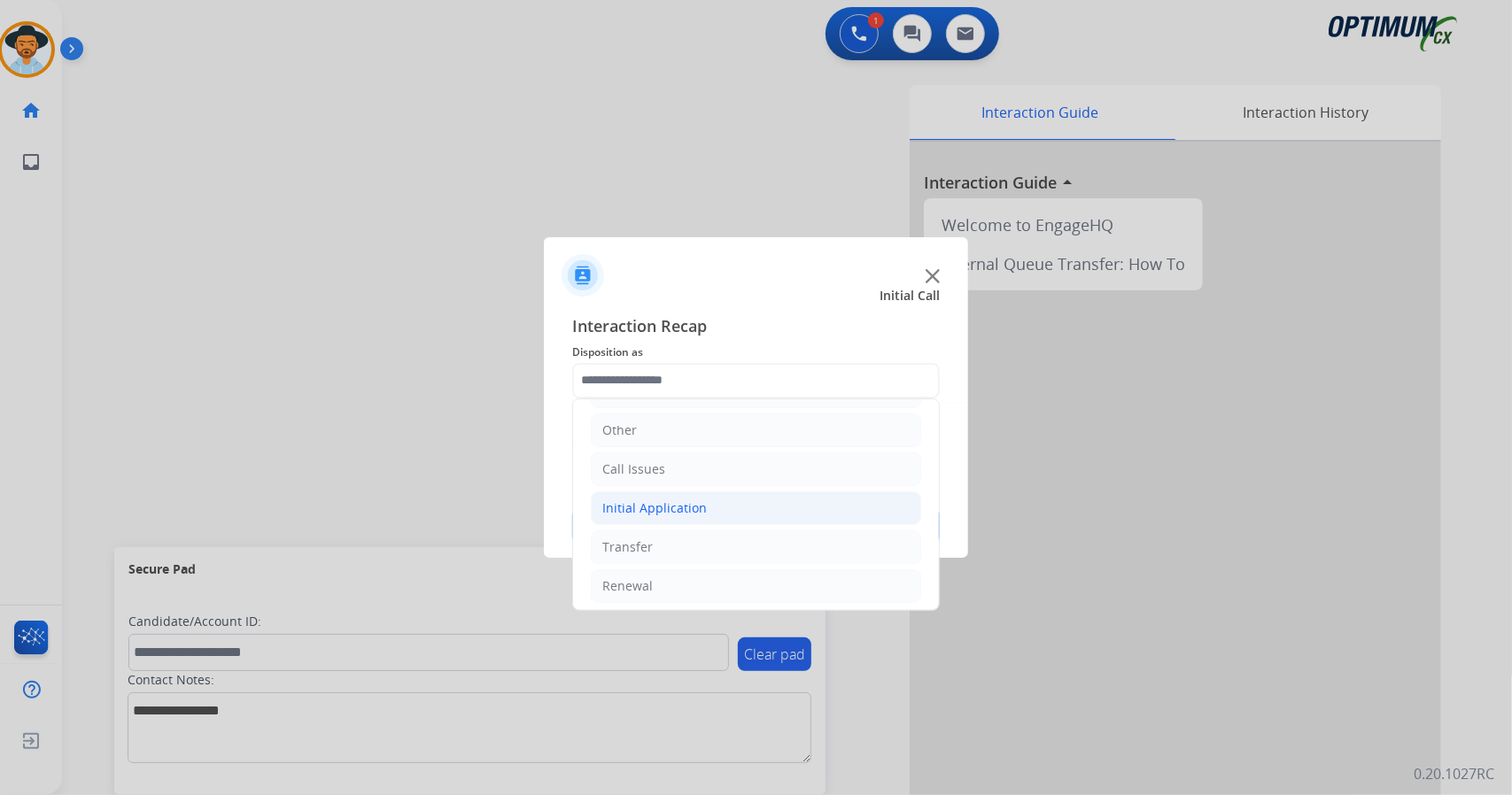
click at [712, 511] on li "Initial Application" at bounding box center [756, 509] width 331 height 34
click at [712, 584] on li "Renewal" at bounding box center [756, 586] width 331 height 34
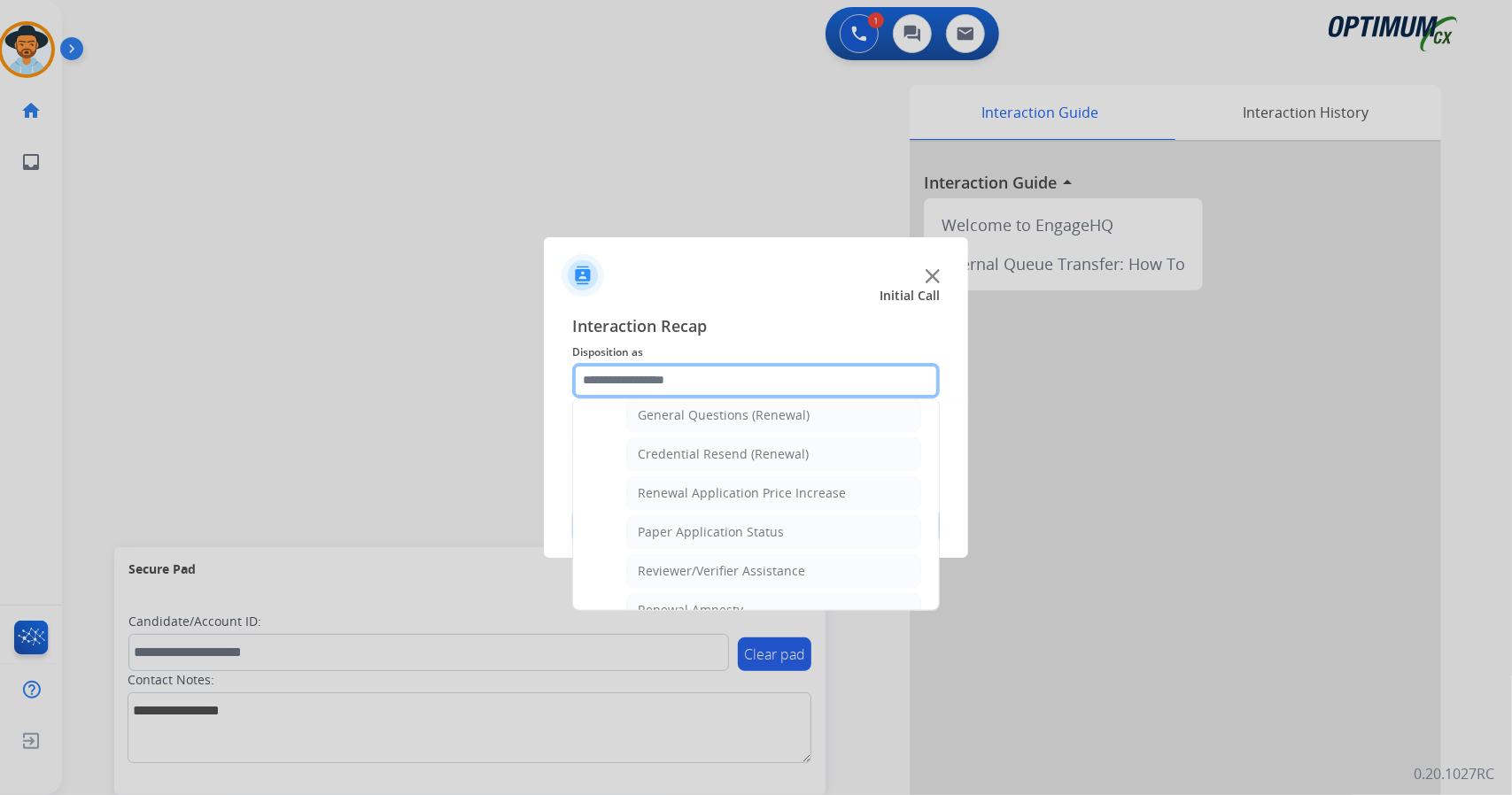
scroll to position [539, 0]
click at [720, 405] on div "General Questions (Renewal)" at bounding box center [723, 414] width 172 height 18
type input "**********"
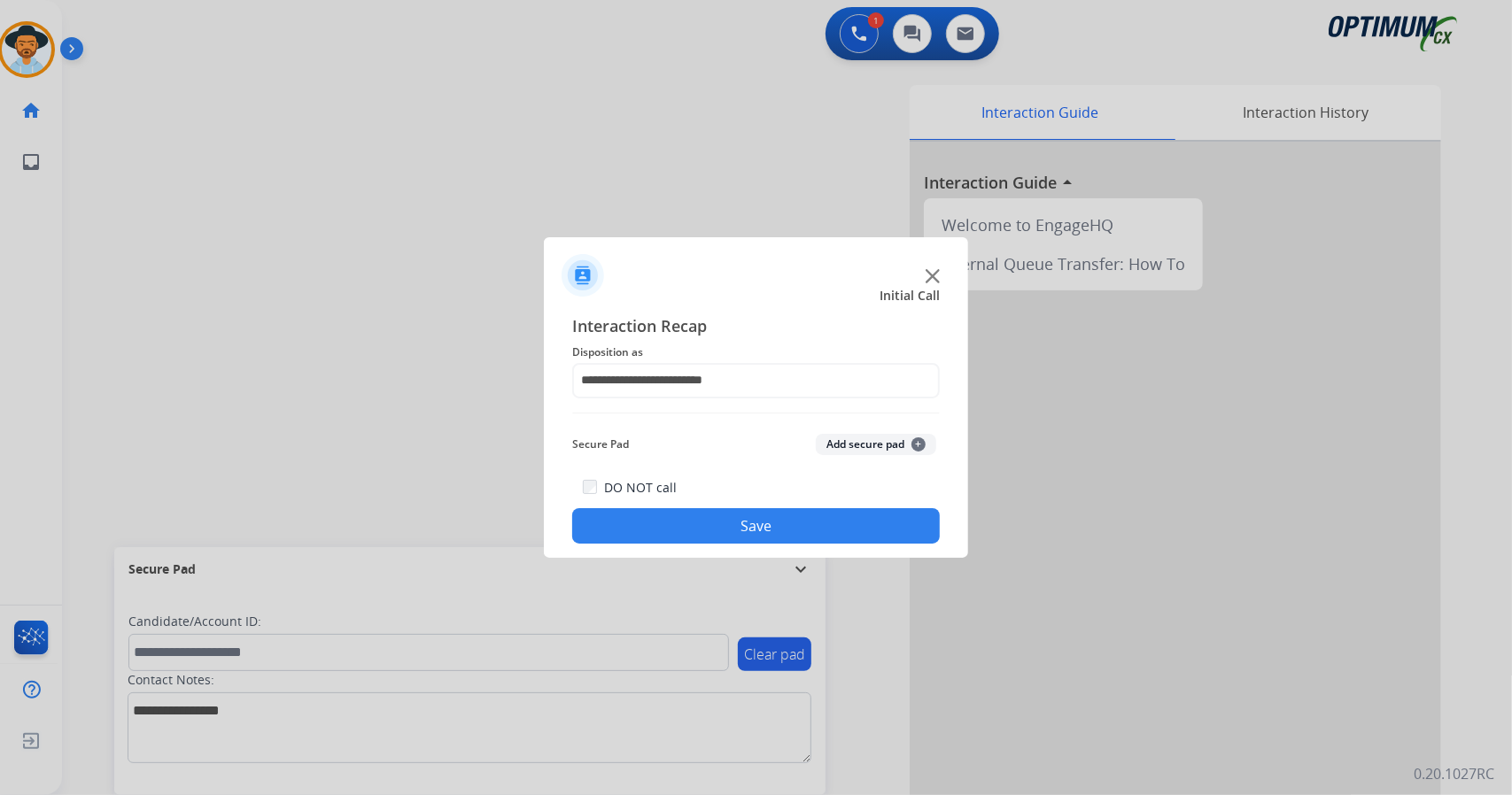
click at [817, 534] on button "Save" at bounding box center [756, 526] width 368 height 35
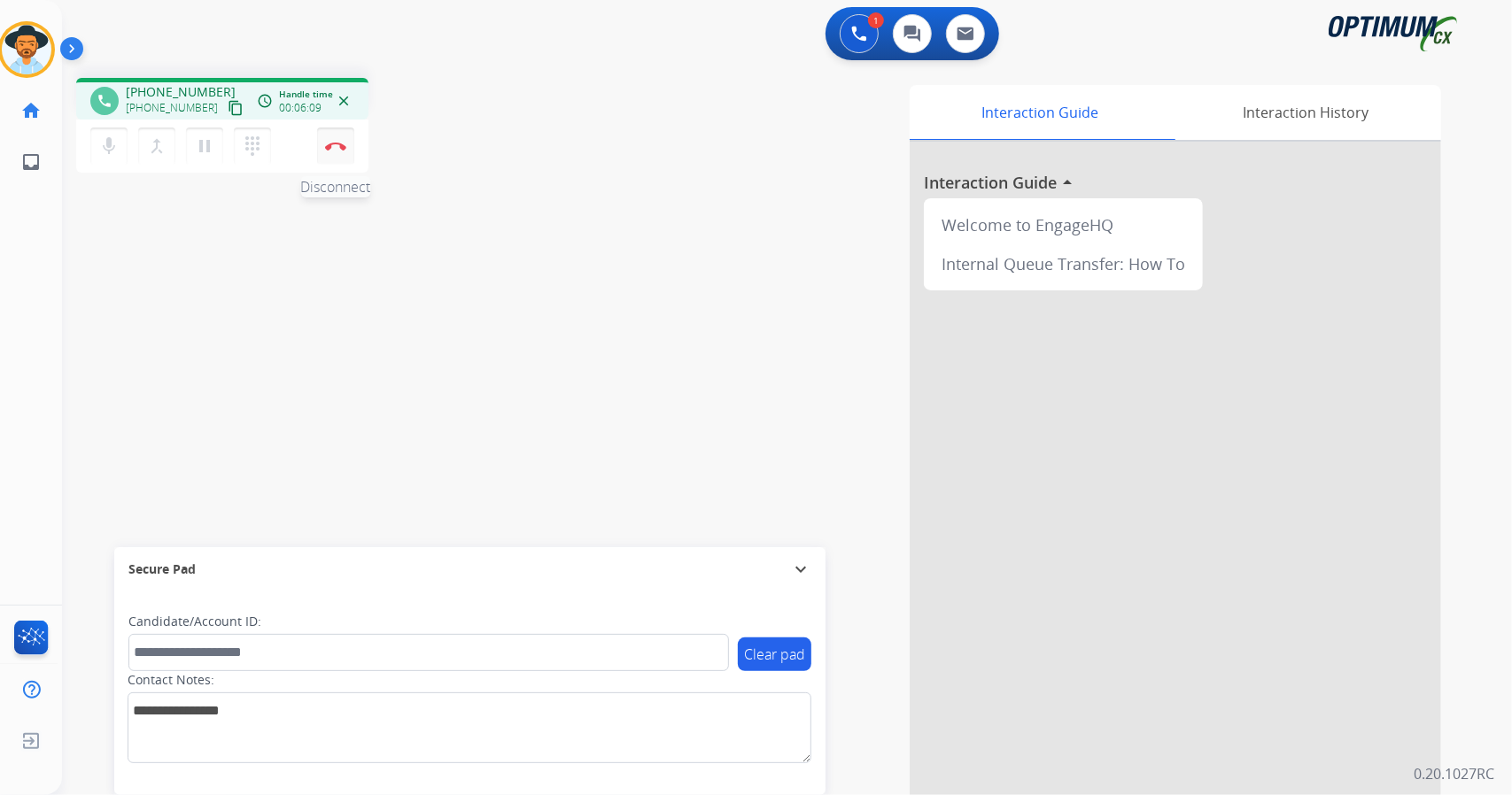
click at [340, 158] on button "Disconnect" at bounding box center [335, 146] width 37 height 37
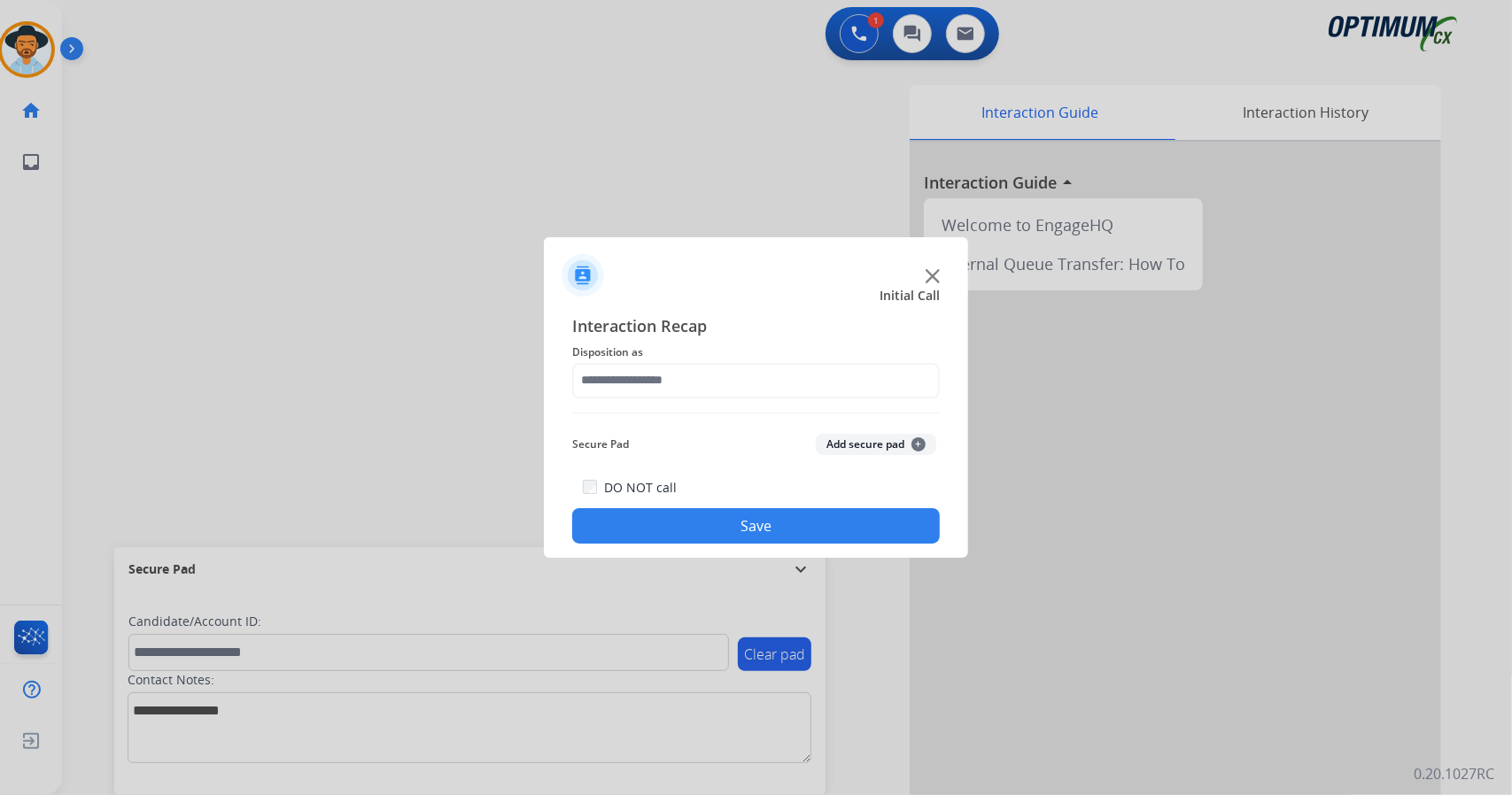
click at [686, 400] on div "Interaction Recap Disposition as Secure Pad Add secure pad + DO NOT call Save" at bounding box center [756, 428] width 368 height 231
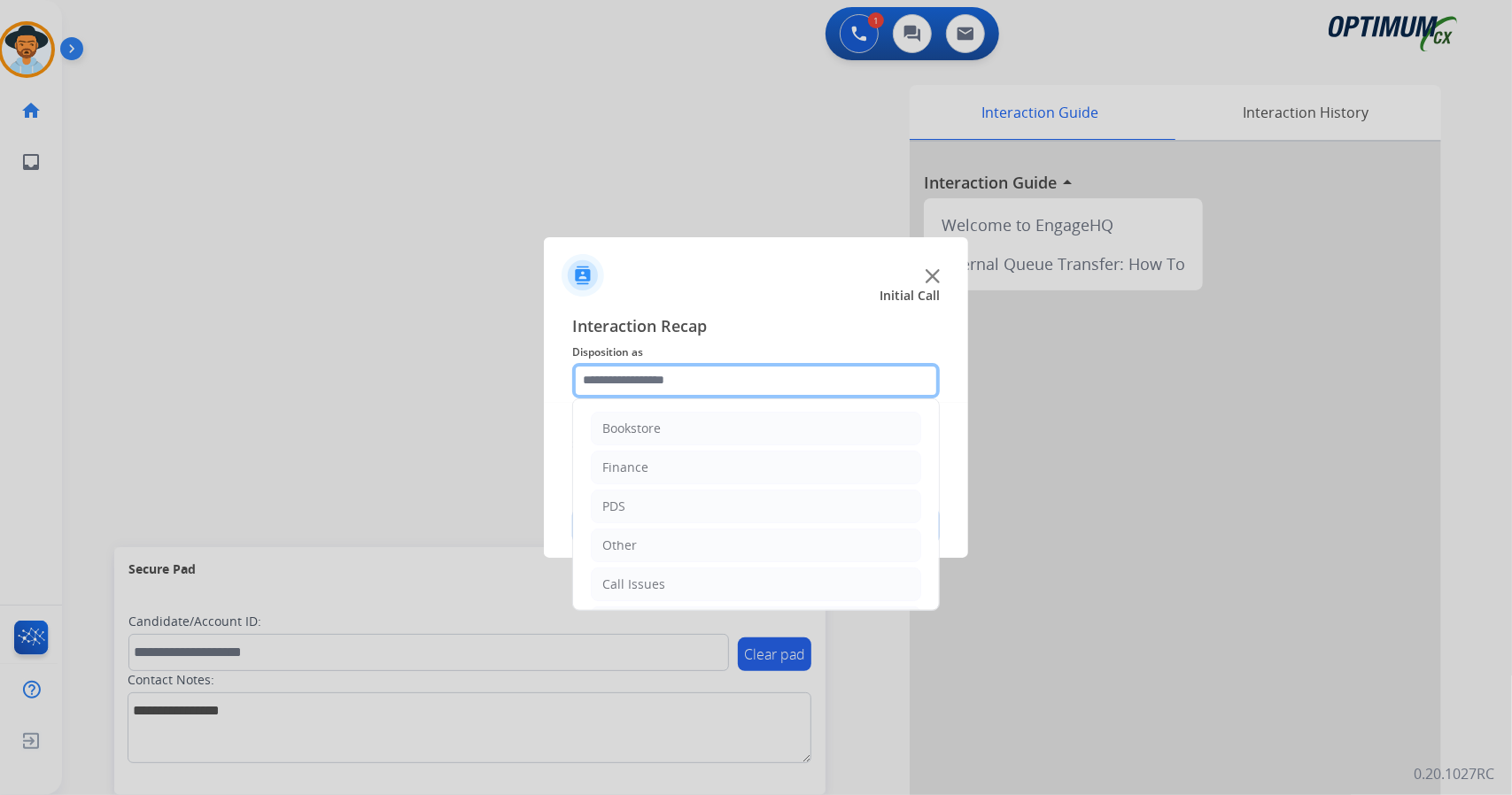
click at [678, 391] on input "text" at bounding box center [756, 380] width 368 height 35
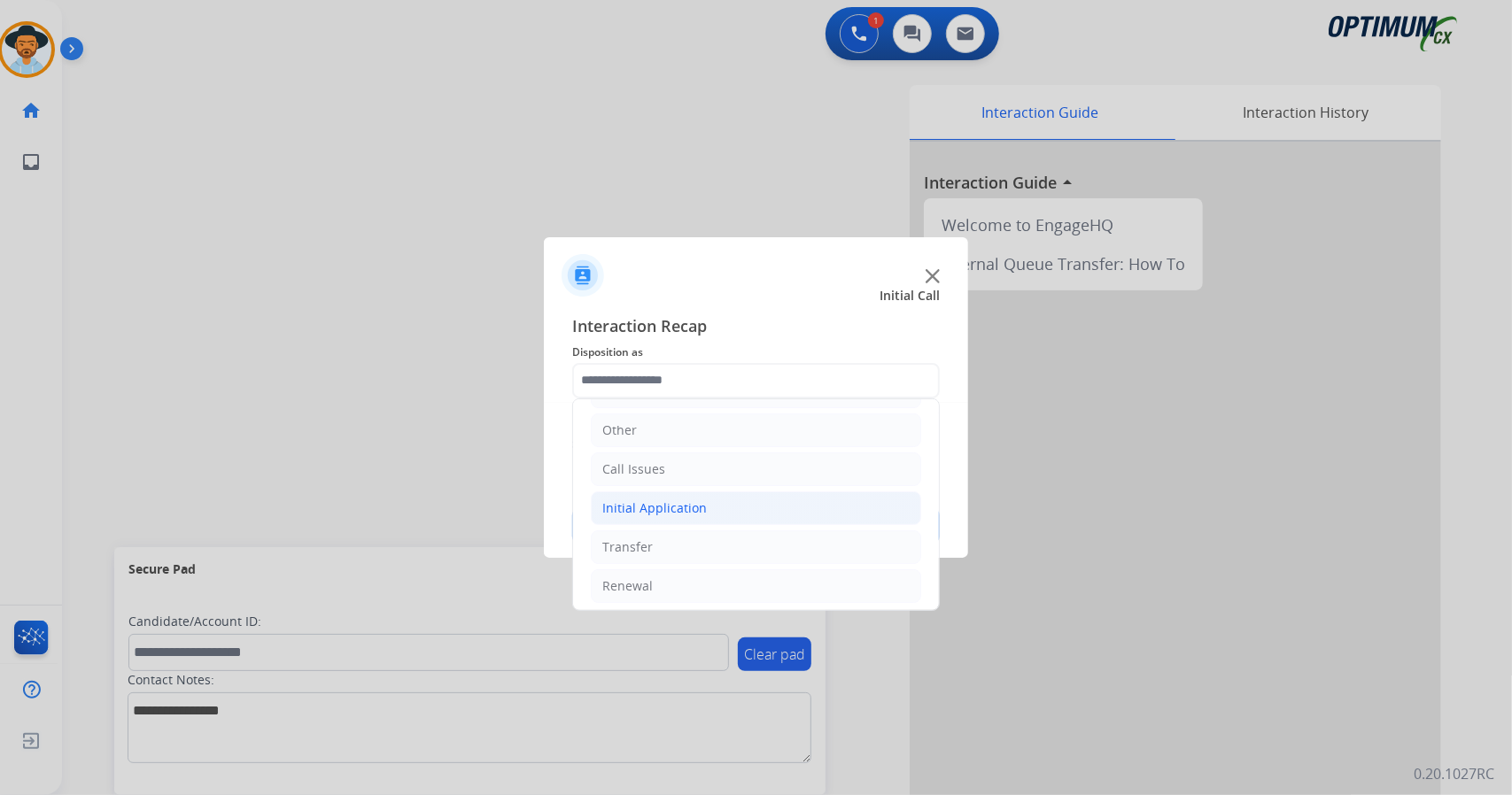
click at [675, 499] on div "Initial Application" at bounding box center [654, 508] width 104 height 18
click at [700, 532] on li "Credential Resend (Initial application)" at bounding box center [774, 547] width 295 height 34
type input "**********"
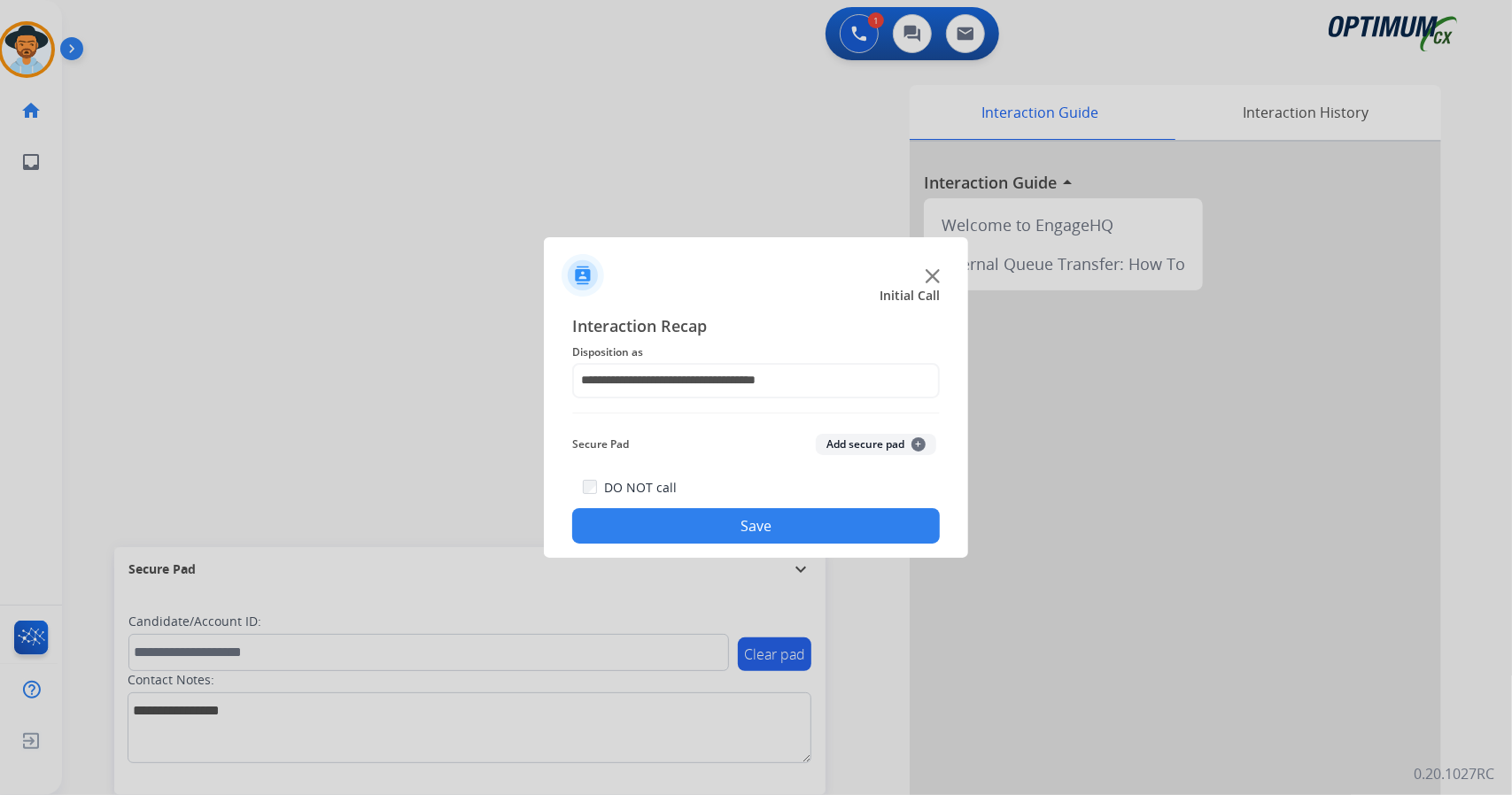
click at [697, 525] on button "Save" at bounding box center [756, 526] width 368 height 35
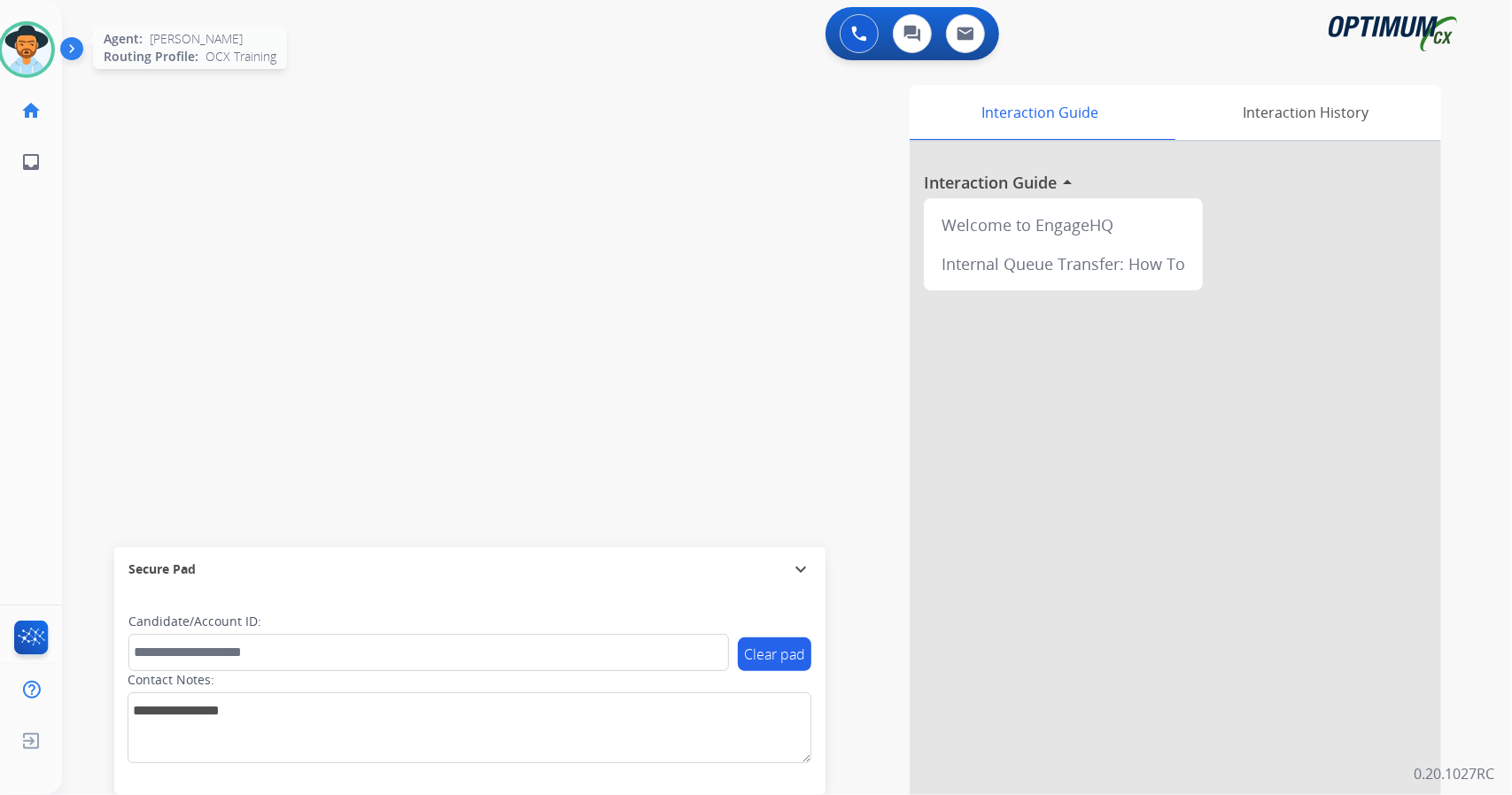
click at [43, 23] on div "Agent: [PERSON_NAME] Profile: OCX Training" at bounding box center [27, 50] width 57 height 57
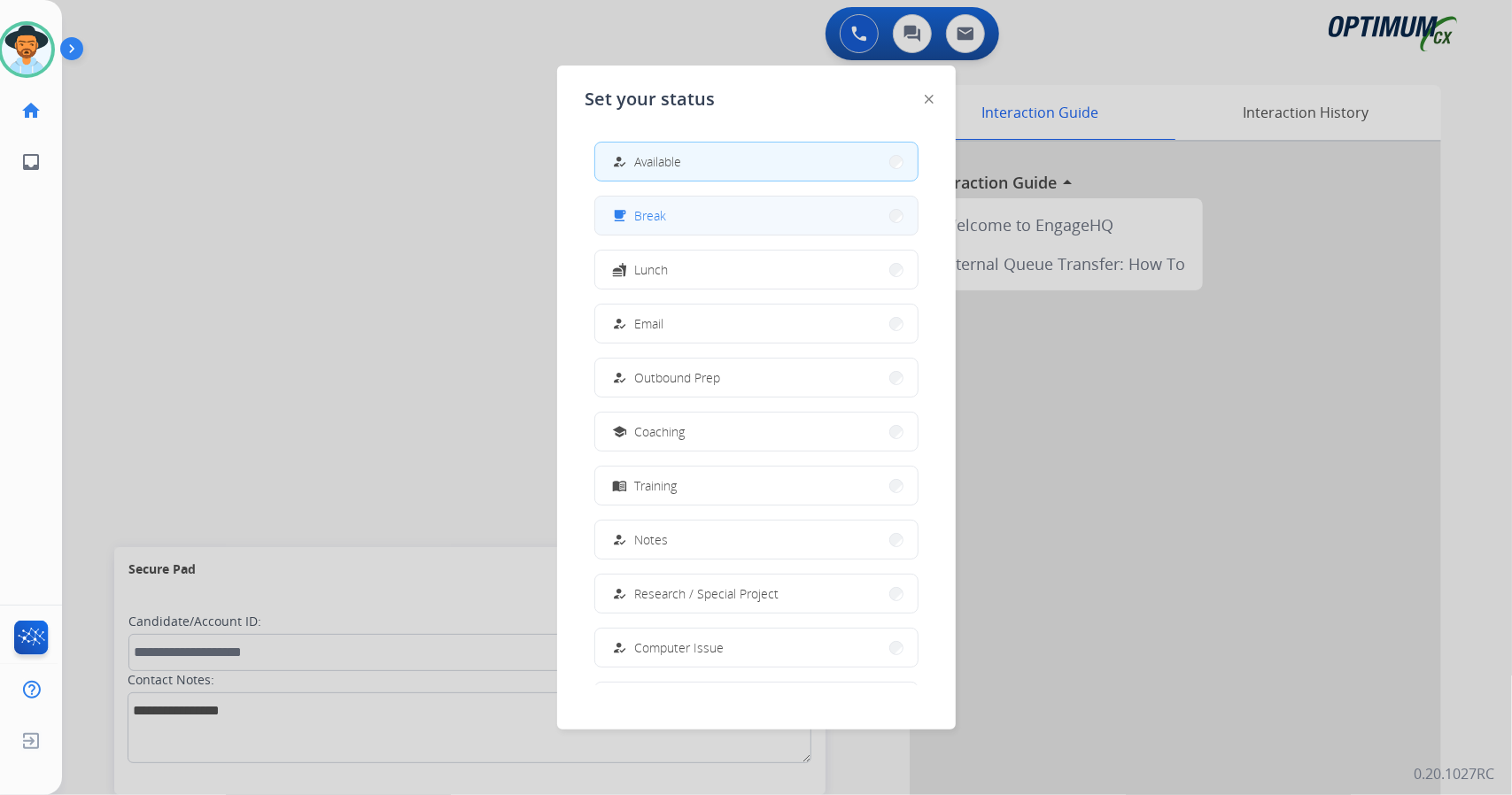
click at [617, 221] on div "free_breakfast" at bounding box center [623, 216] width 26 height 21
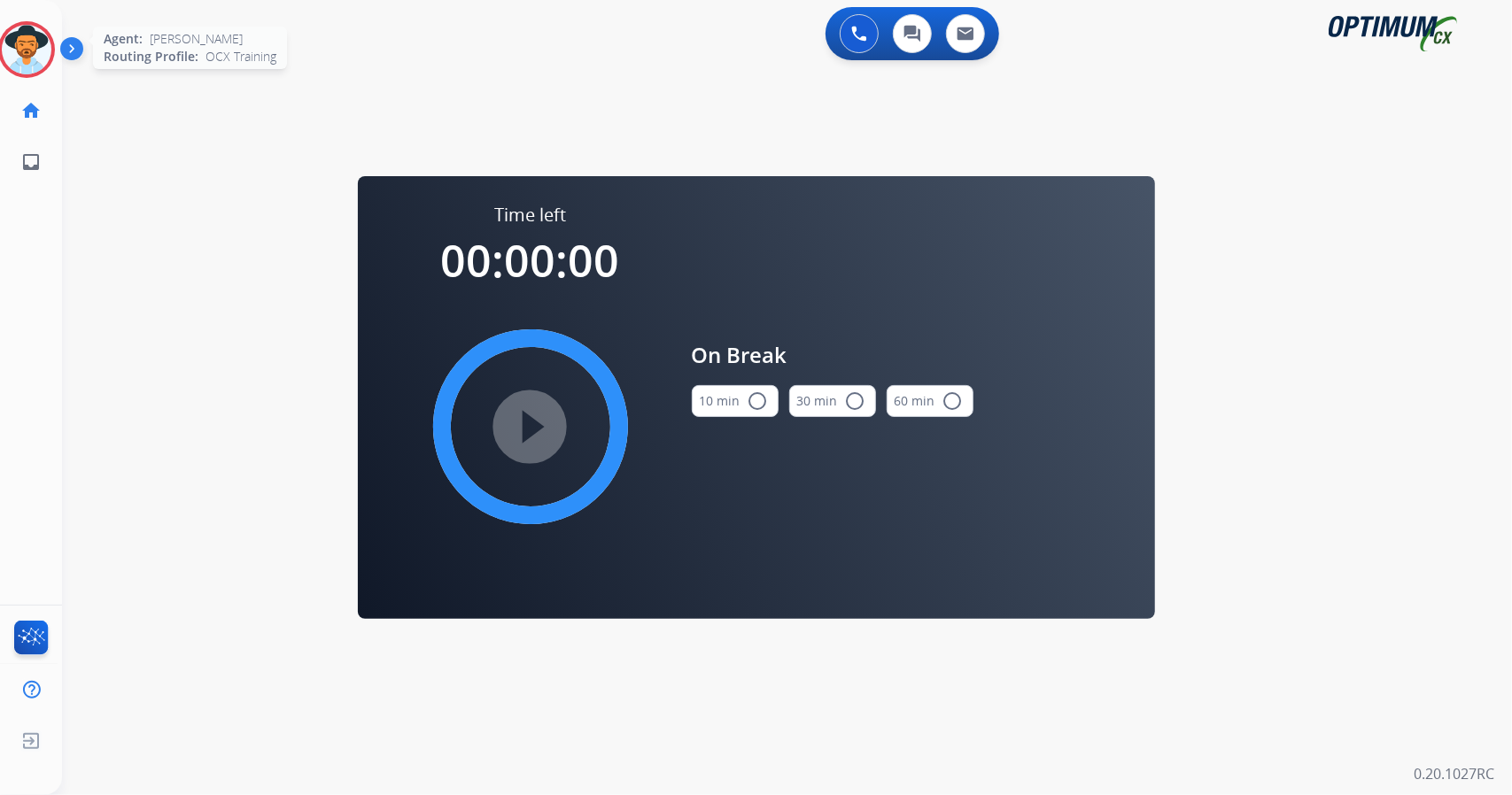
click at [22, 27] on img at bounding box center [27, 50] width 50 height 50
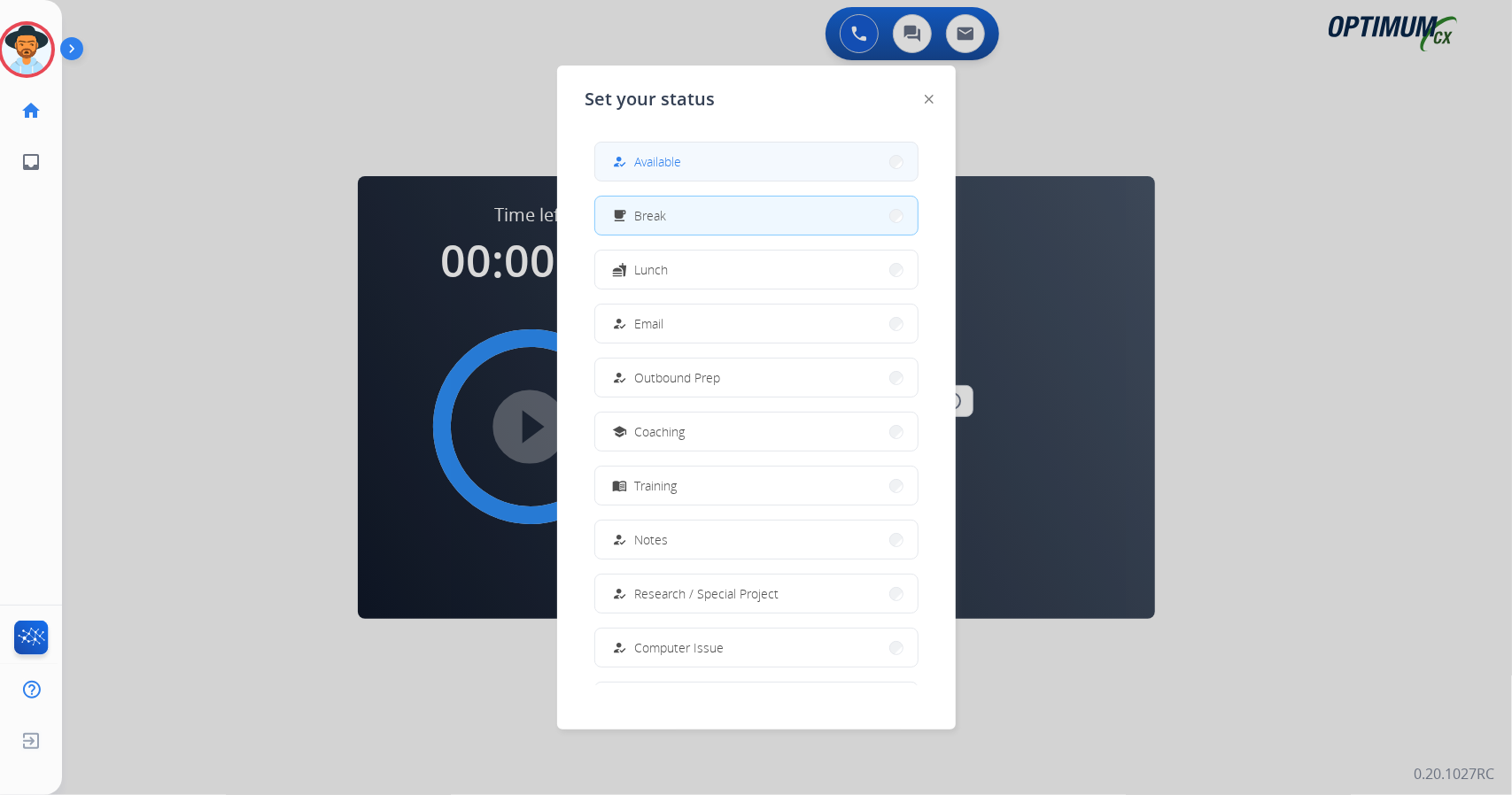
click at [705, 178] on button "how_to_reg Available" at bounding box center [756, 161] width 322 height 38
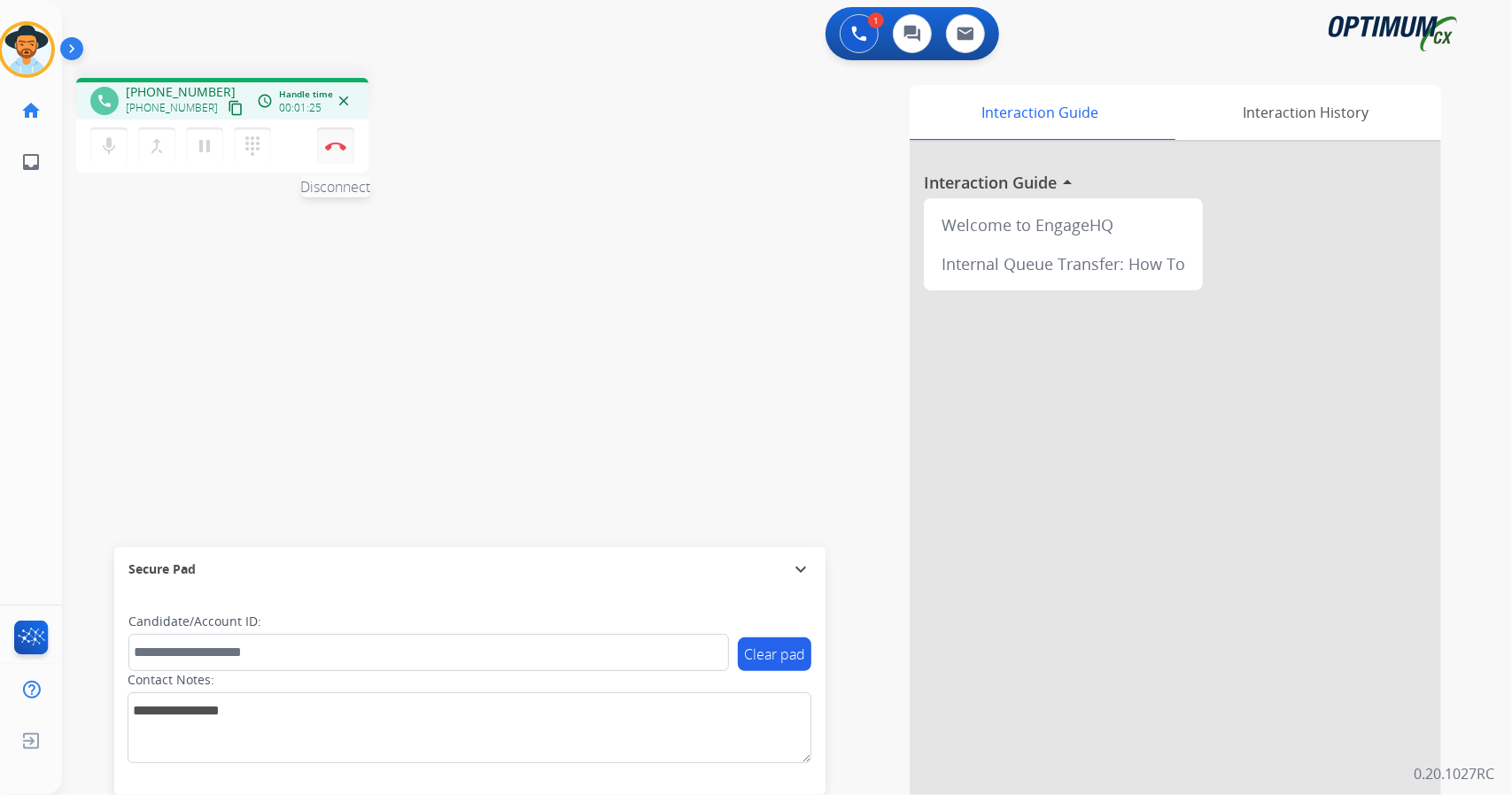
click at [333, 142] on img at bounding box center [335, 146] width 21 height 9
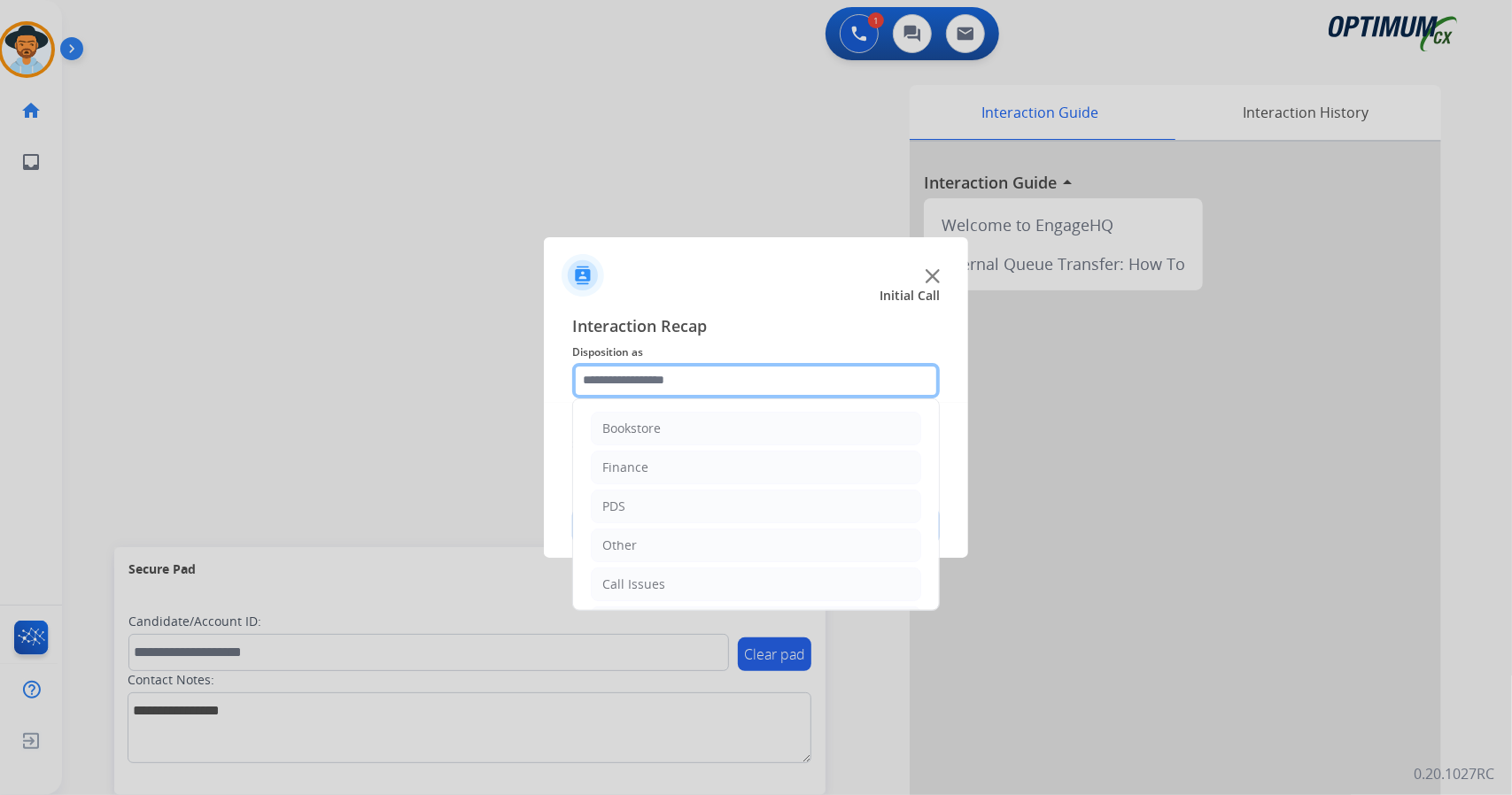
click at [721, 374] on input "text" at bounding box center [756, 380] width 368 height 35
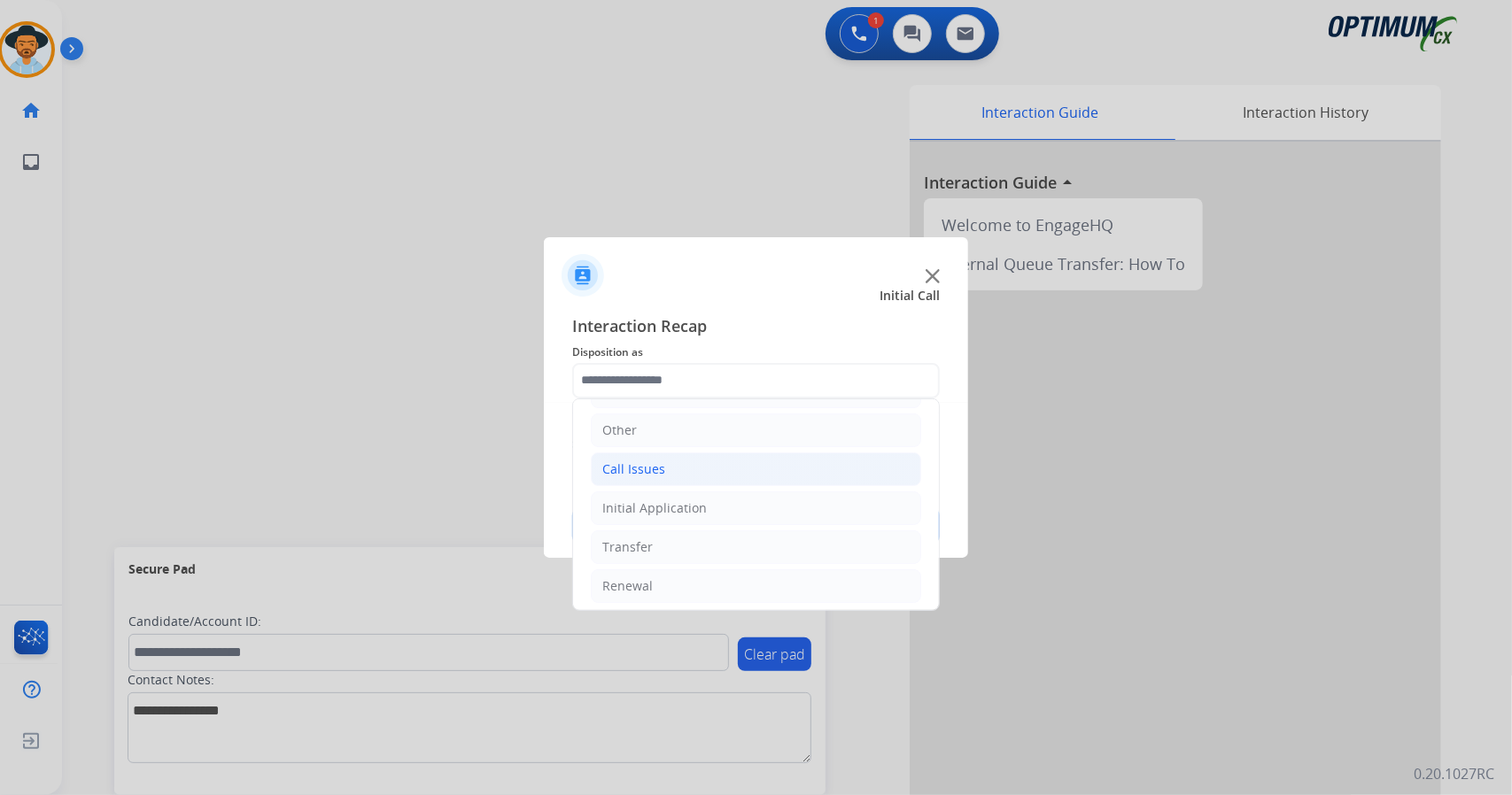
click at [740, 472] on li "Call Issues" at bounding box center [756, 469] width 331 height 34
click at [690, 590] on li "Dropped Call" at bounding box center [774, 586] width 295 height 34
type input "**********"
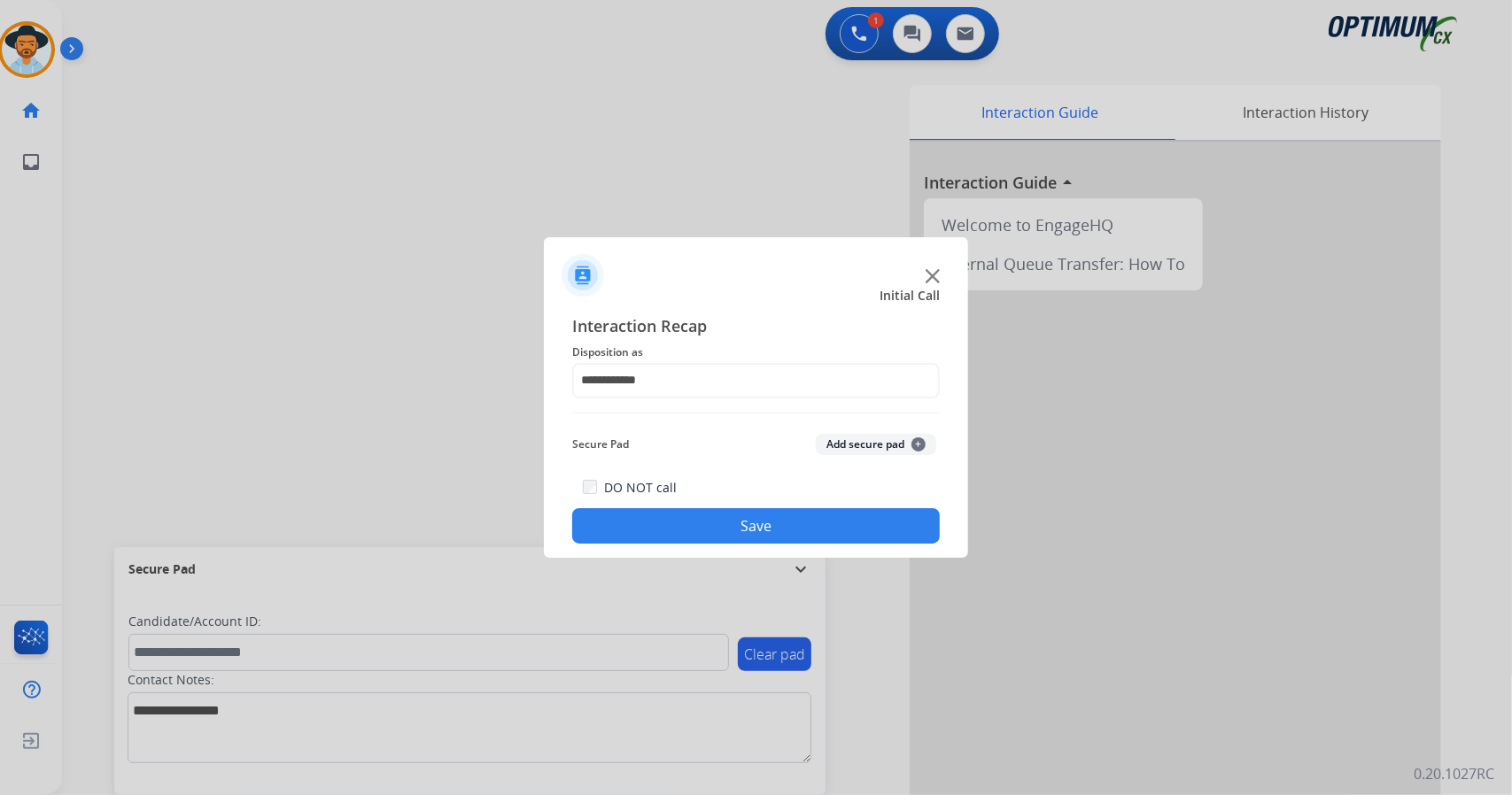
click at [665, 543] on button "Save" at bounding box center [756, 526] width 368 height 35
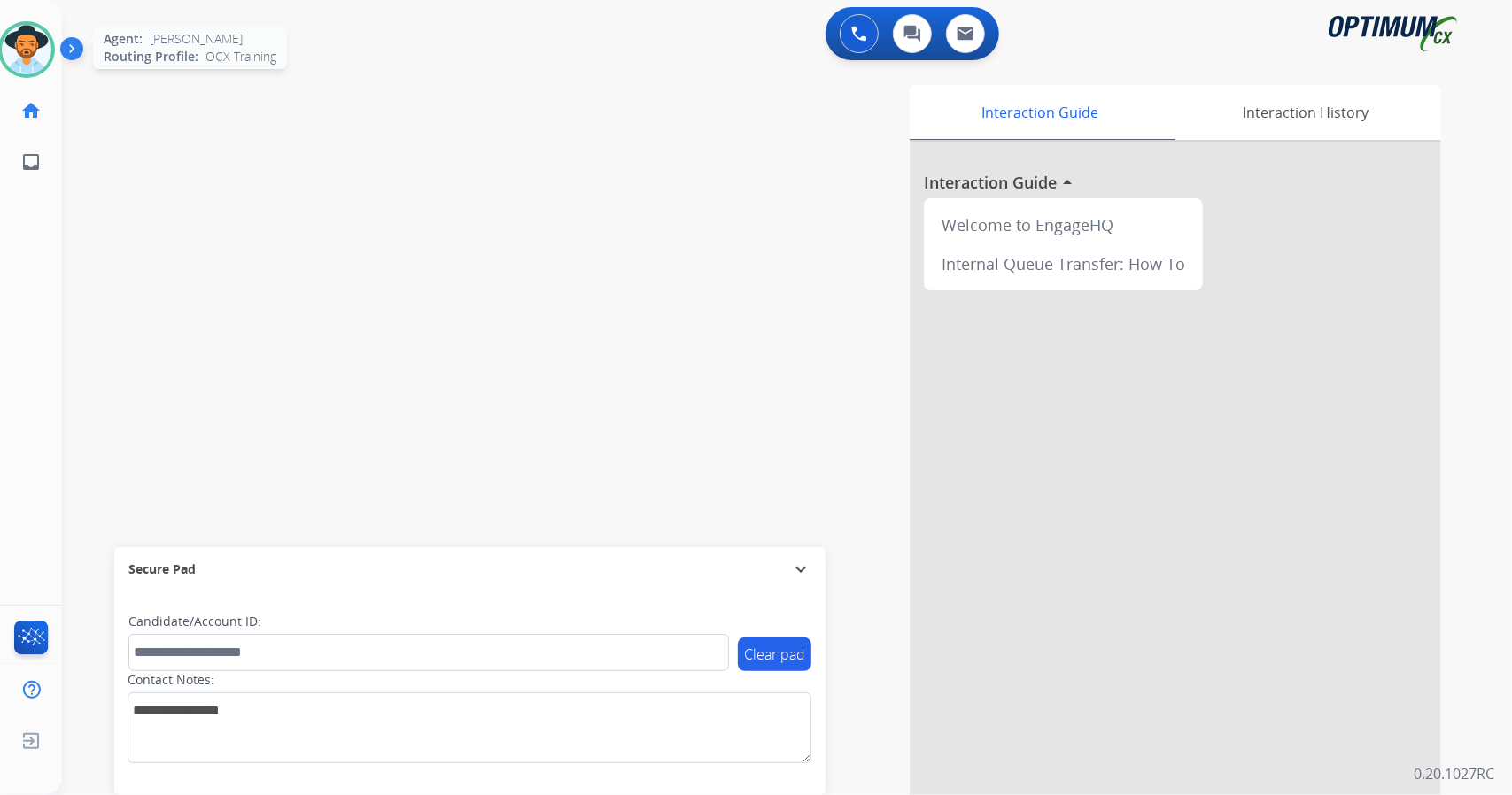
click at [30, 54] on img at bounding box center [27, 50] width 50 height 50
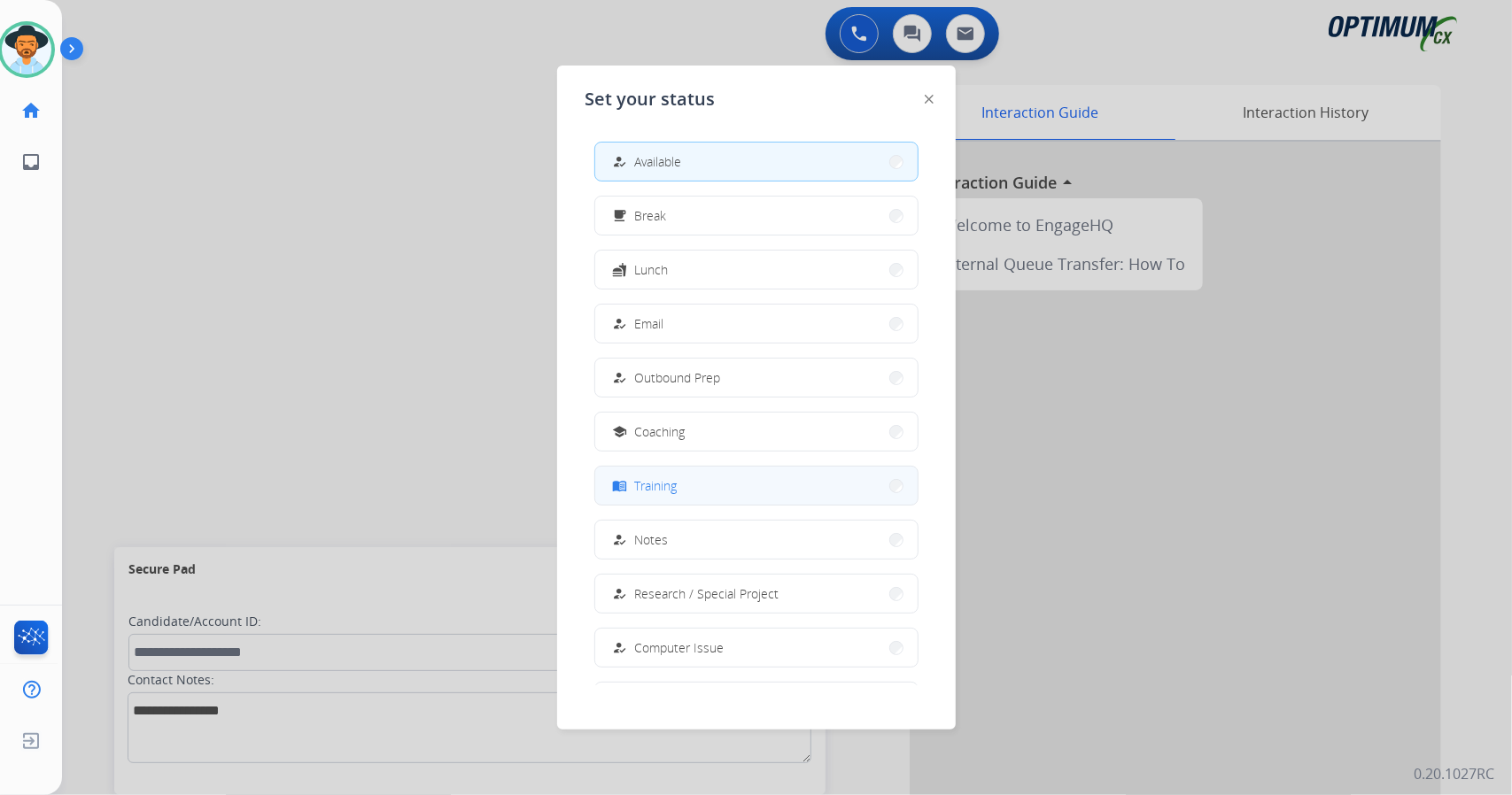
scroll to position [167, 0]
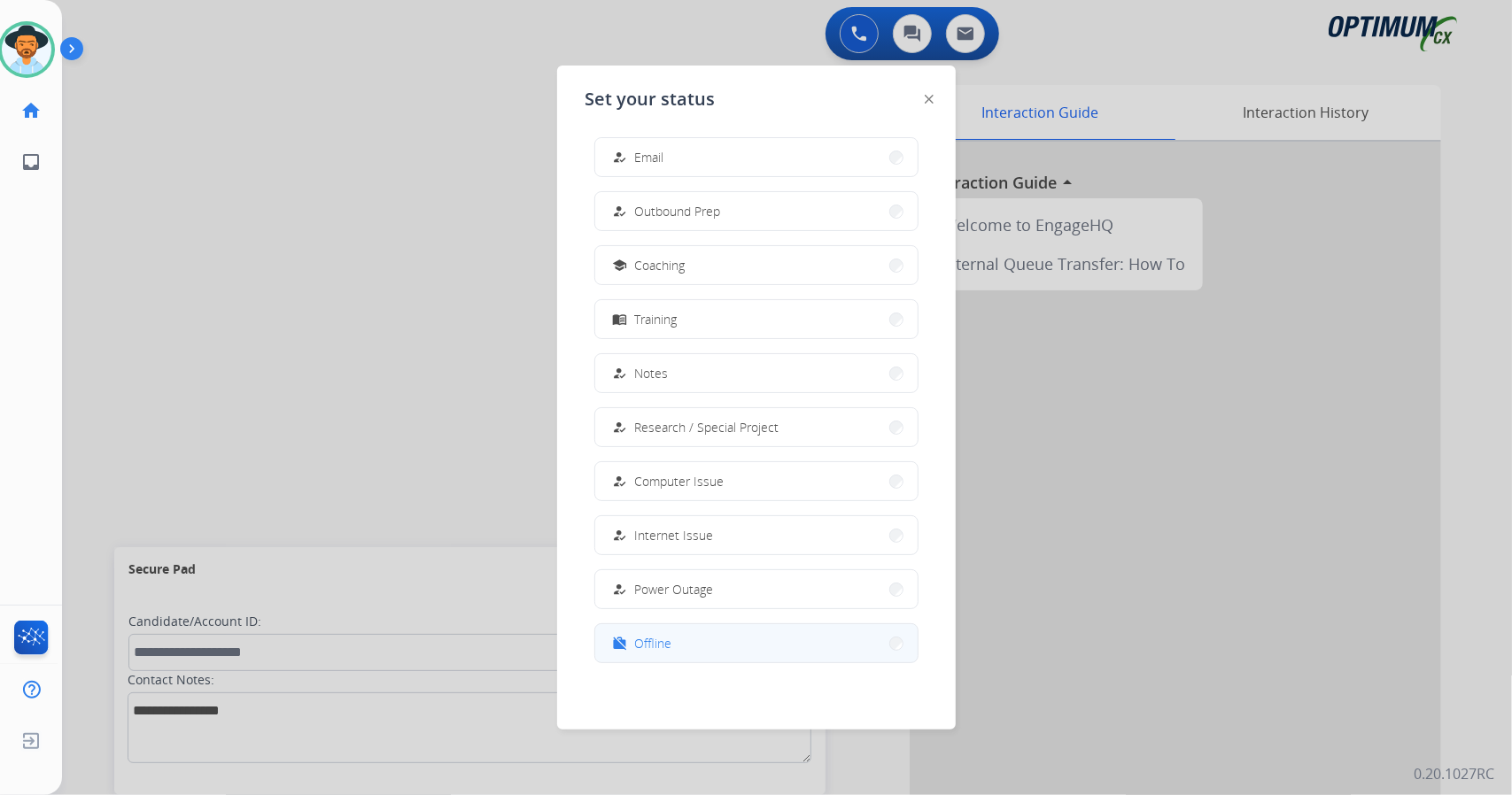
click at [730, 637] on button "work_off Offline" at bounding box center [756, 643] width 322 height 38
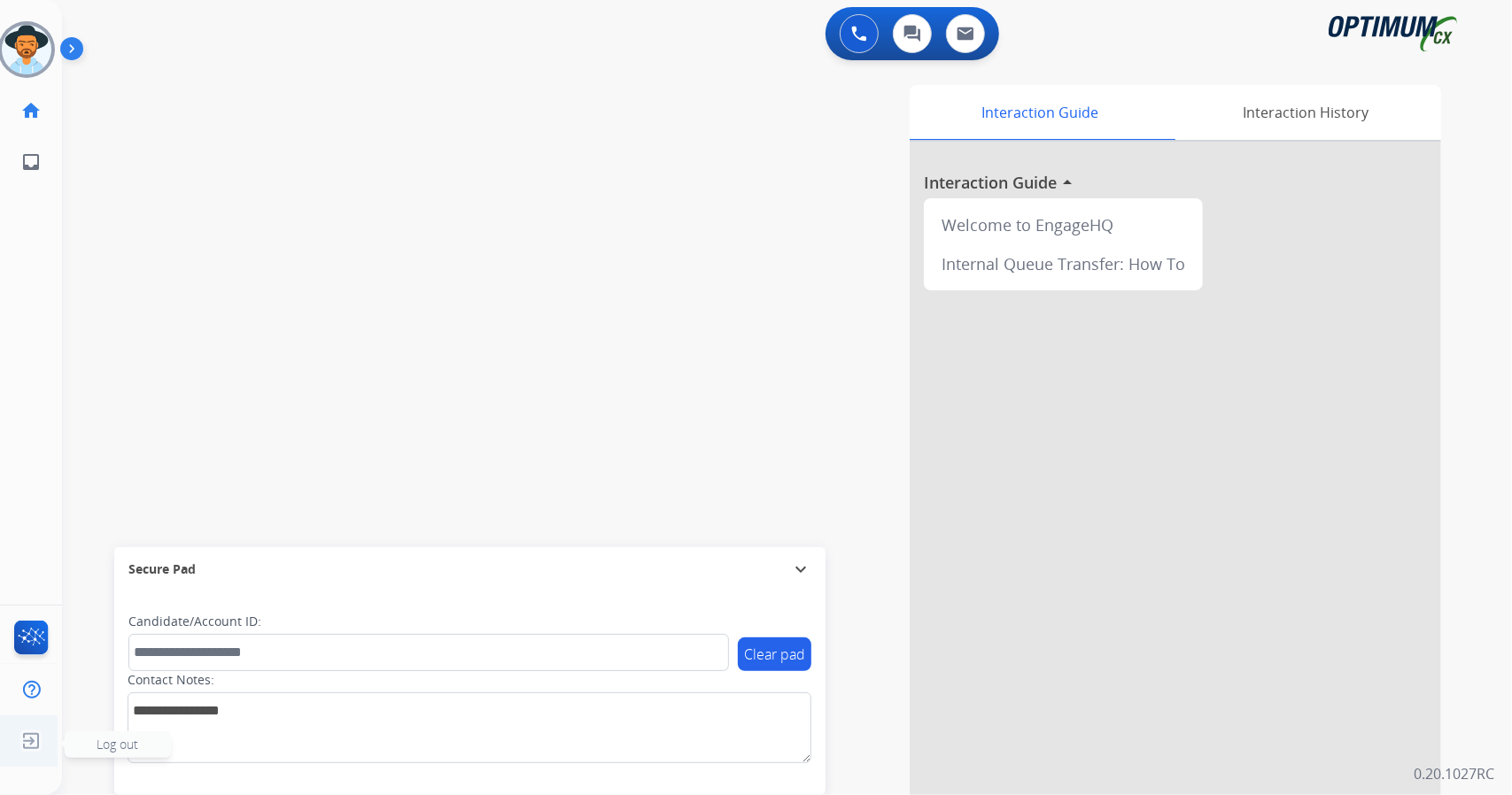
click at [24, 756] on img at bounding box center [30, 741] width 32 height 34
